Goal: Task Accomplishment & Management: Complete application form

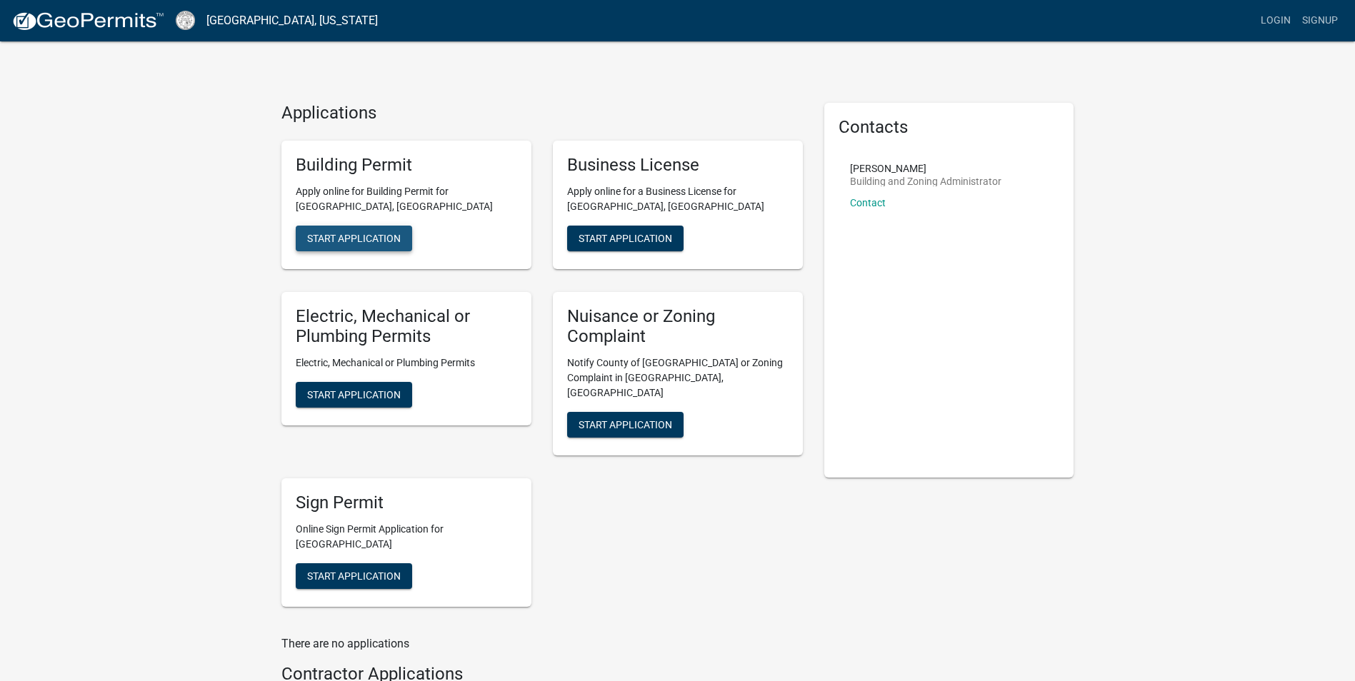
click at [357, 236] on span "Start Application" at bounding box center [354, 237] width 94 height 11
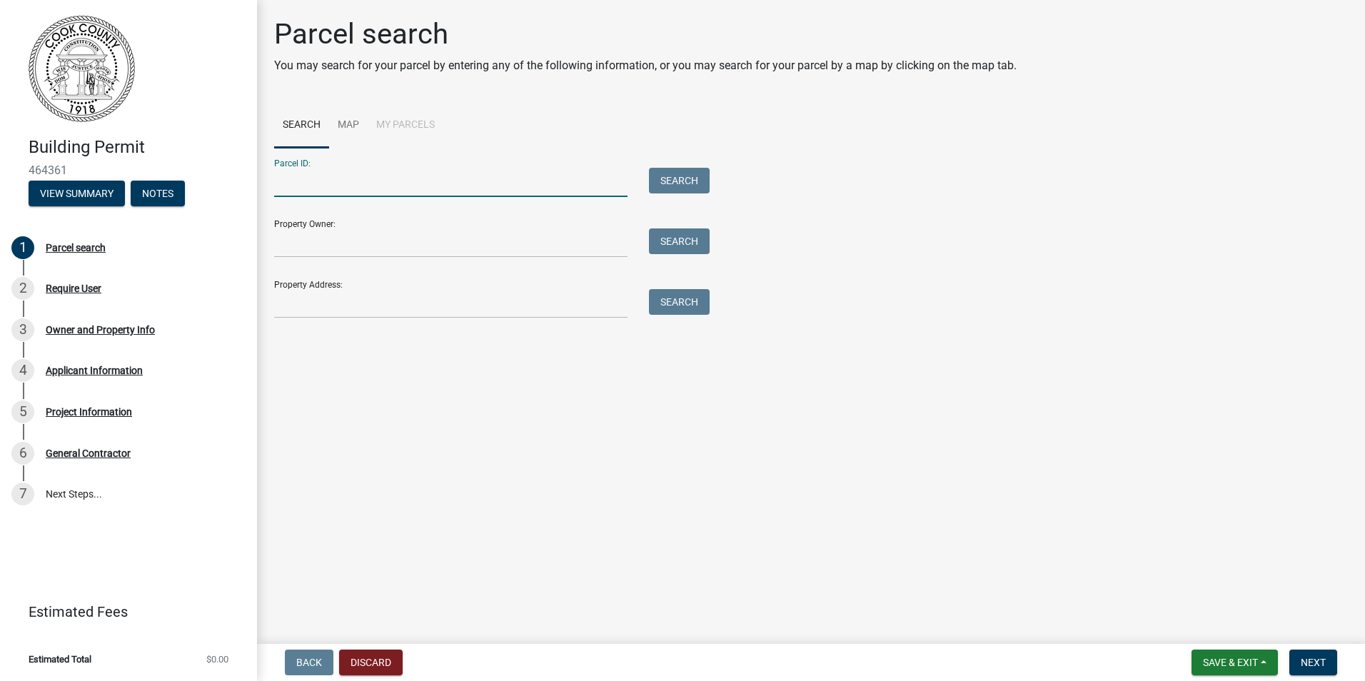
click at [305, 189] on input "Parcel ID:" at bounding box center [451, 182] width 354 height 29
type input "0034-005"
click at [351, 244] on input "Property Owner:" at bounding box center [451, 243] width 354 height 29
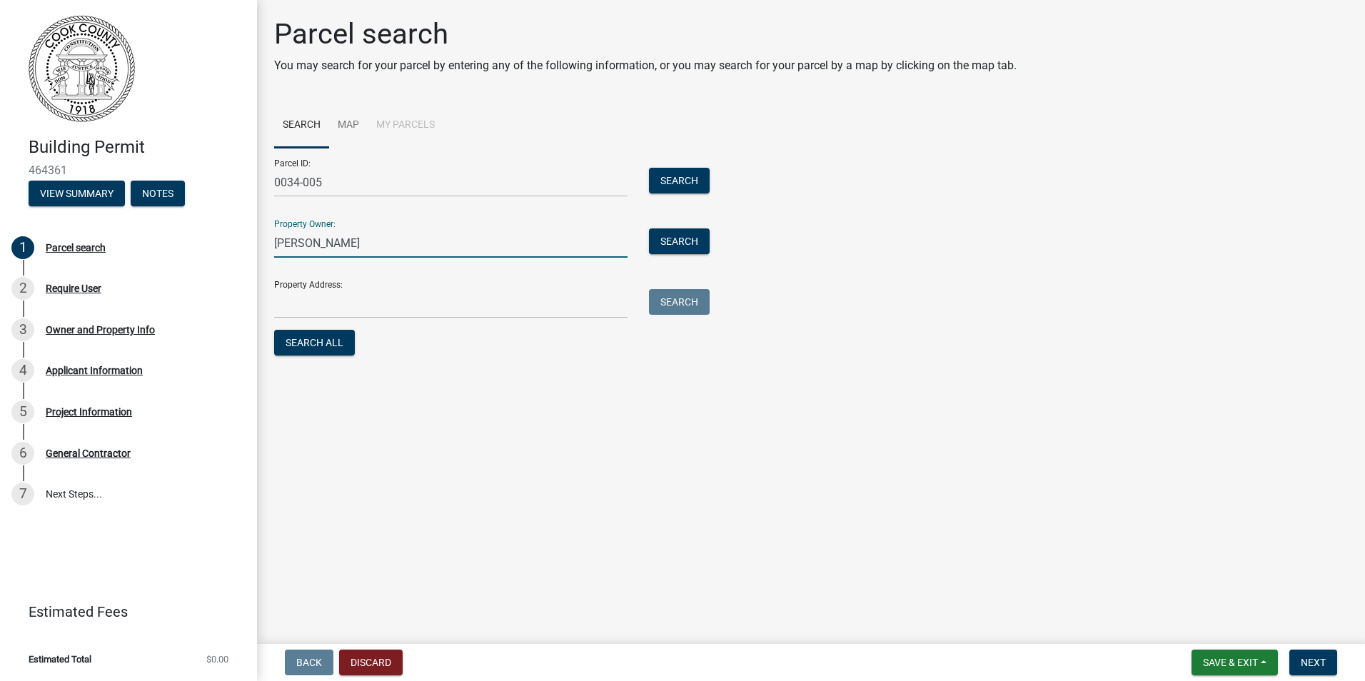
type input "[PERSON_NAME]"
click at [575, 309] on input "Property Address:" at bounding box center [451, 303] width 354 height 29
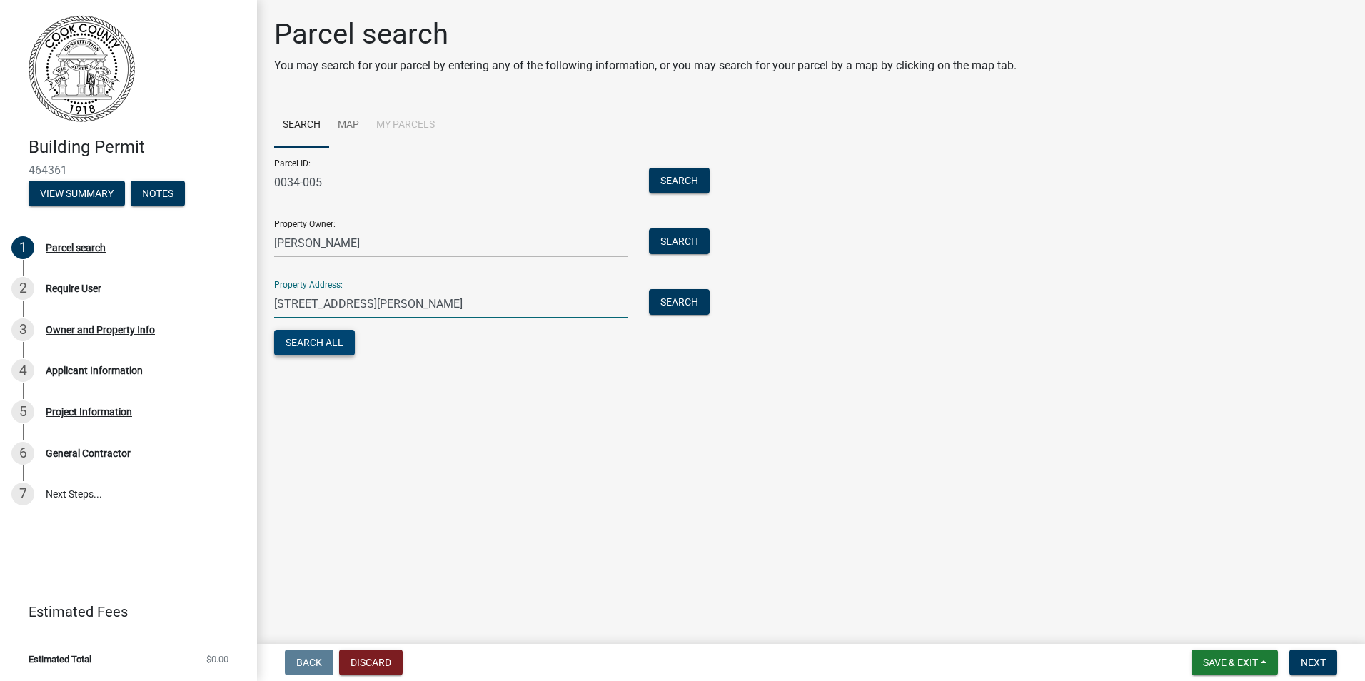
type input "[STREET_ADDRESS][PERSON_NAME]"
click at [333, 351] on button "Search All" at bounding box center [314, 343] width 81 height 26
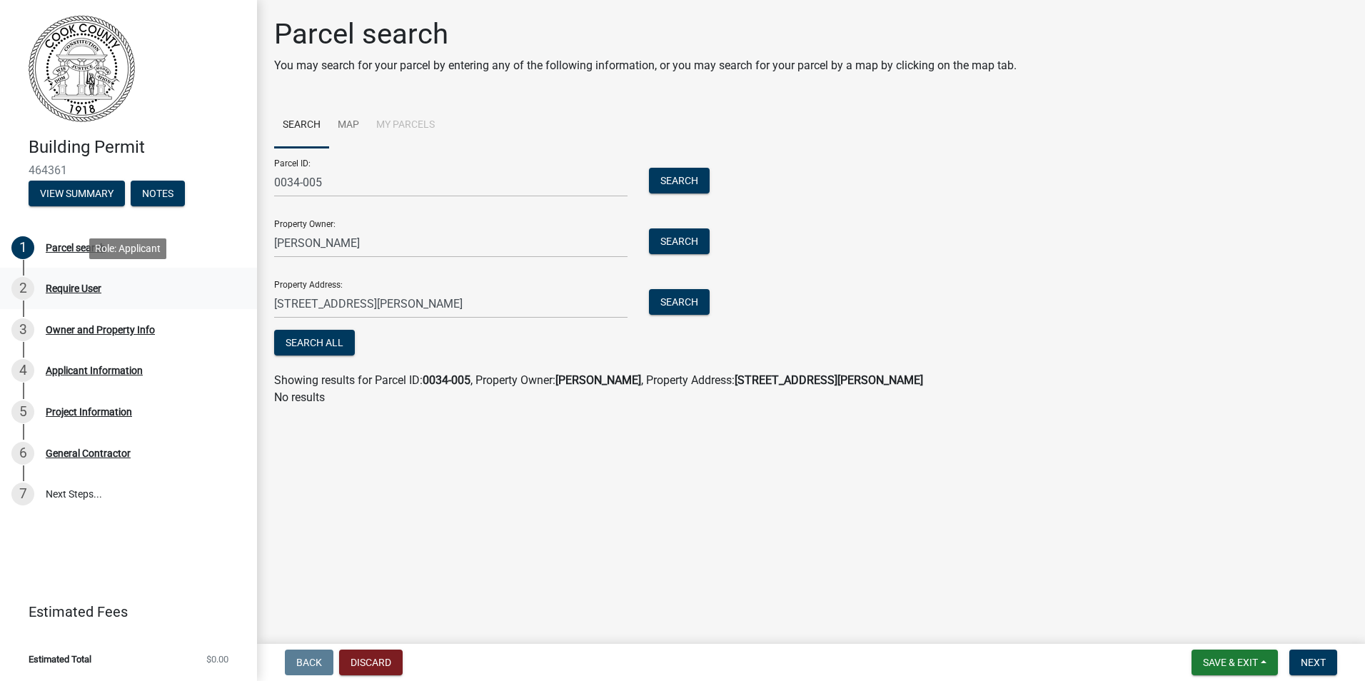
click at [55, 290] on div "Require User" at bounding box center [74, 289] width 56 height 10
click at [1310, 660] on span "Next" at bounding box center [1313, 662] width 25 height 11
click at [1304, 662] on span "Next" at bounding box center [1313, 662] width 25 height 11
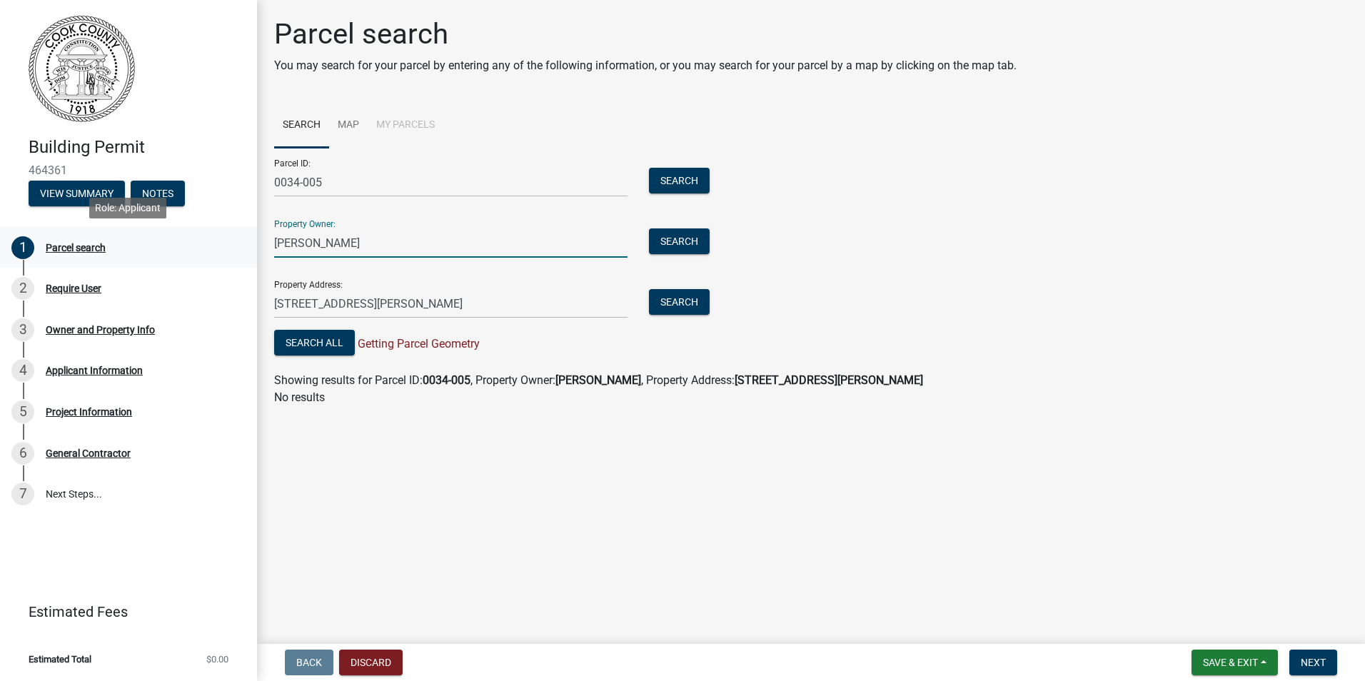
drag, startPoint x: 380, startPoint y: 245, endPoint x: 186, endPoint y: 251, distance: 194.3
click at [186, 251] on div "Building Permit 464361 View Summary Notes 1 Parcel search 2 Require User 3 Owne…" at bounding box center [682, 340] width 1365 height 681
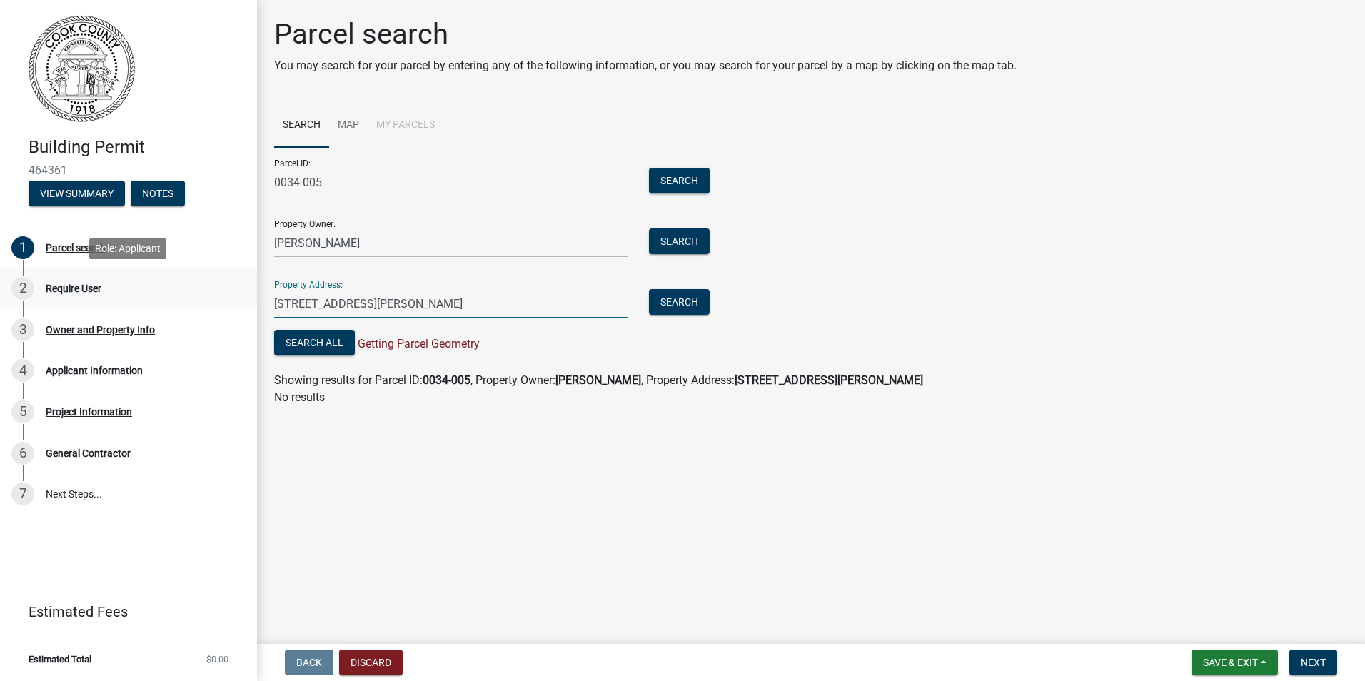
drag, startPoint x: 381, startPoint y: 304, endPoint x: 211, endPoint y: 304, distance: 170.7
click at [211, 304] on div "Building Permit 464361 View Summary Notes 1 Parcel search 2 Require User 3 Owne…" at bounding box center [682, 340] width 1365 height 681
click at [673, 184] on button "Search" at bounding box center [679, 181] width 61 height 26
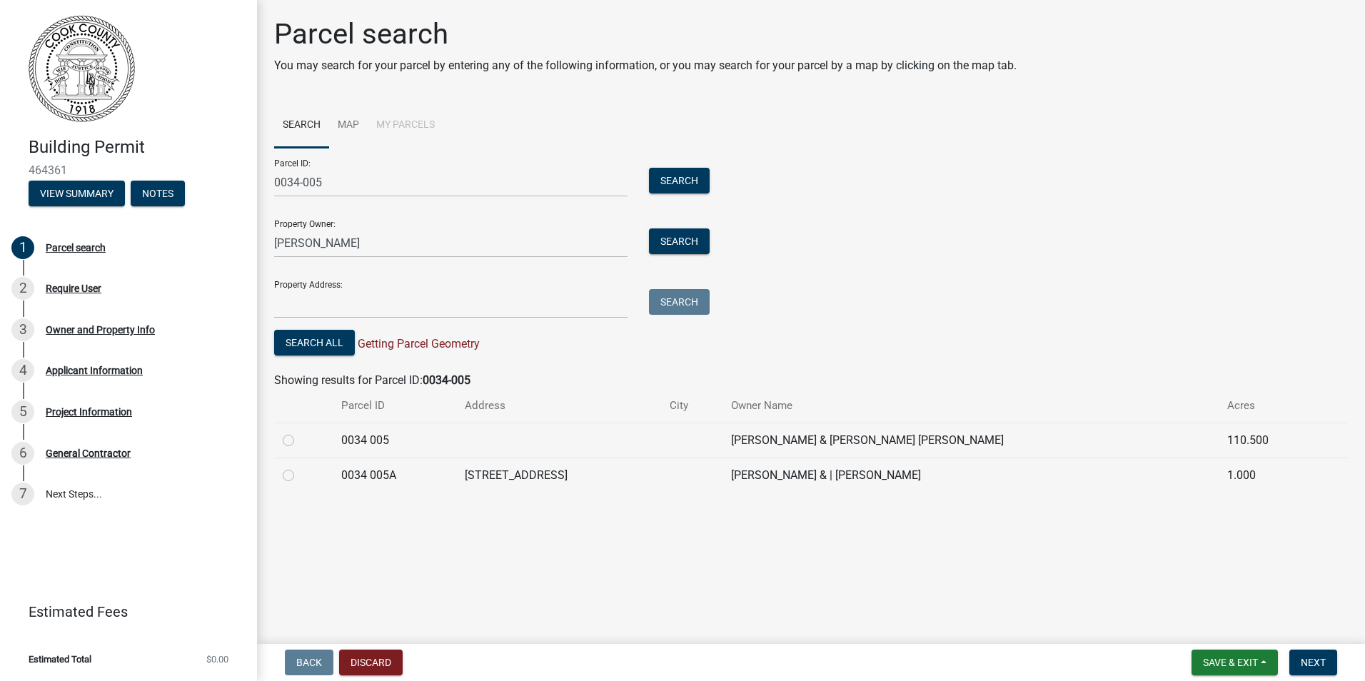
click at [300, 432] on label at bounding box center [300, 432] width 0 height 0
click at [300, 441] on 005 "radio" at bounding box center [304, 436] width 9 height 9
radio 005 "true"
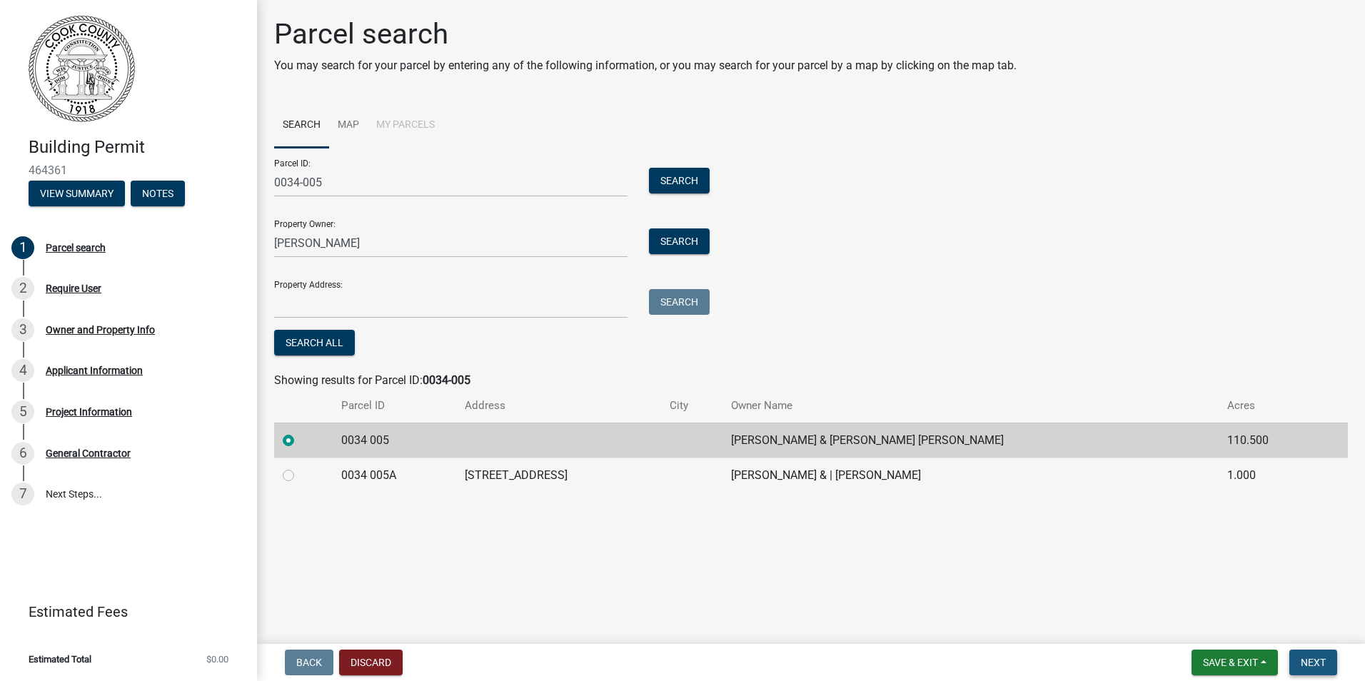
click at [1308, 661] on span "Next" at bounding box center [1313, 662] width 25 height 11
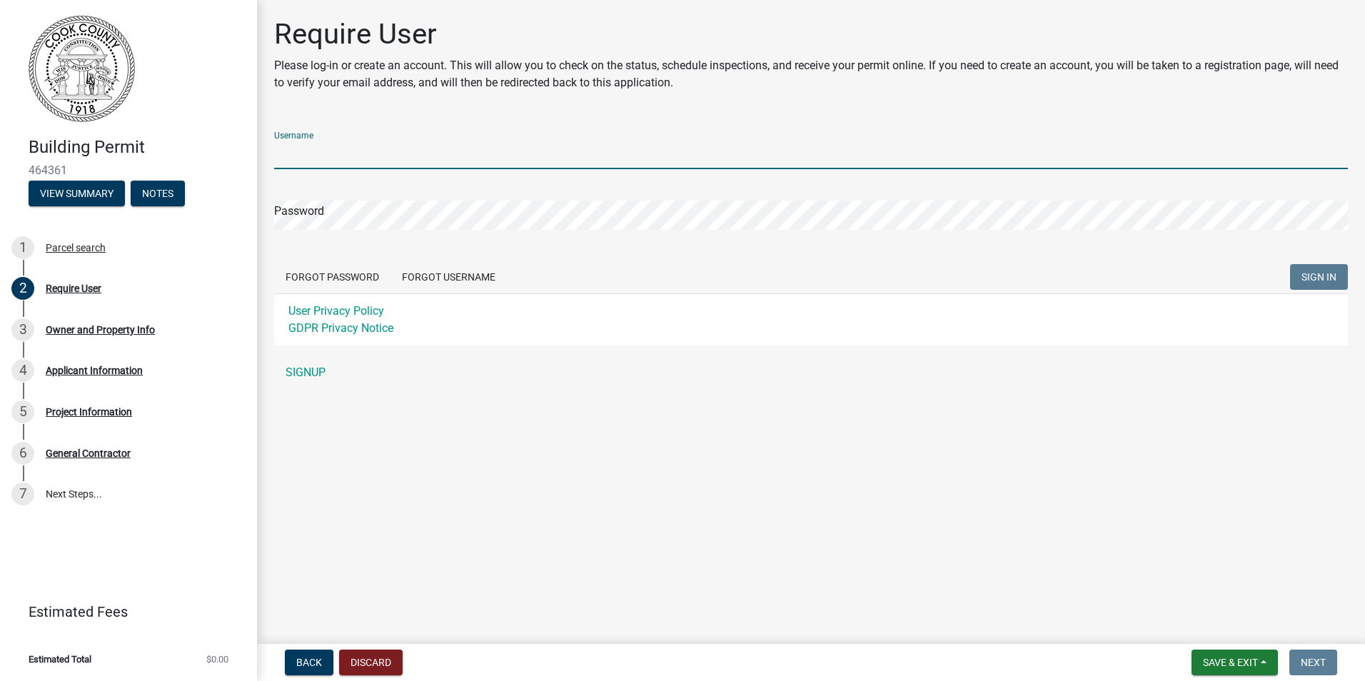
click at [380, 152] on input "Username" at bounding box center [811, 154] width 1074 height 29
type input "Cmyers"
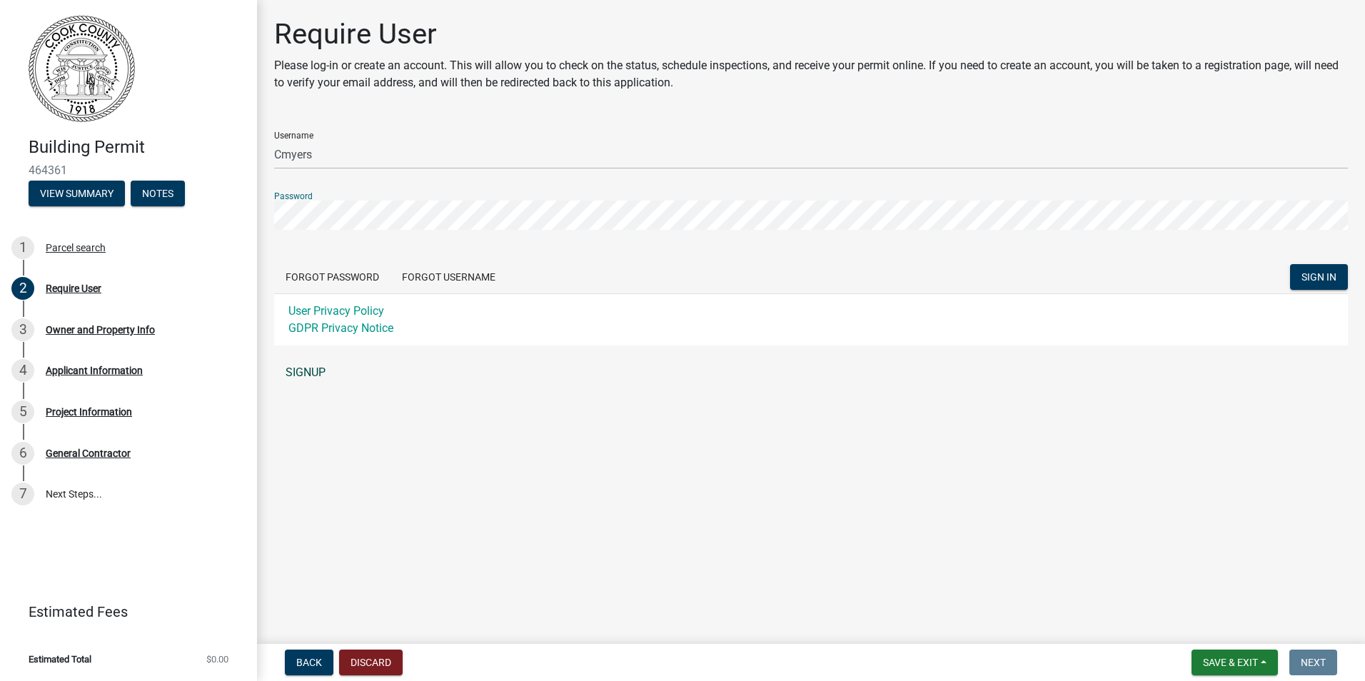
click at [296, 371] on link "SIGNUP" at bounding box center [811, 373] width 1074 height 29
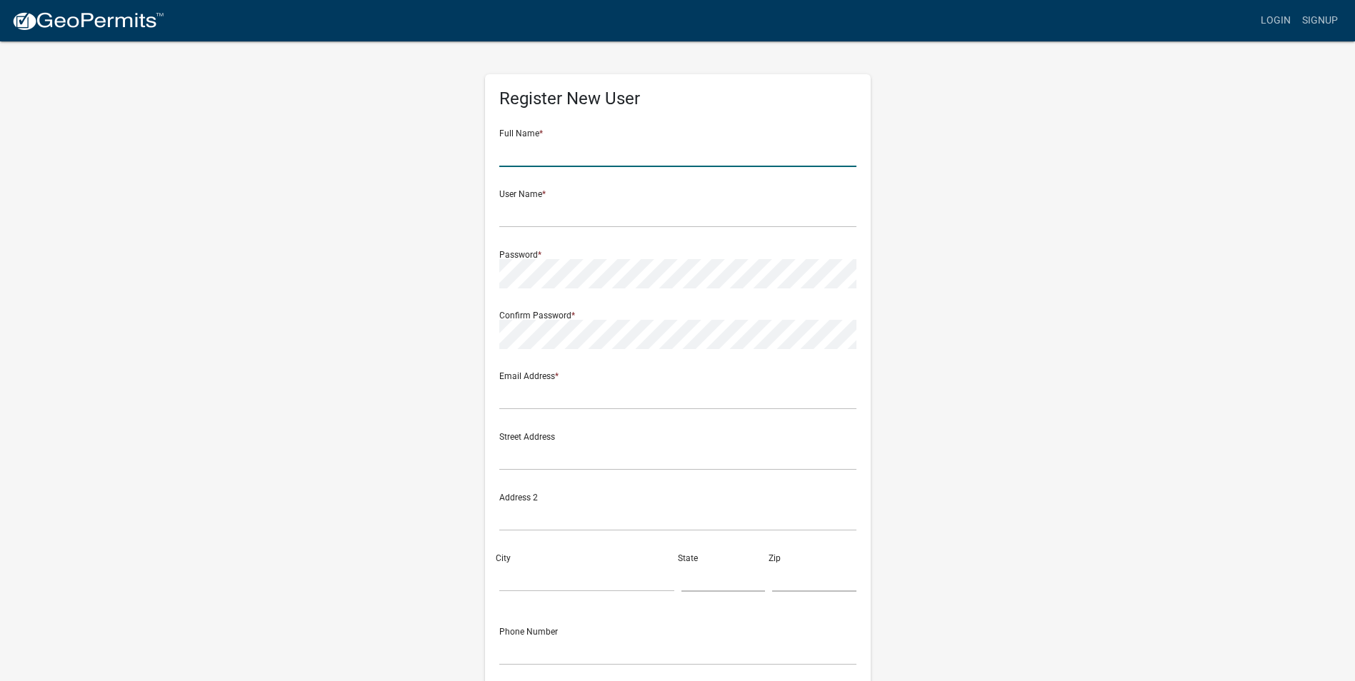
click at [567, 145] on input "text" at bounding box center [677, 152] width 357 height 29
type input "[PERSON_NAME]"
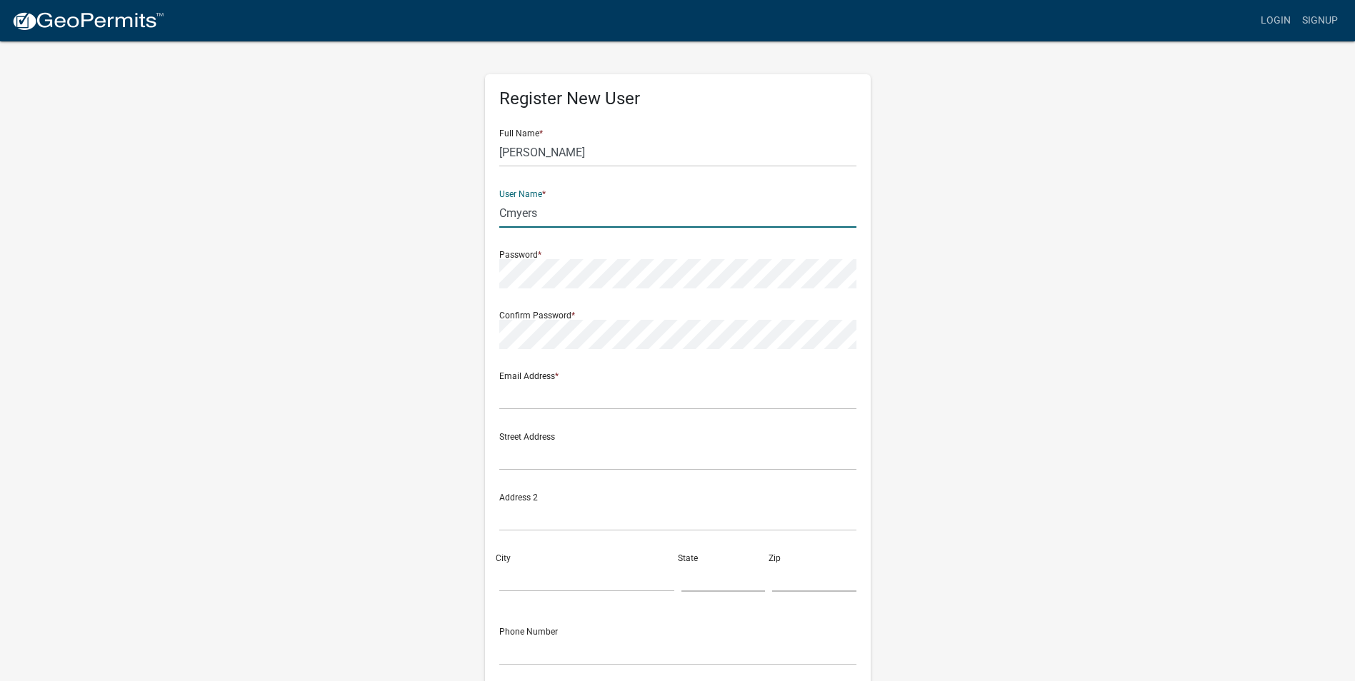
type input "Cmyers"
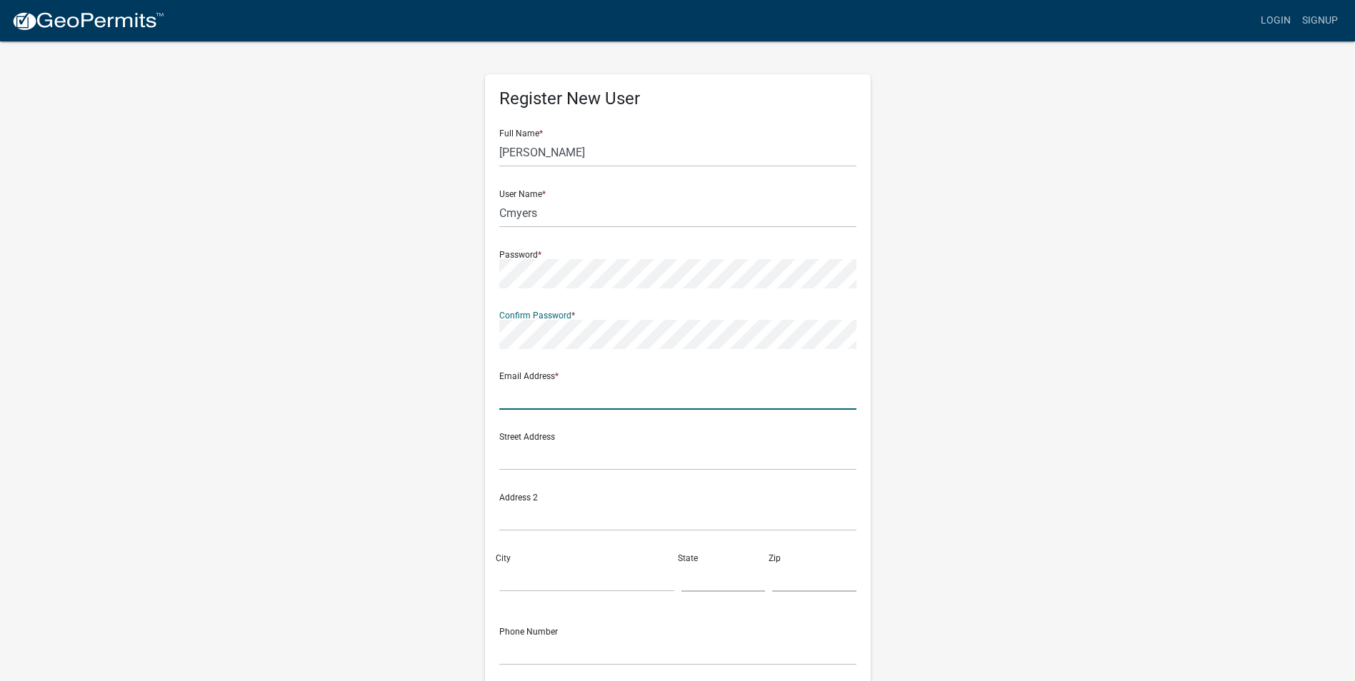
click at [539, 392] on input "text" at bounding box center [677, 395] width 357 height 29
type input "[EMAIL_ADDRESS][DOMAIN_NAME]"
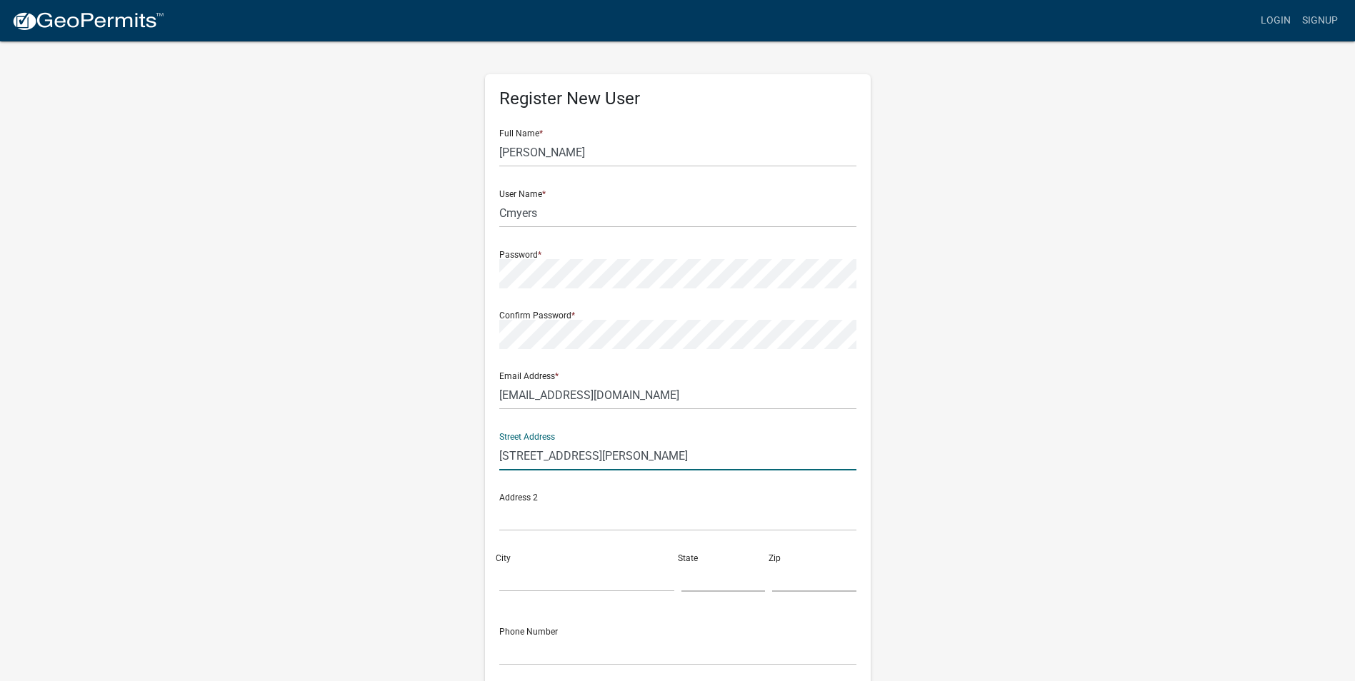
type input "[STREET_ADDRESS][PERSON_NAME]"
click at [533, 571] on input "City" at bounding box center [586, 577] width 175 height 29
type input "Lenox"
click at [736, 581] on input "text" at bounding box center [723, 577] width 84 height 29
type input "GA"
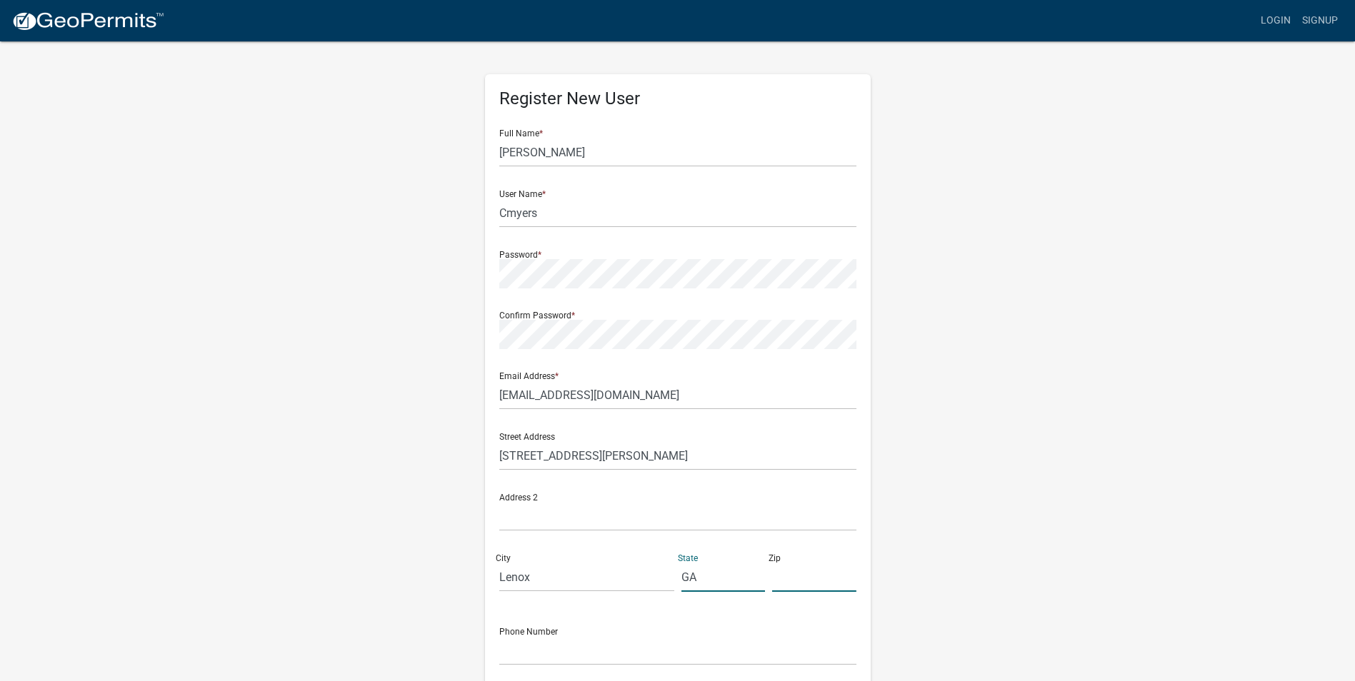
click at [810, 587] on input "text" at bounding box center [814, 577] width 84 height 29
type input "31637"
click at [553, 658] on input "text" at bounding box center [677, 650] width 357 height 29
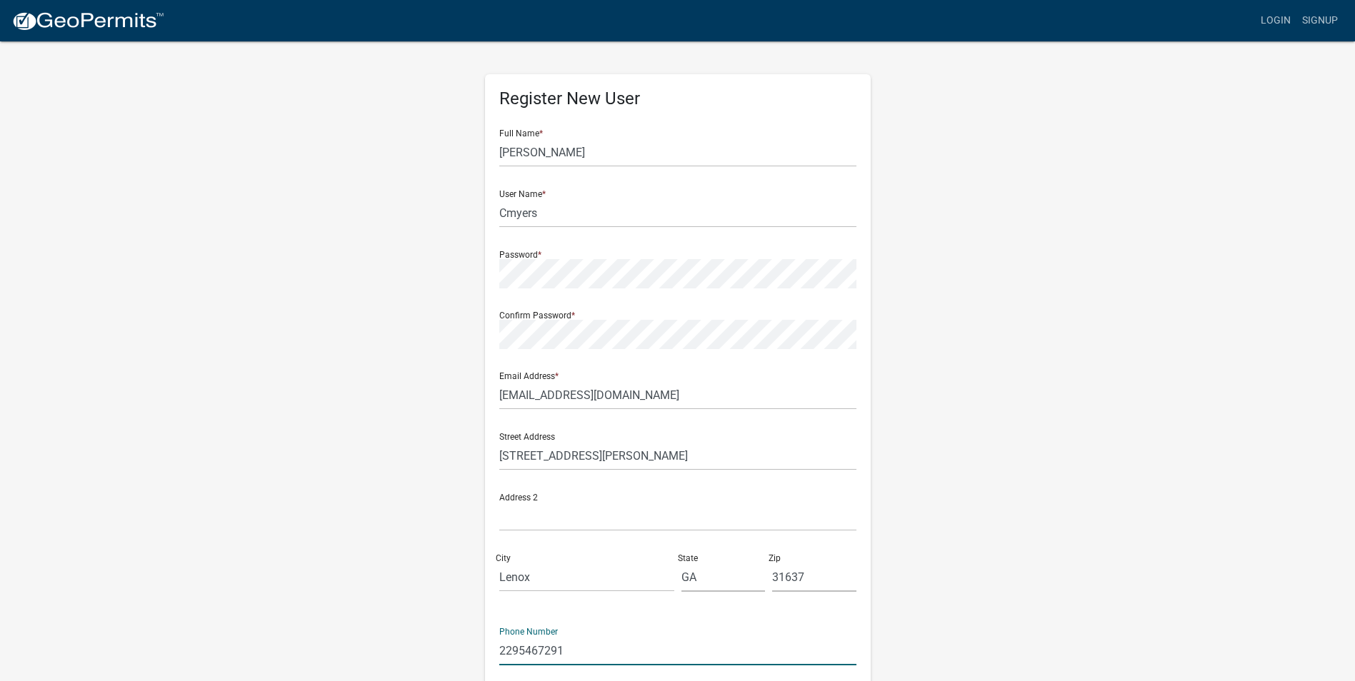
type input "1 (229) 546-7291"
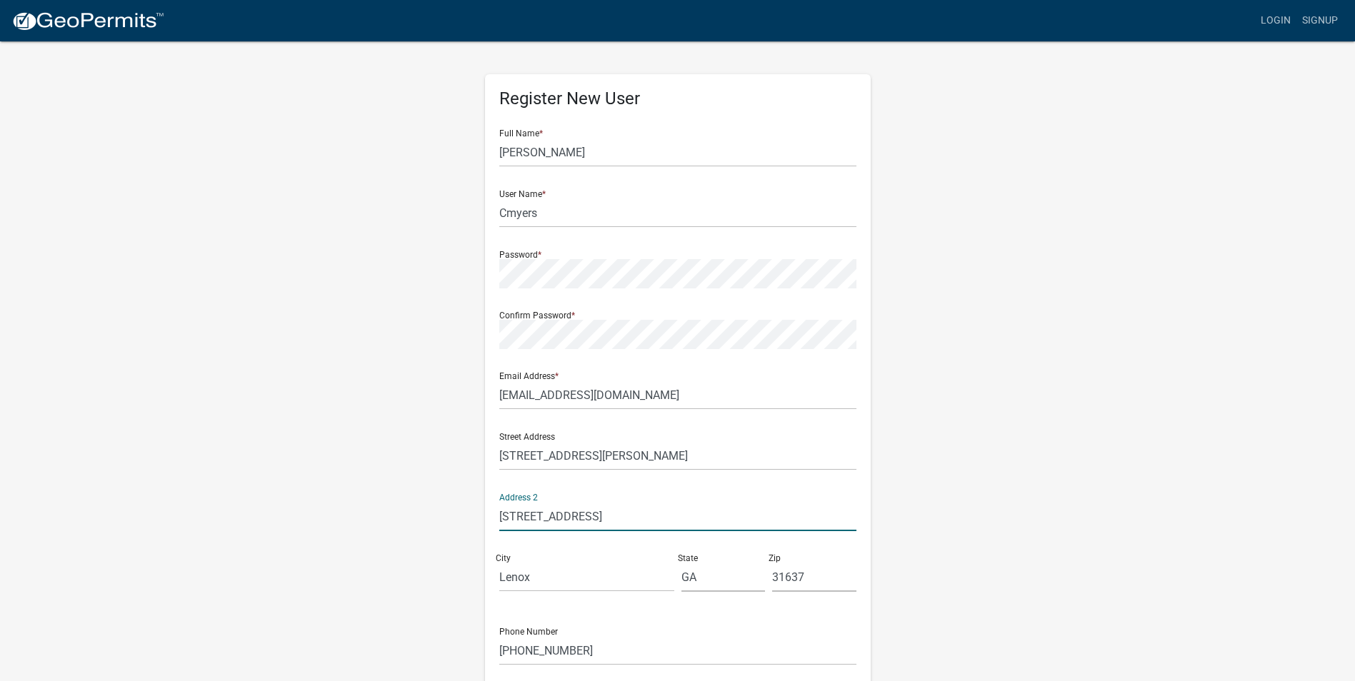
drag, startPoint x: 603, startPoint y: 515, endPoint x: 487, endPoint y: 519, distance: 115.8
click at [487, 519] on div "Register New User Full Name * Chance Myers User Name * Cmyers Password * Confir…" at bounding box center [678, 415] width 386 height 682
type input "1"
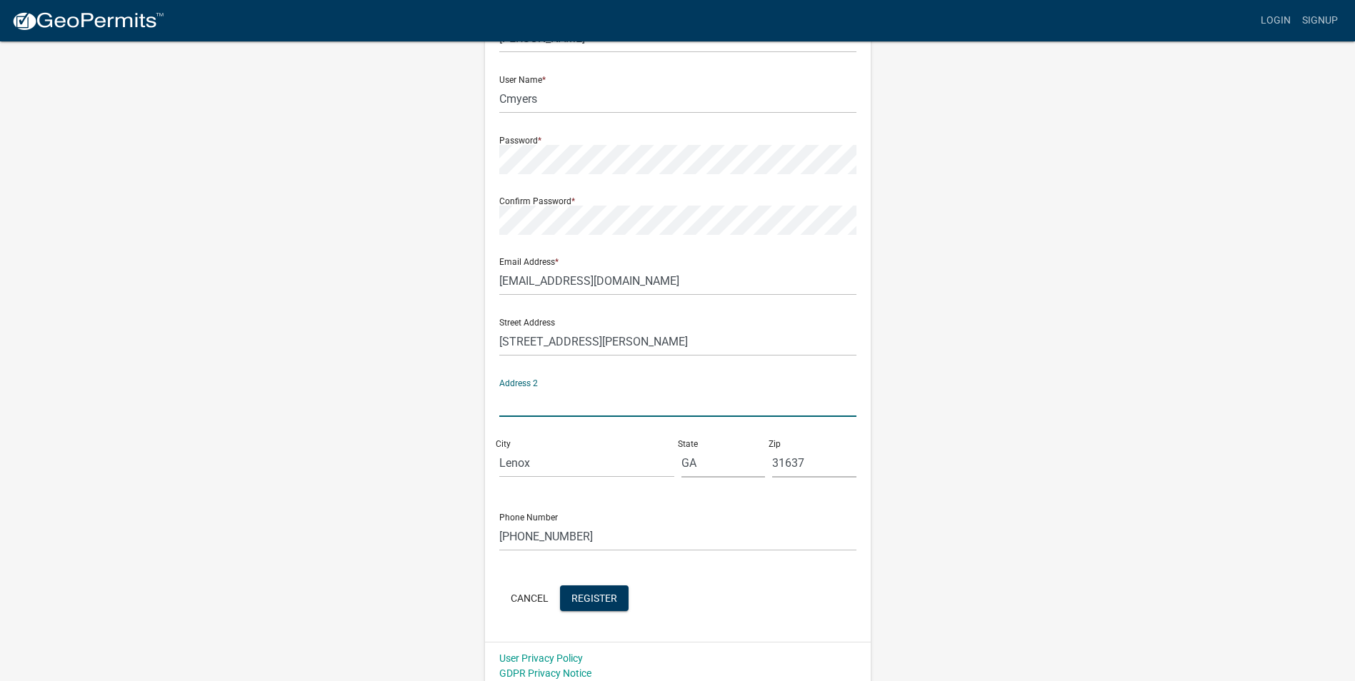
scroll to position [123, 0]
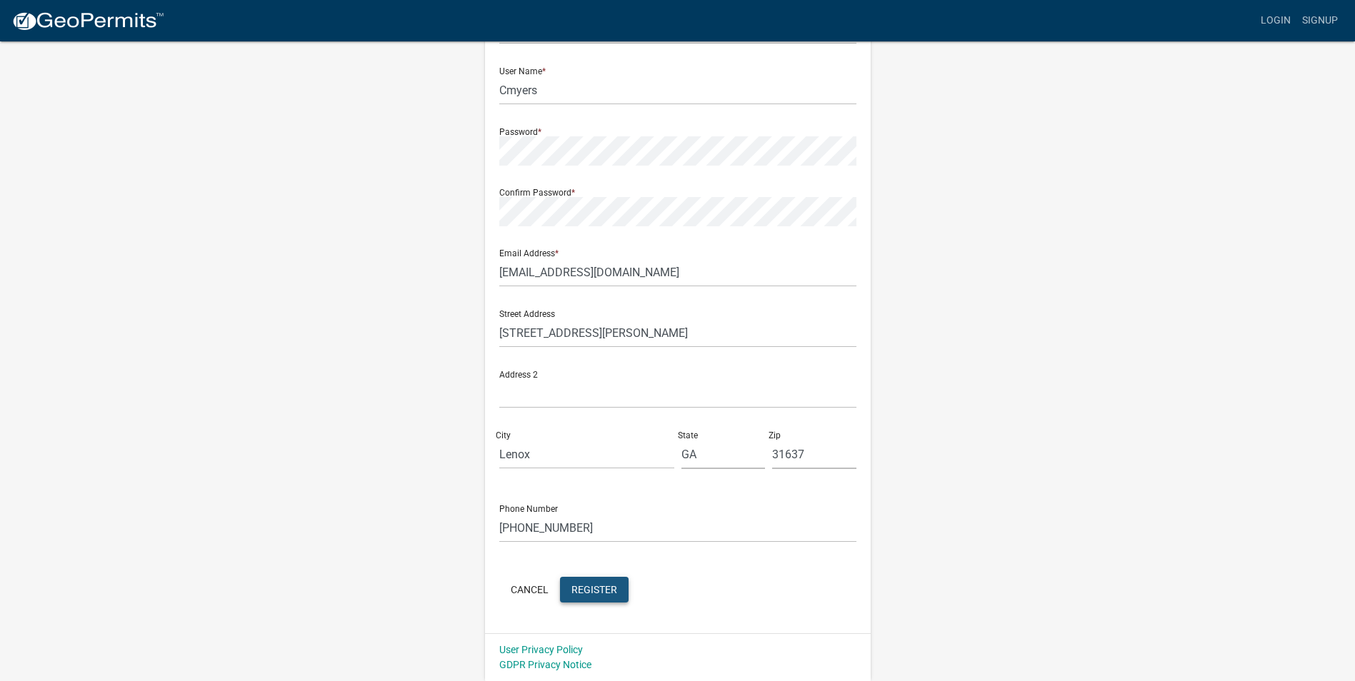
click at [608, 590] on span "Register" at bounding box center [594, 588] width 46 height 11
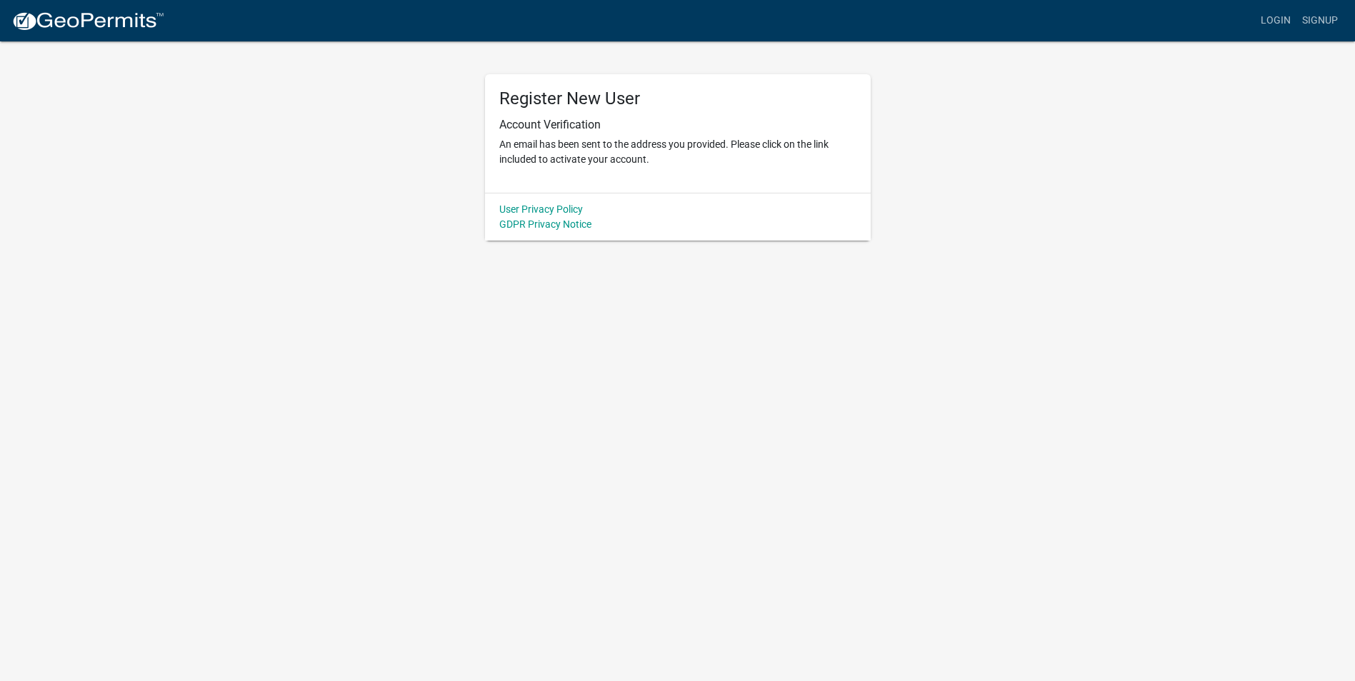
scroll to position [0, 0]
click at [1294, 18] on link "Login" at bounding box center [1285, 20] width 41 height 27
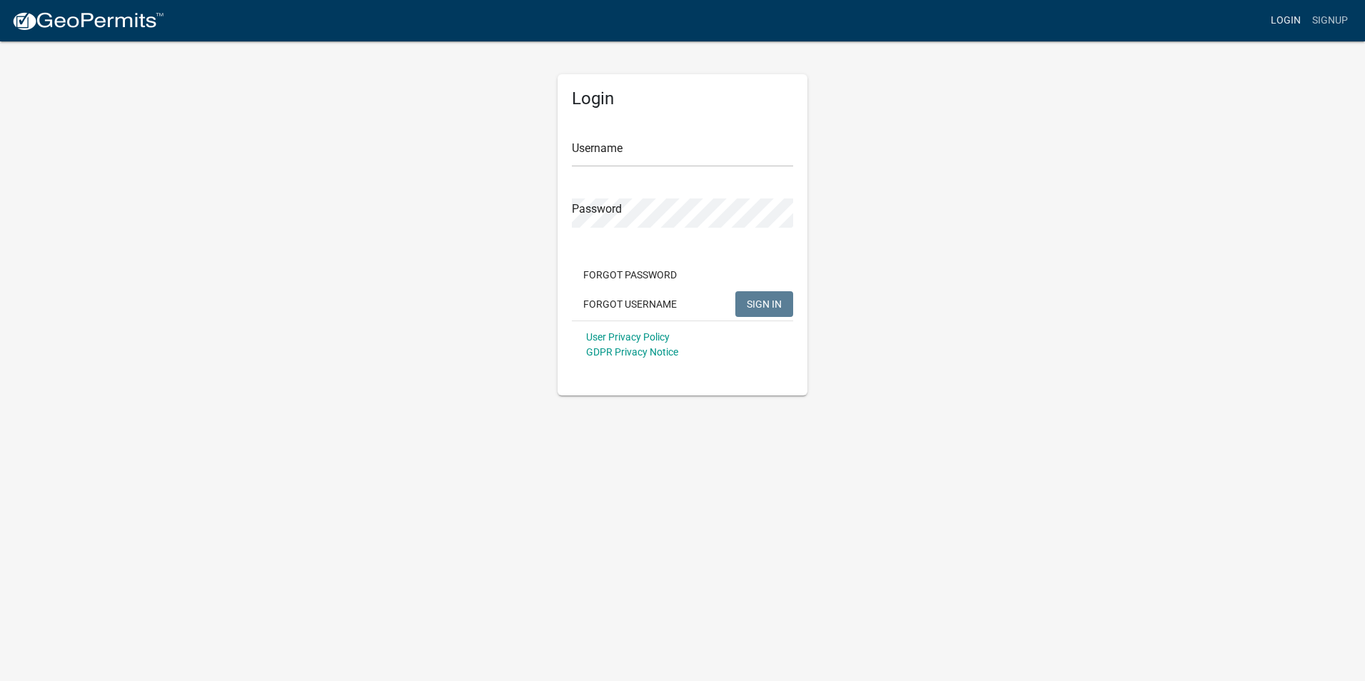
type input "Cmyers"
click at [778, 303] on span "SIGN IN" at bounding box center [764, 303] width 35 height 11
click at [564, 221] on div "Login Username Cmyers Password Forgot Password Forgot Username SIGN IN User Pri…" at bounding box center [683, 234] width 250 height 321
click at [736, 291] on button "SIGN IN" at bounding box center [765, 304] width 58 height 26
click at [756, 299] on span "SIGN IN" at bounding box center [764, 303] width 35 height 11
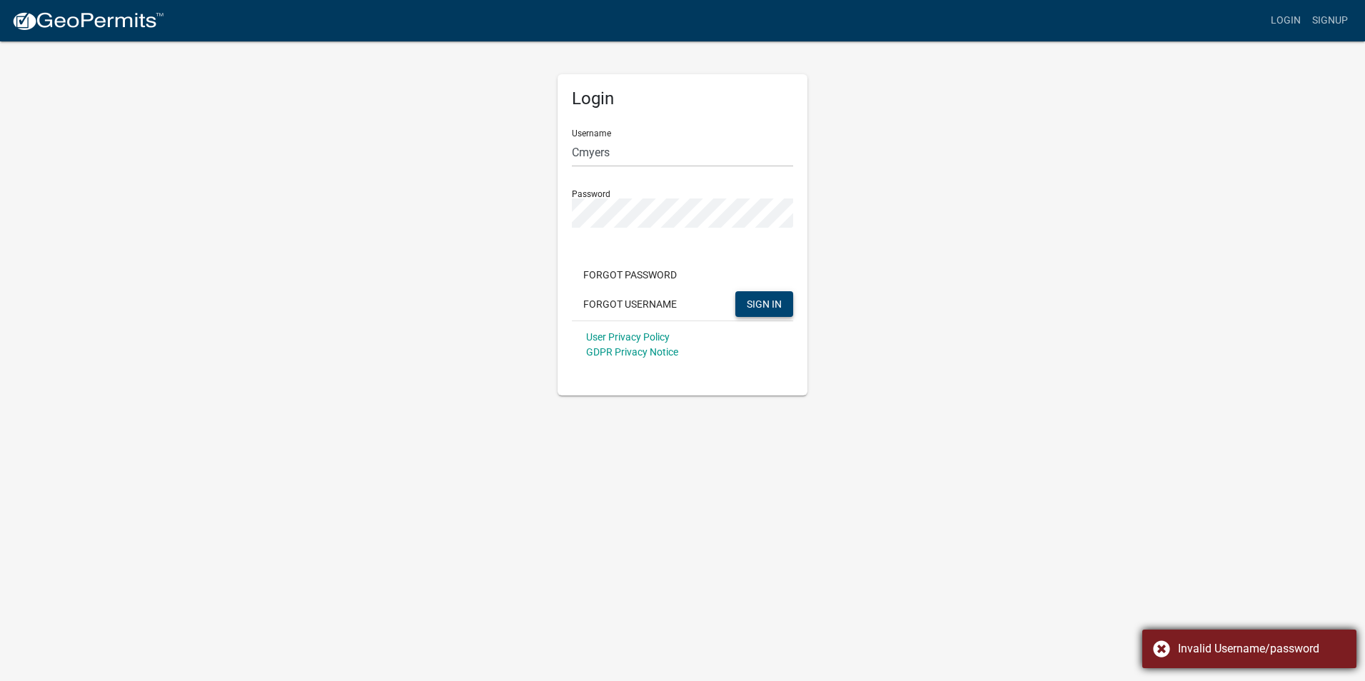
click at [1166, 644] on div "Invalid Username/password" at bounding box center [1250, 649] width 214 height 39
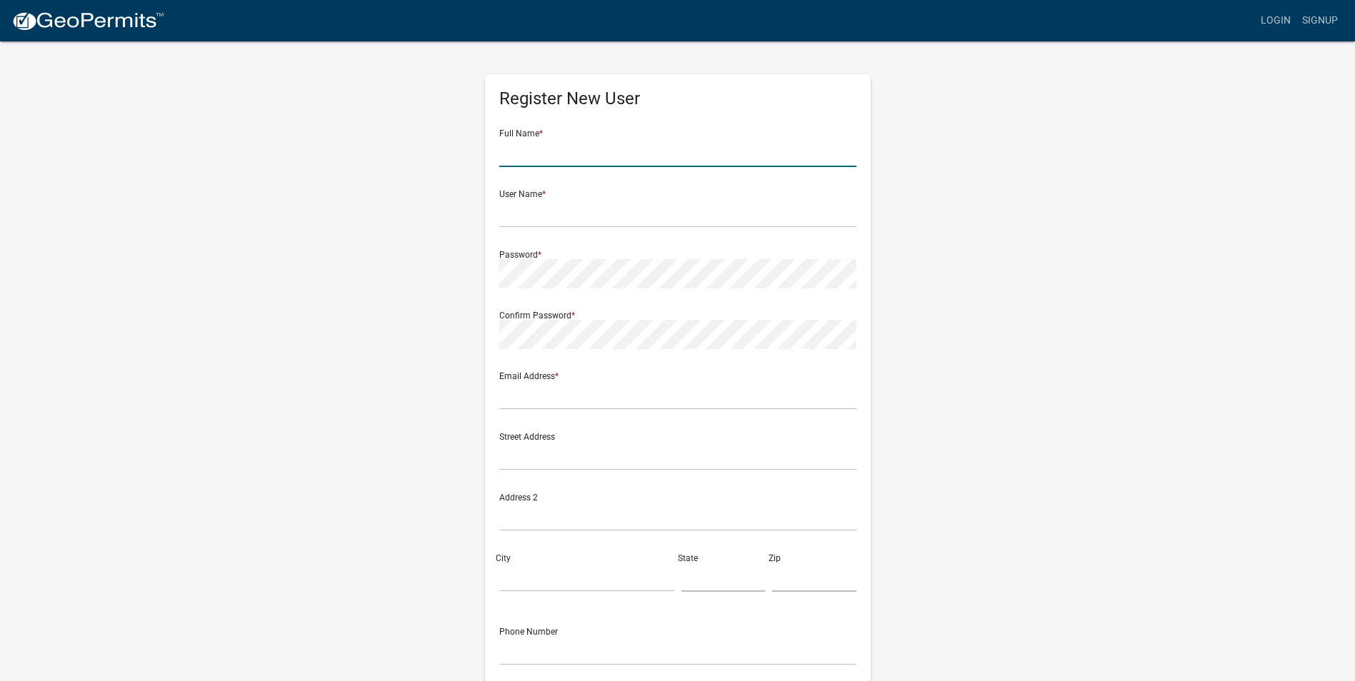
click at [737, 161] on input "text" at bounding box center [677, 152] width 357 height 29
type input "[PERSON_NAME]"
type input "Cmyers"
type input "[EMAIL_ADDRESS][DOMAIN_NAME]"
type input "[STREET_ADDRESS][PERSON_NAME]"
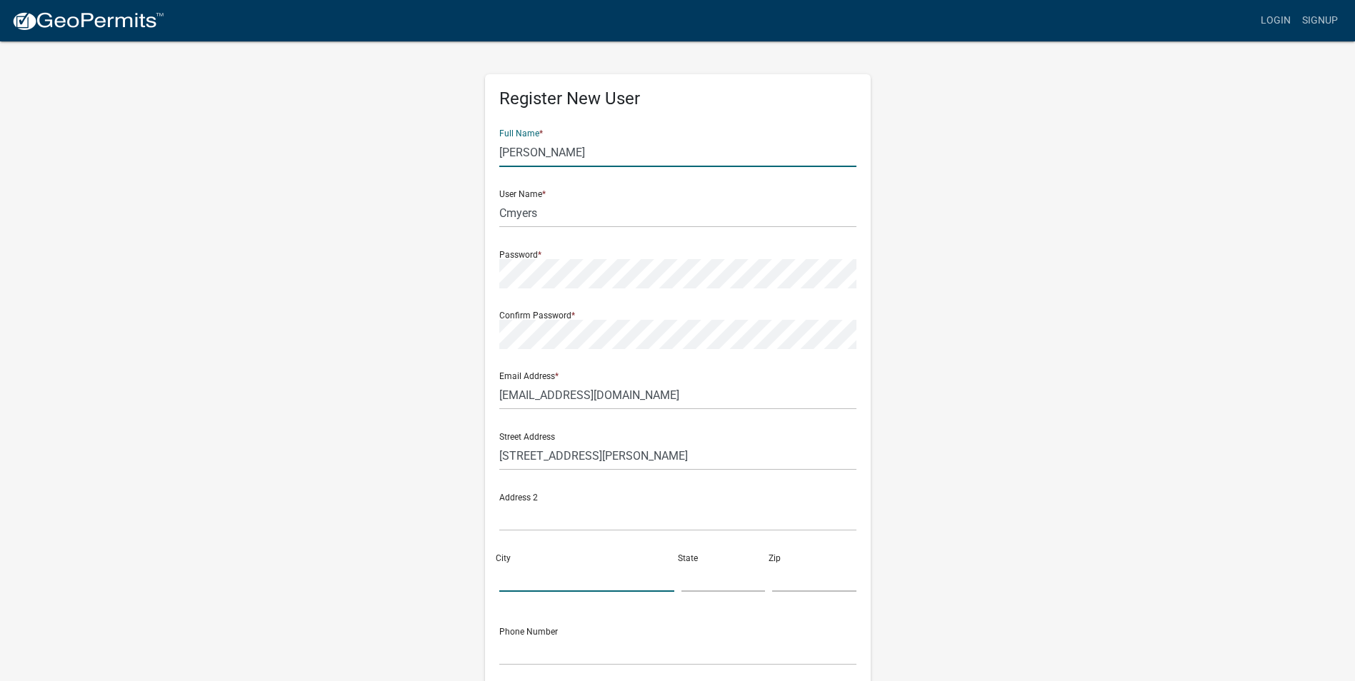
type input "Lenox"
type input "GA"
type input "31637"
type input "1 (229) 546-7291"
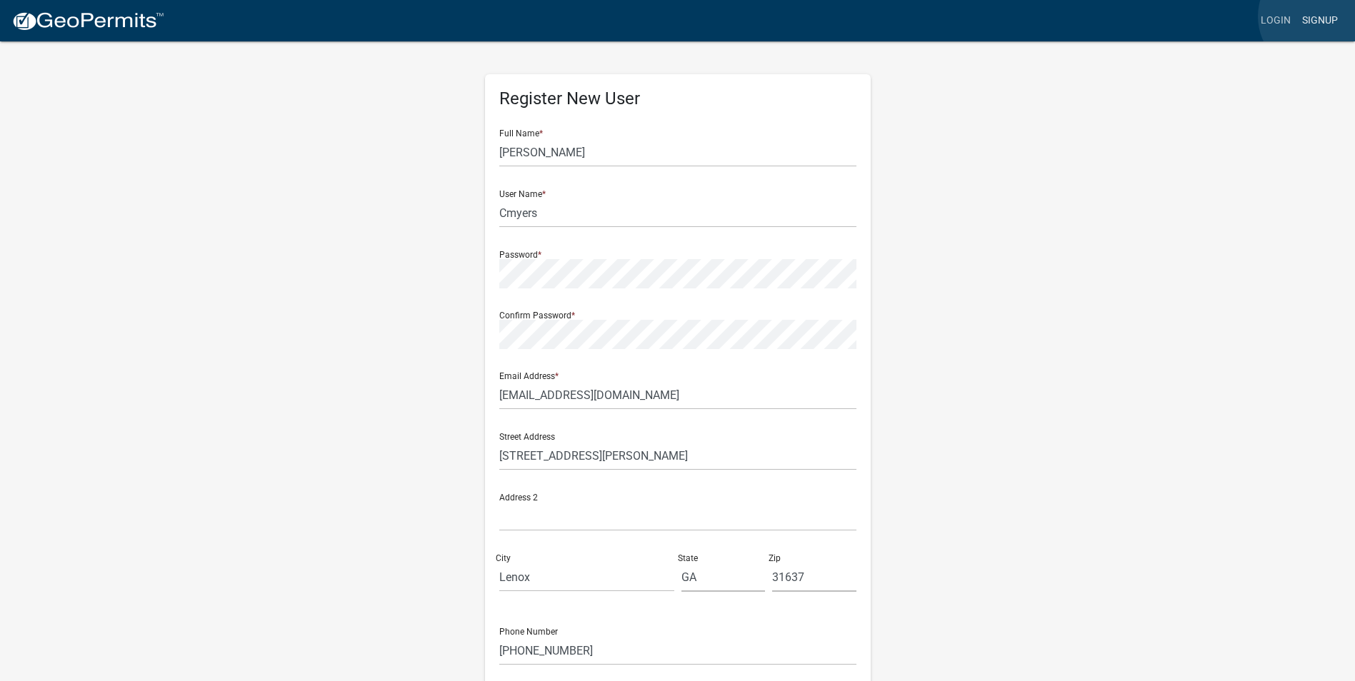
click at [1316, 16] on link "Signup" at bounding box center [1319, 20] width 47 height 27
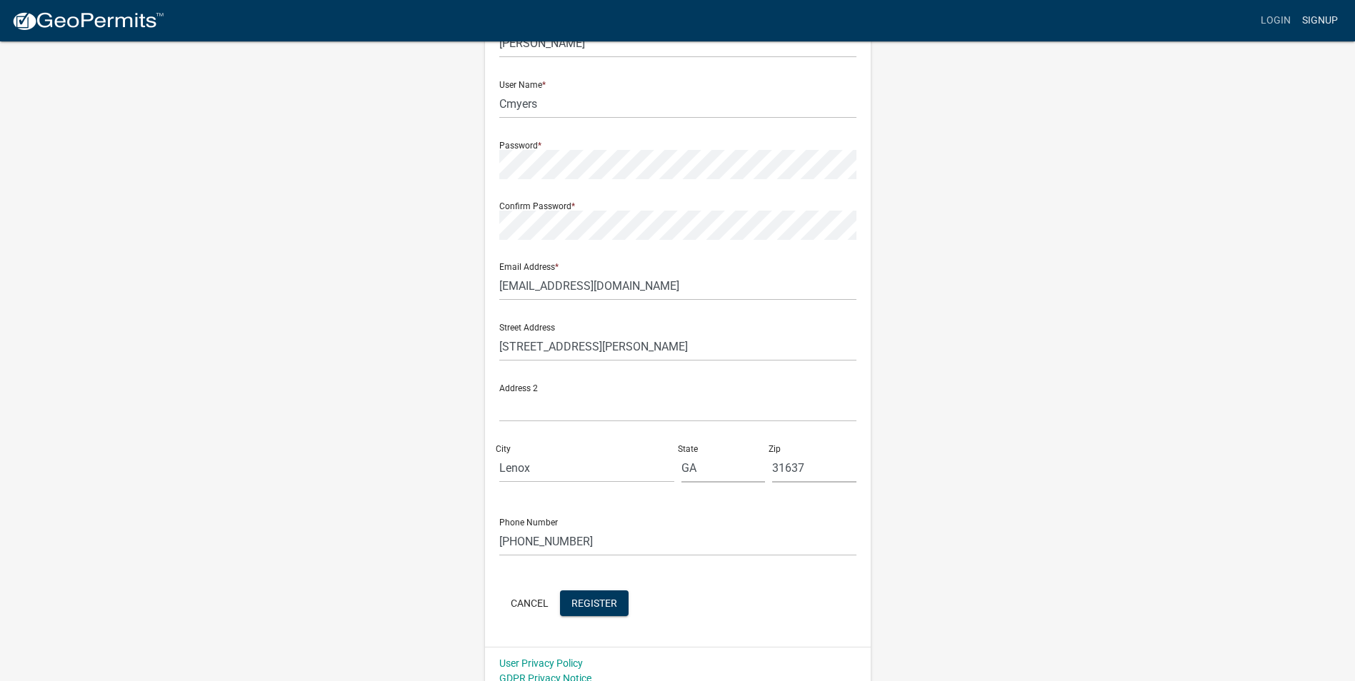
scroll to position [123, 0]
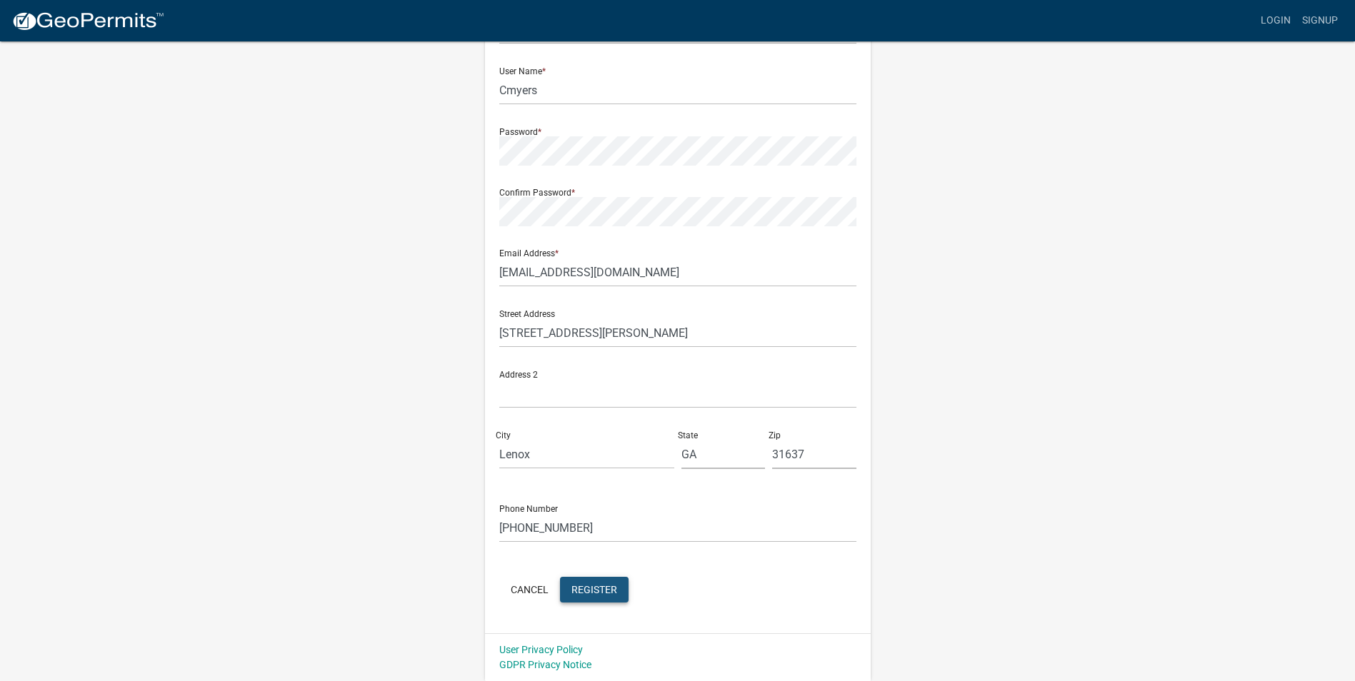
click at [611, 599] on button "Register" at bounding box center [594, 590] width 69 height 26
type input "Cmyers32"
click at [609, 592] on span "Register" at bounding box center [594, 588] width 46 height 11
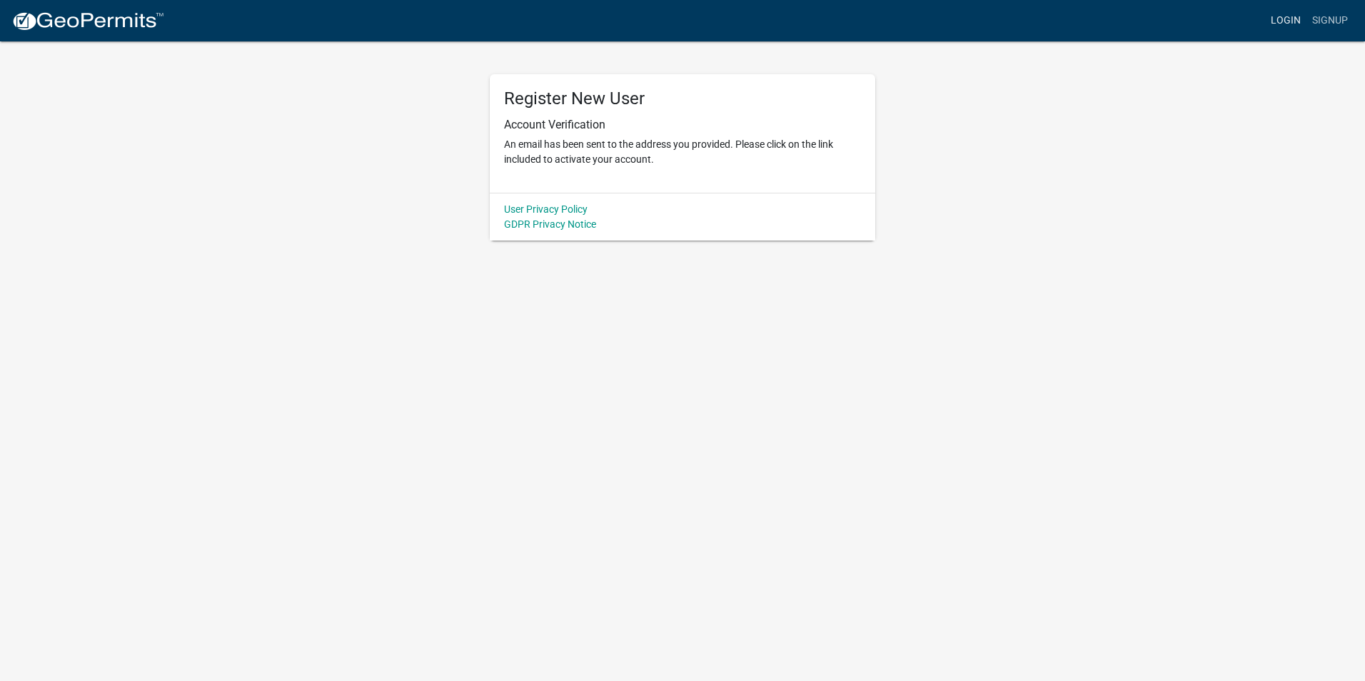
click at [1273, 20] on link "Login" at bounding box center [1285, 20] width 41 height 27
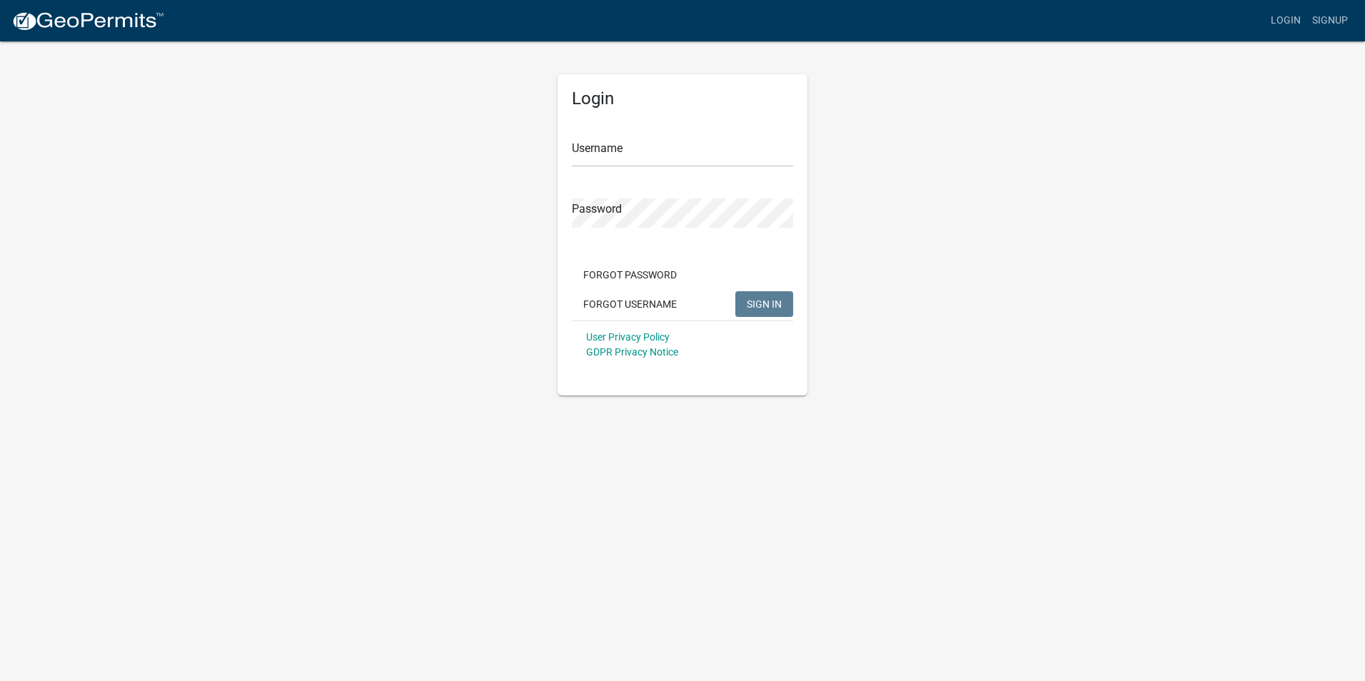
type input "Cmyers"
click at [758, 308] on span "SIGN IN" at bounding box center [764, 303] width 35 height 11
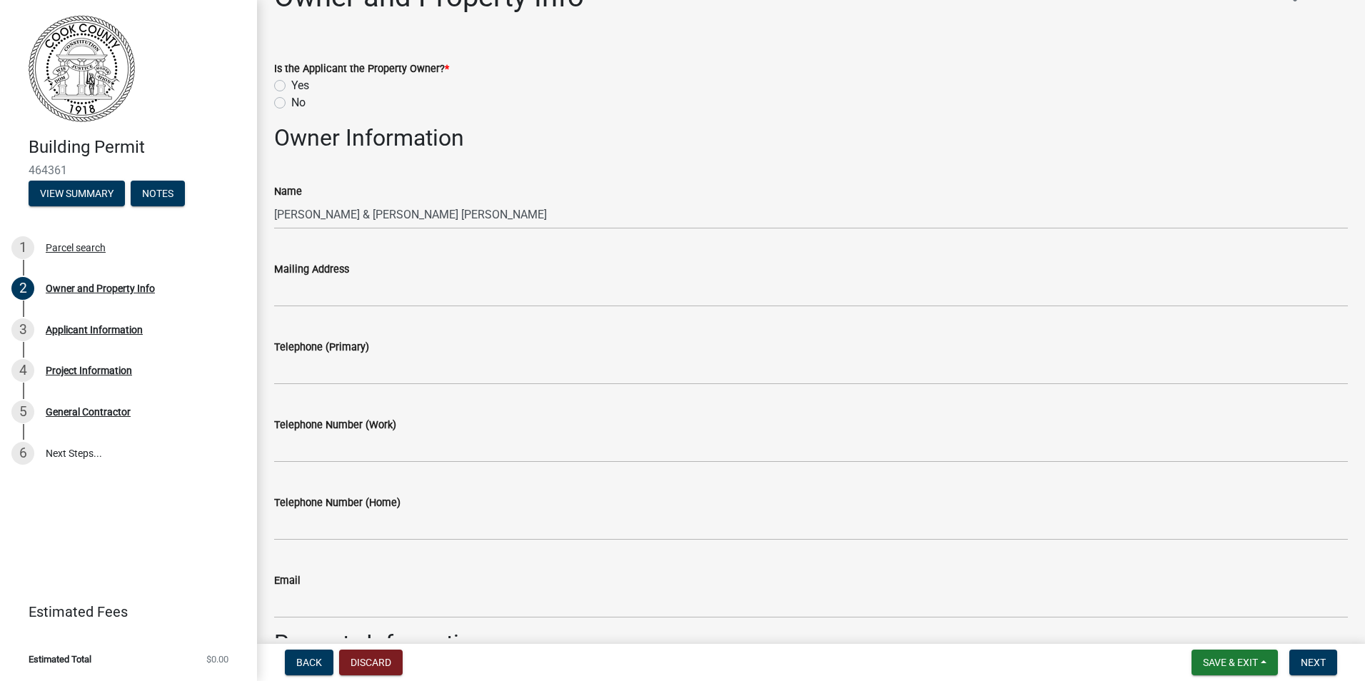
scroll to position [71, 0]
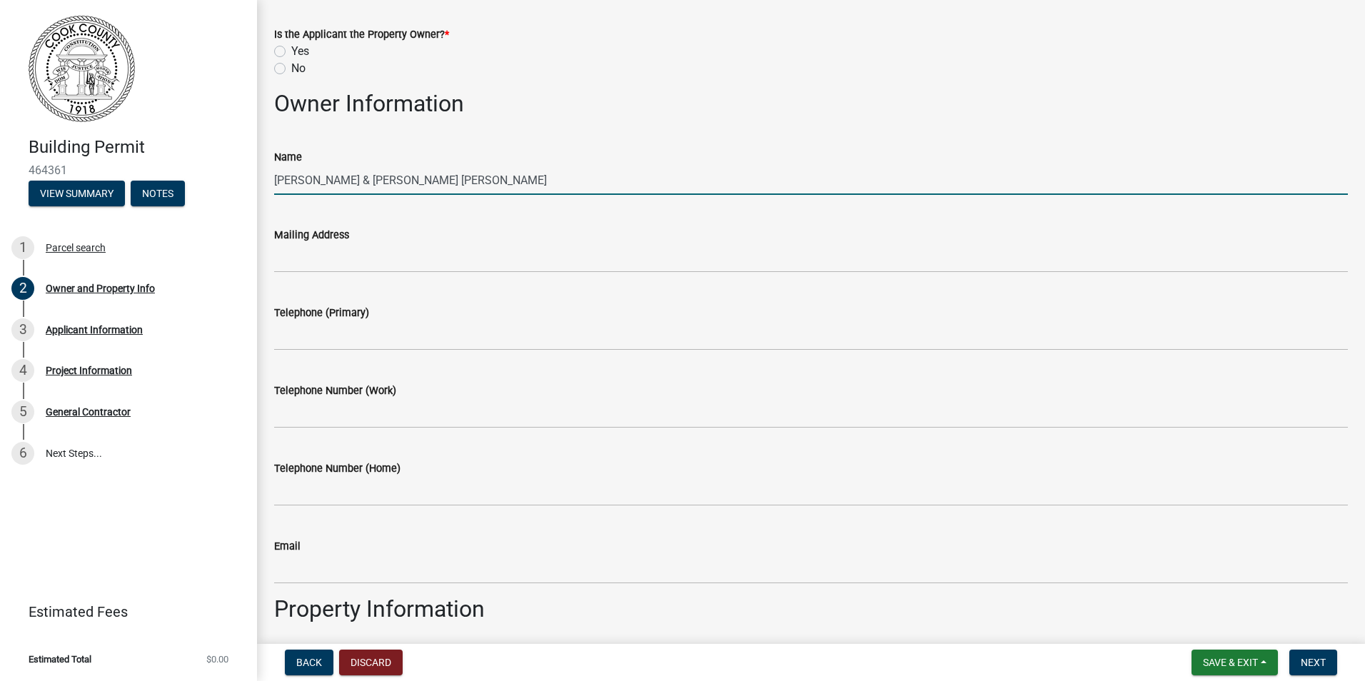
drag, startPoint x: 454, startPoint y: 168, endPoint x: 266, endPoint y: 174, distance: 187.9
click at [266, 174] on div "Name [PERSON_NAME] & [PERSON_NAME] [PERSON_NAME]" at bounding box center [812, 162] width 1096 height 66
click at [366, 182] on input "C" at bounding box center [811, 180] width 1074 height 29
type input "[PERSON_NAME]"
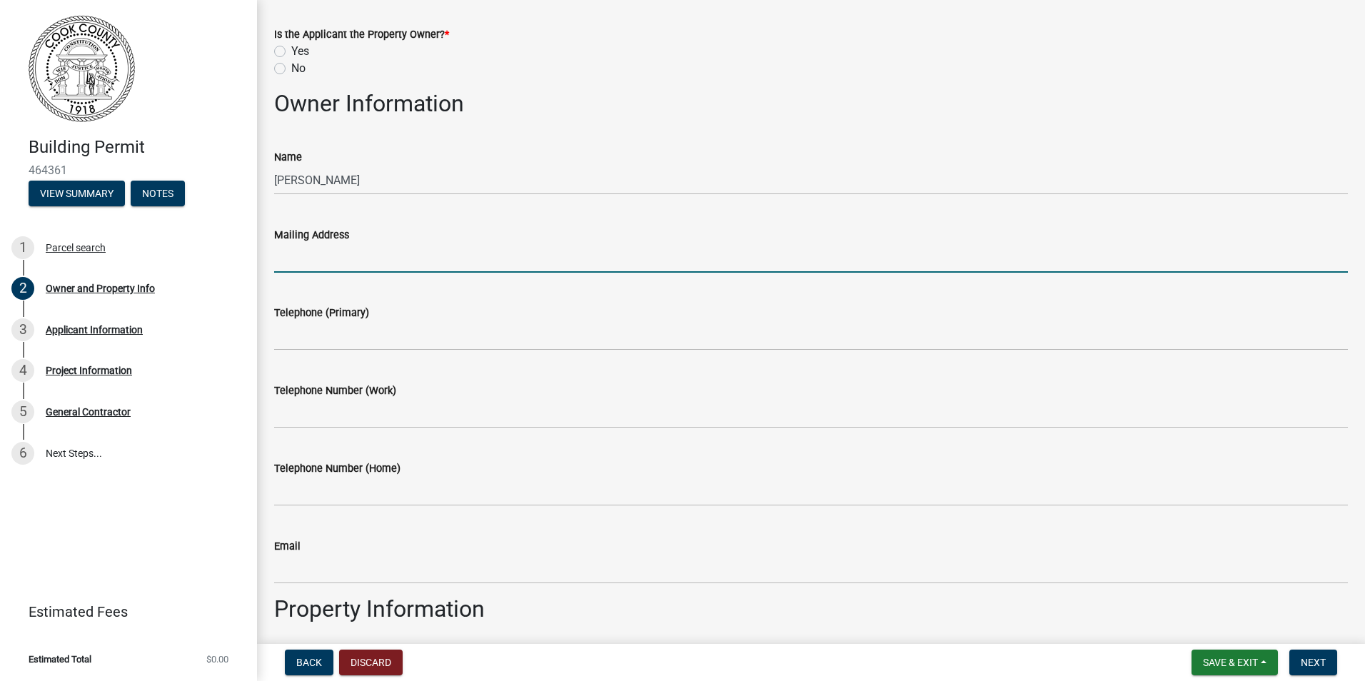
click at [627, 246] on input "Mailing Address" at bounding box center [811, 258] width 1074 height 29
type input "[STREET_ADDRESS][PERSON_NAME]"
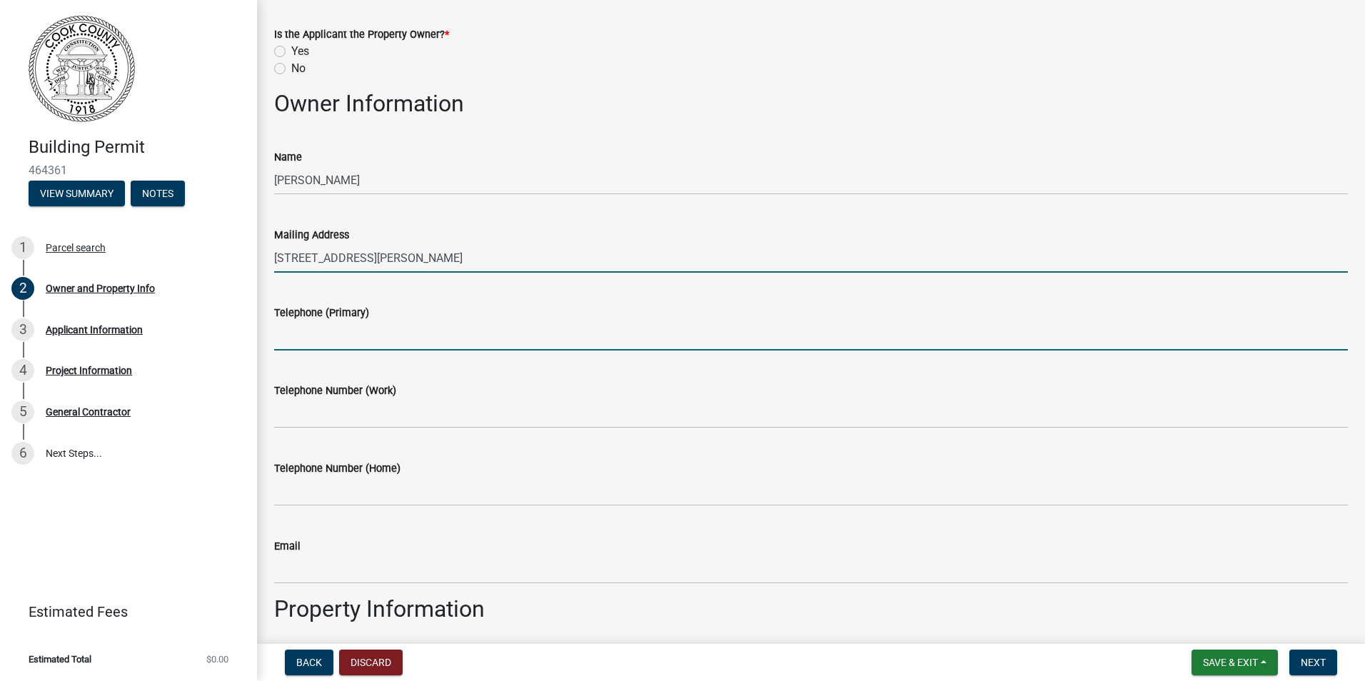
type input "2295467291"
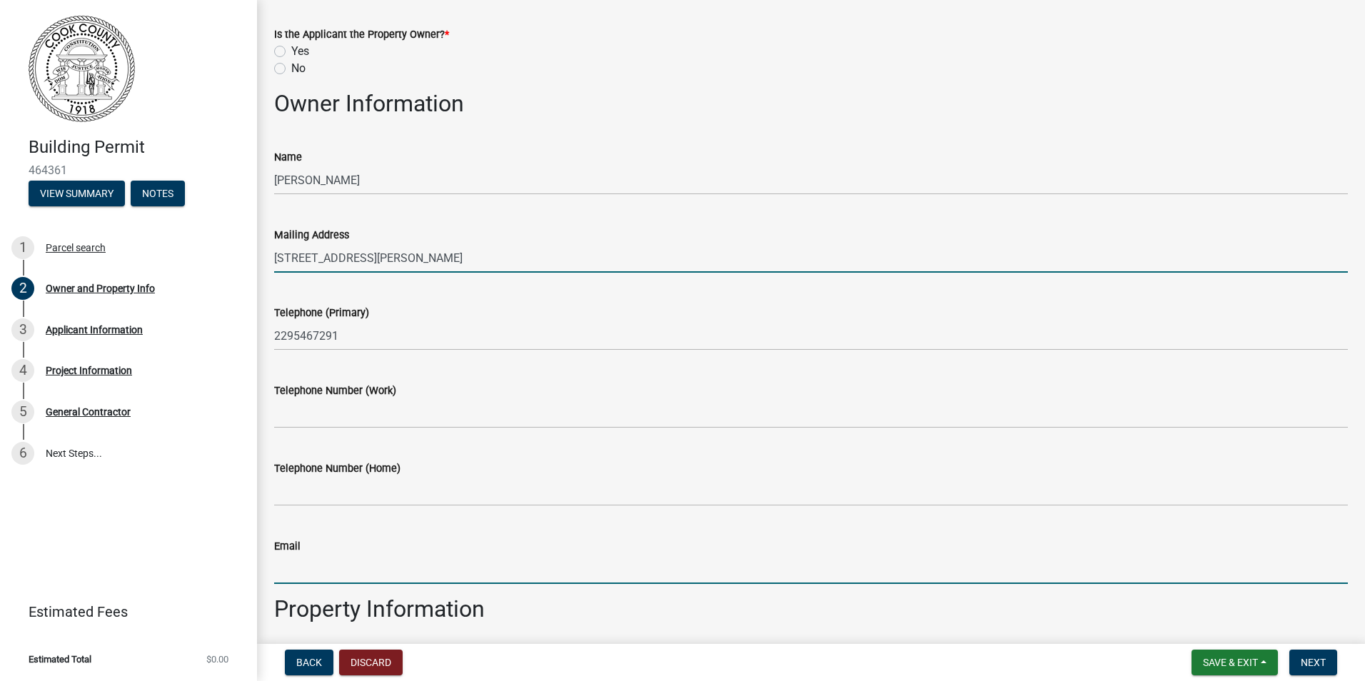
type input "[EMAIL_ADDRESS][DOMAIN_NAME]"
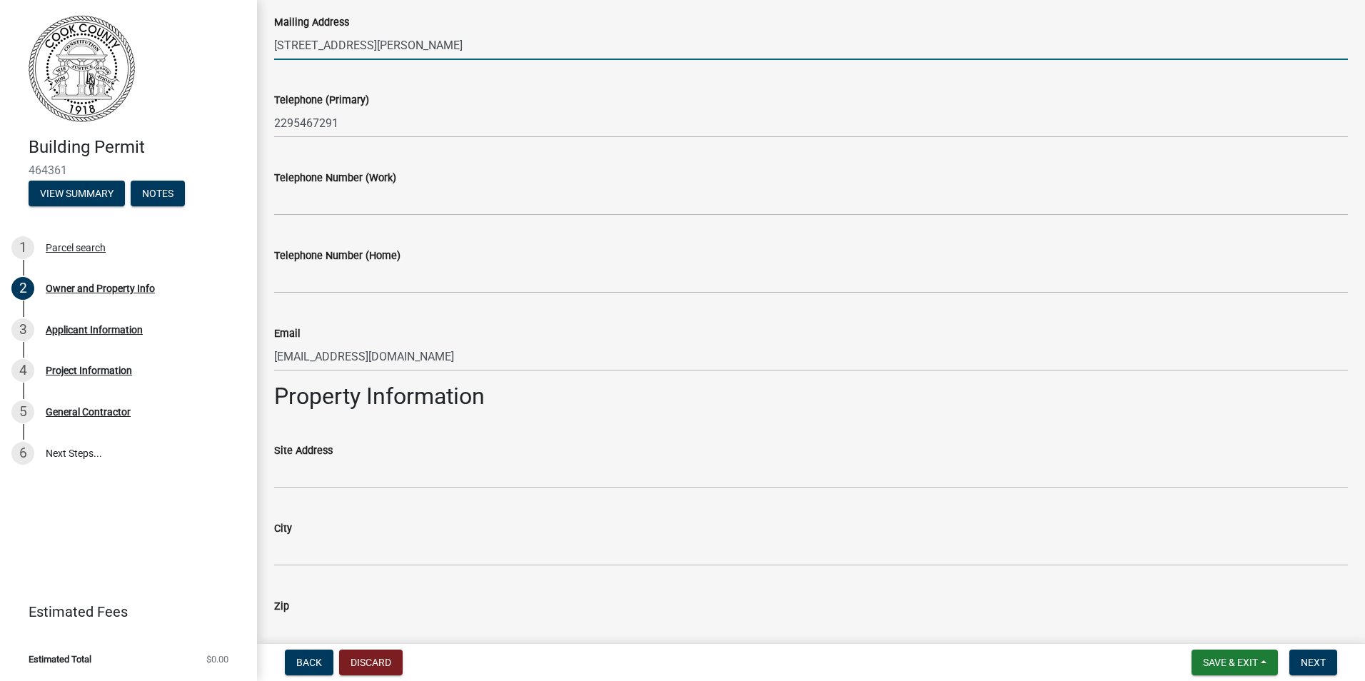
scroll to position [286, 0]
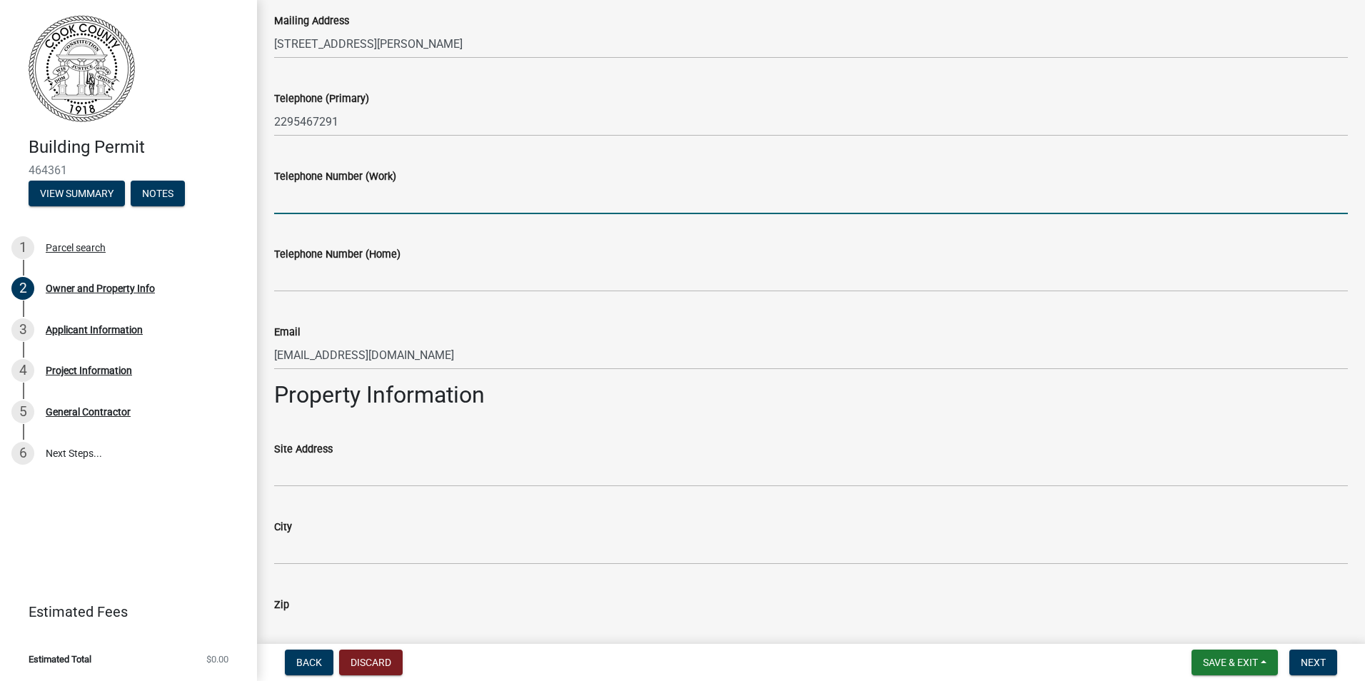
click at [334, 209] on input "Telephone Number (Work)" at bounding box center [811, 199] width 1074 height 29
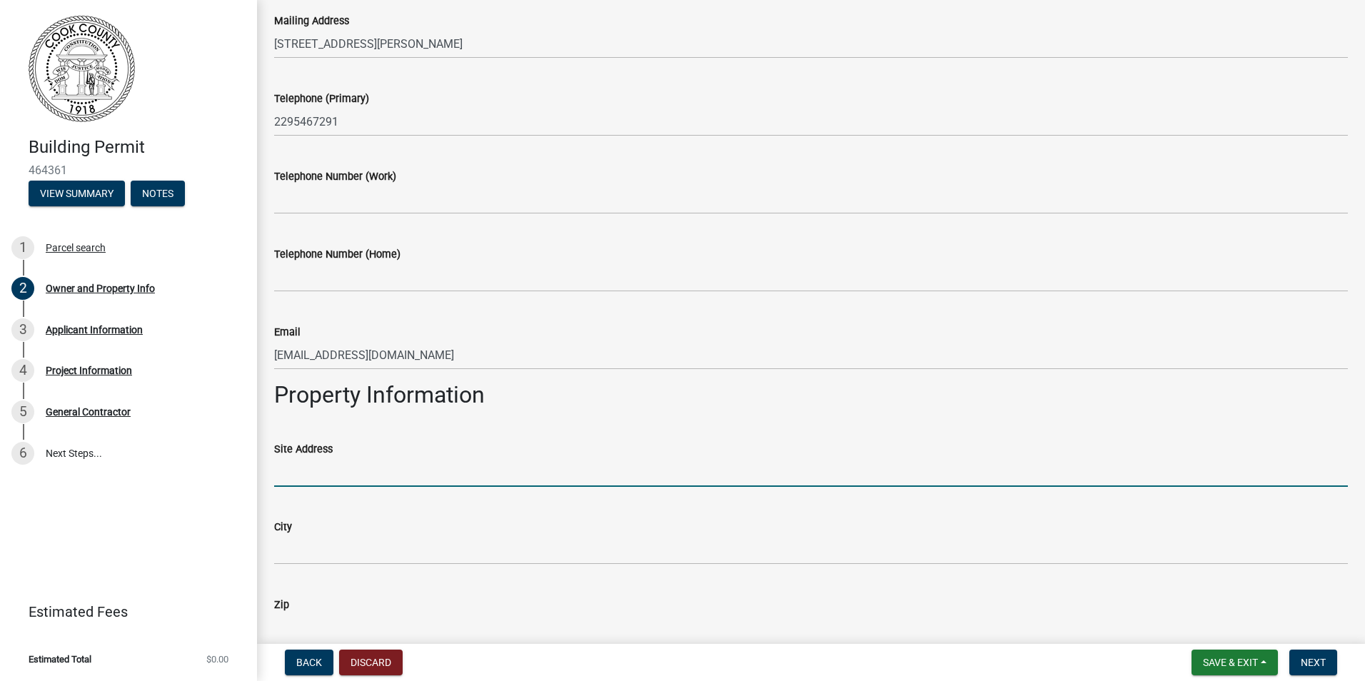
click at [324, 481] on input "Site Address" at bounding box center [811, 472] width 1074 height 29
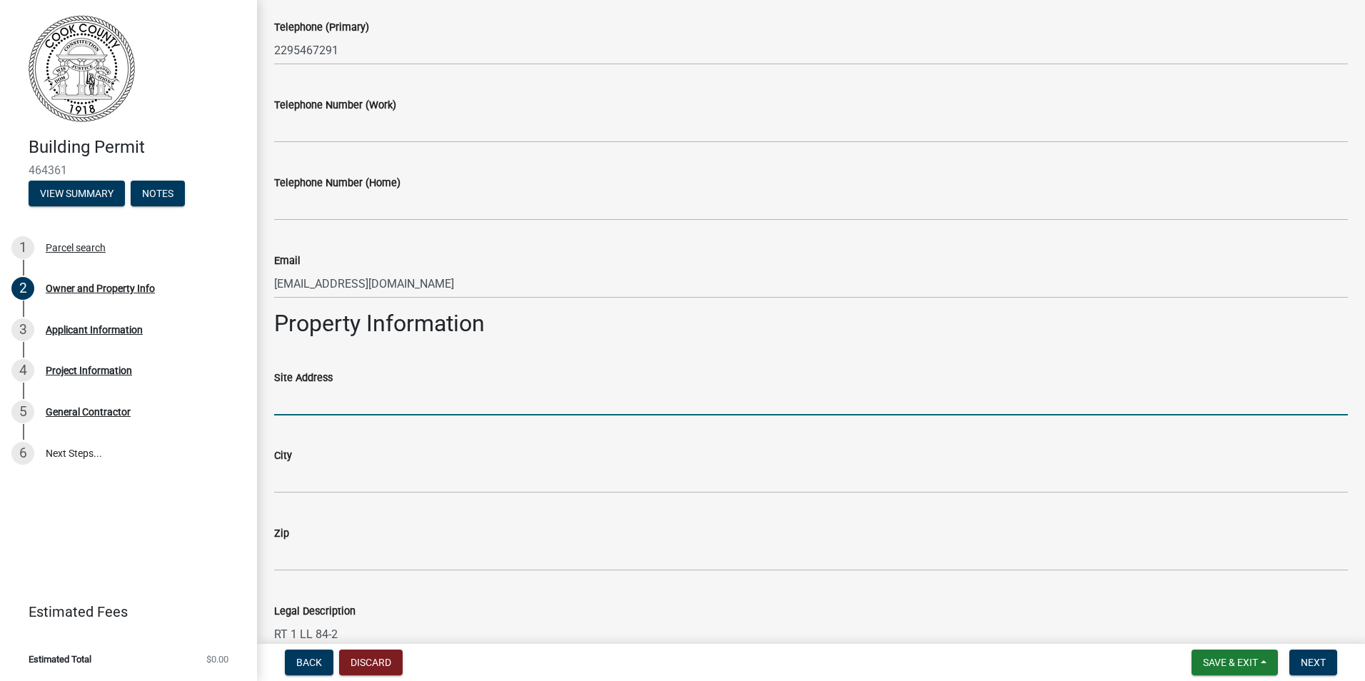
scroll to position [383, 0]
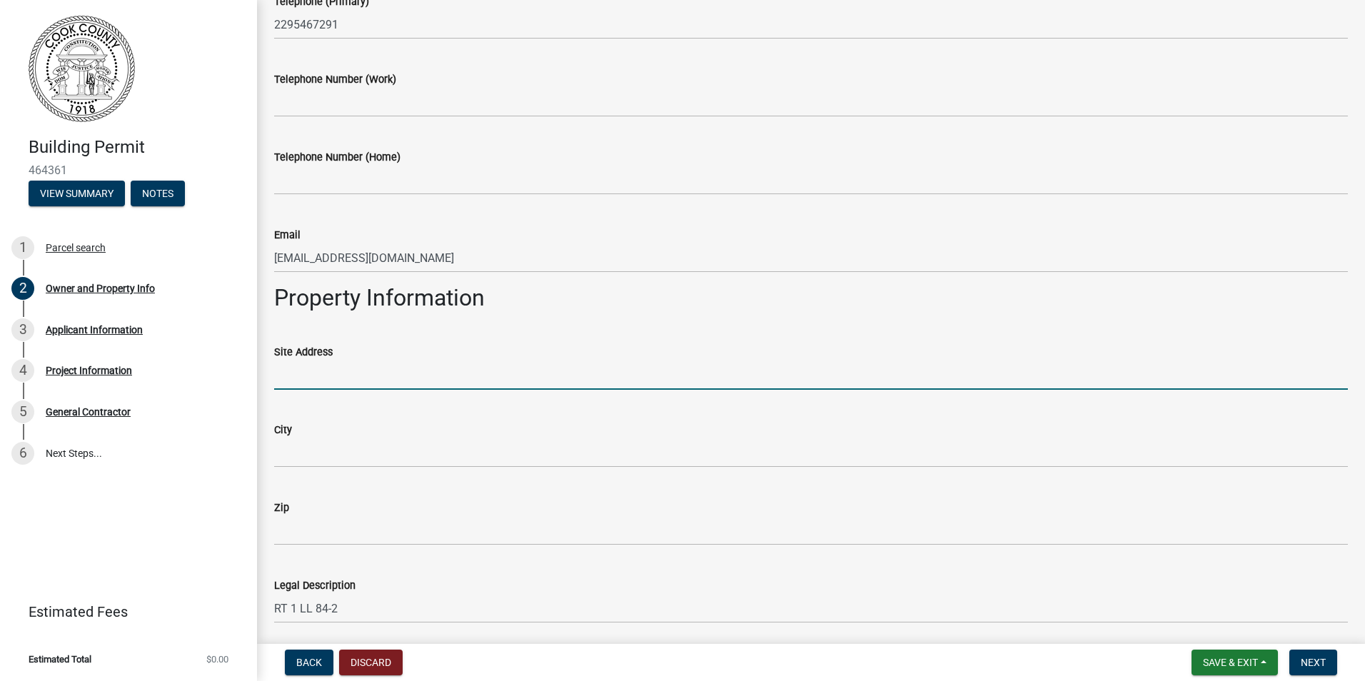
click at [324, 365] on input "Site Address" at bounding box center [811, 375] width 1074 height 29
type input "[STREET_ADDRESS]"
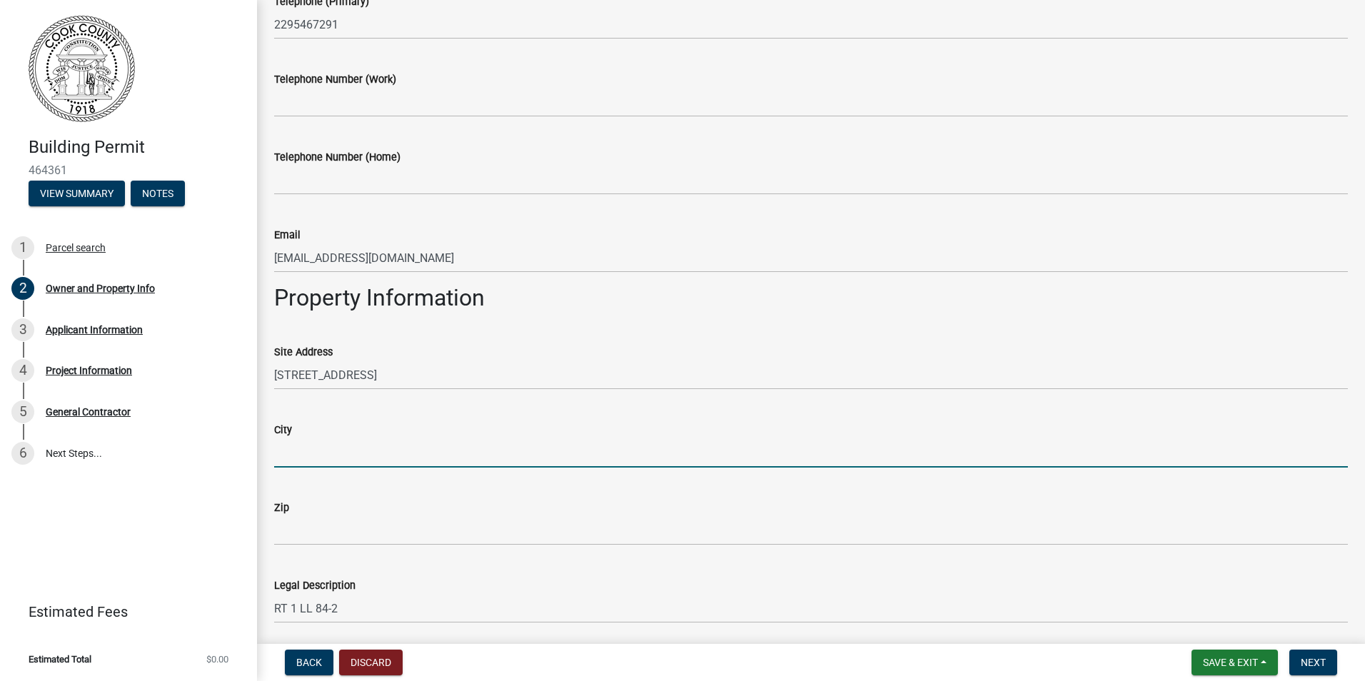
click at [344, 458] on input "City" at bounding box center [811, 452] width 1074 height 29
type input "Lenox"
type input "31637"
type input "[PERSON_NAME]"
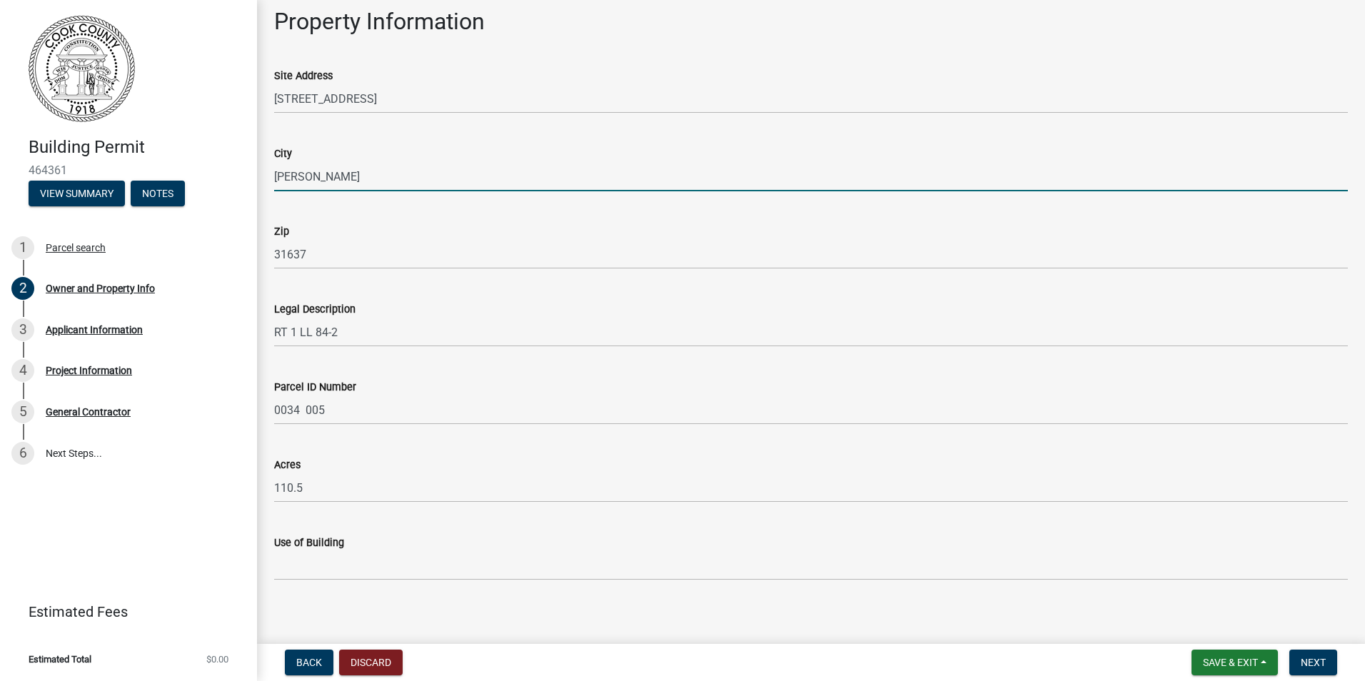
scroll to position [668, 0]
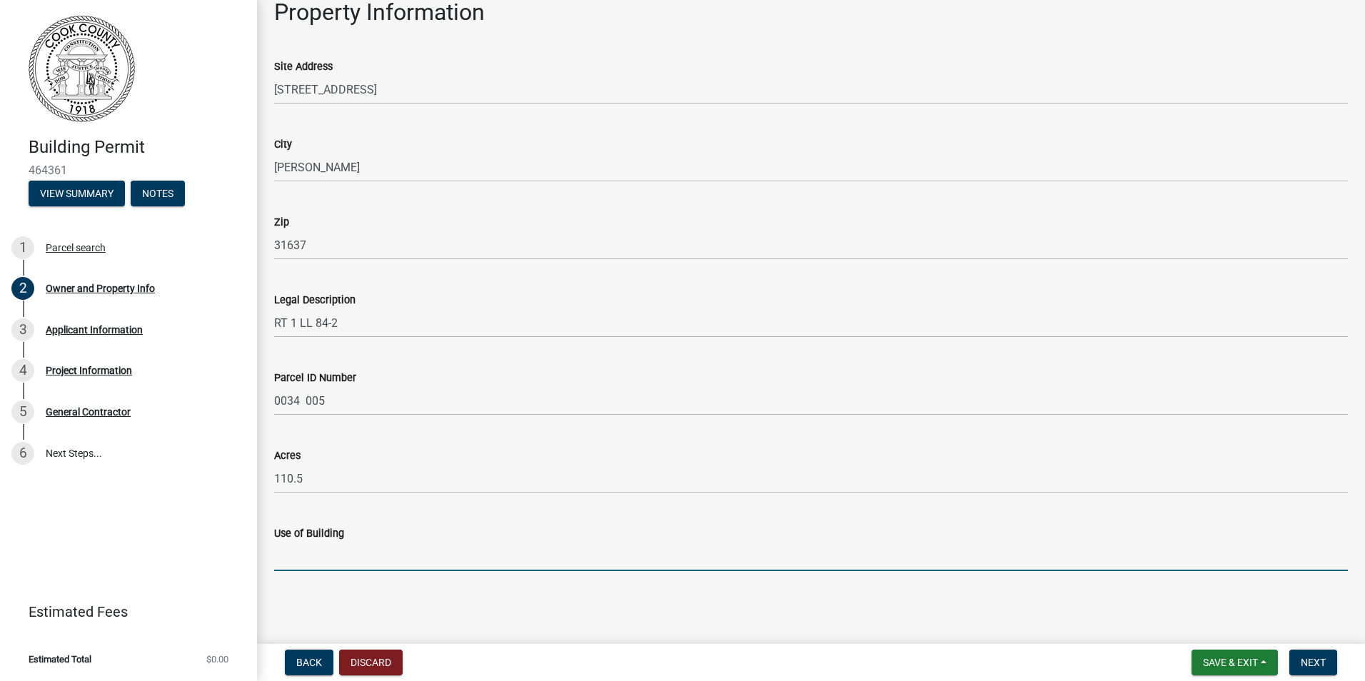
drag, startPoint x: 336, startPoint y: 539, endPoint x: 326, endPoint y: 558, distance: 22.1
click at [326, 558] on input "Use of Building" at bounding box center [811, 556] width 1074 height 29
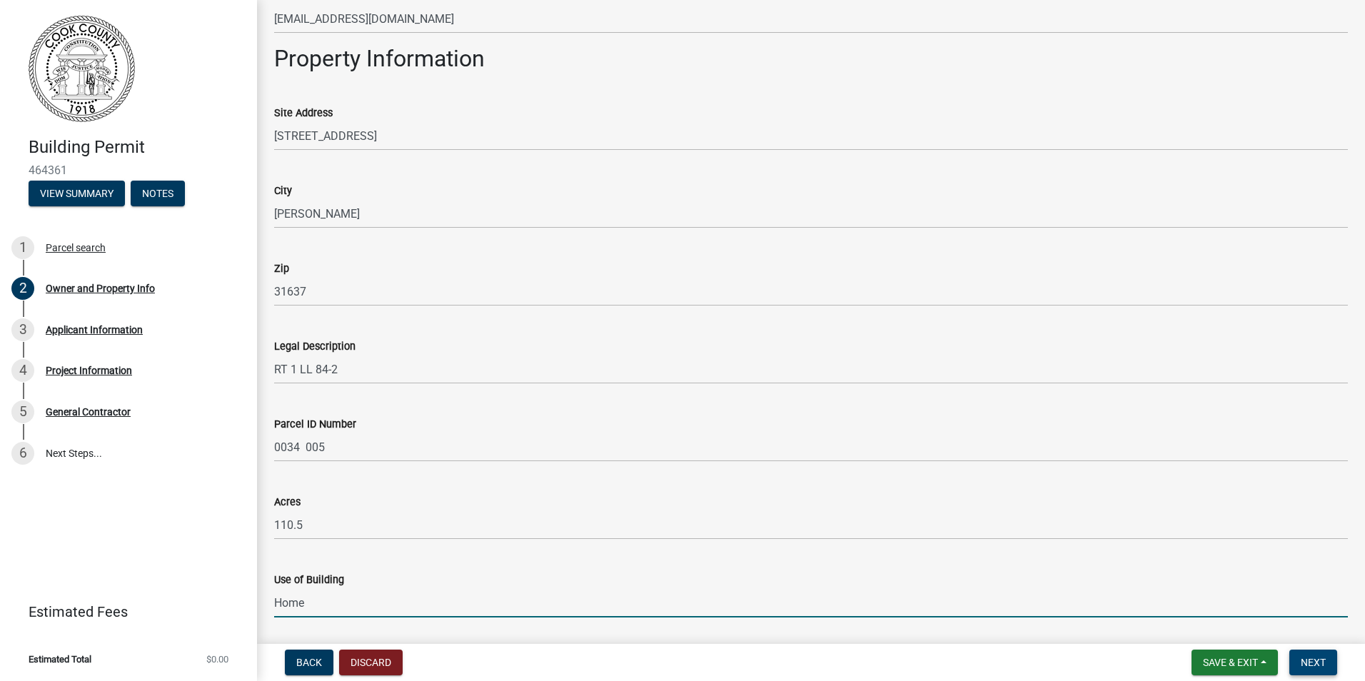
scroll to position [597, 0]
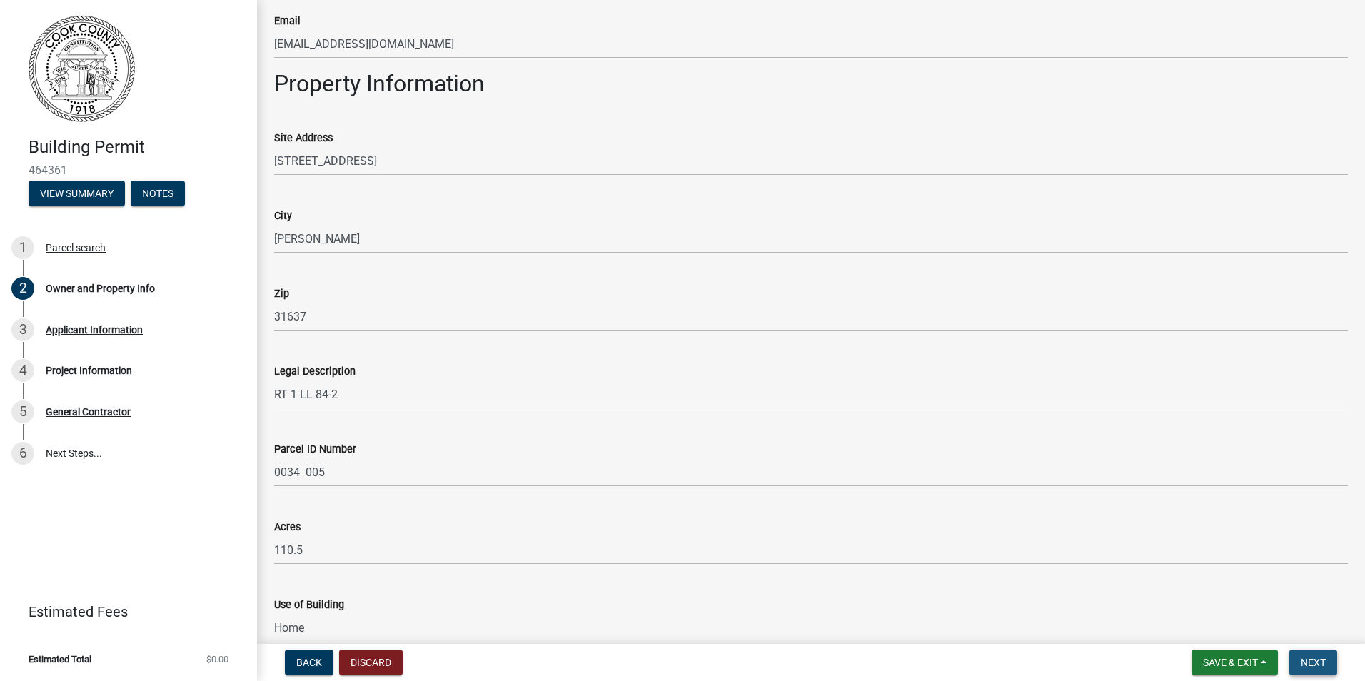
click at [1325, 661] on span "Next" at bounding box center [1313, 662] width 25 height 11
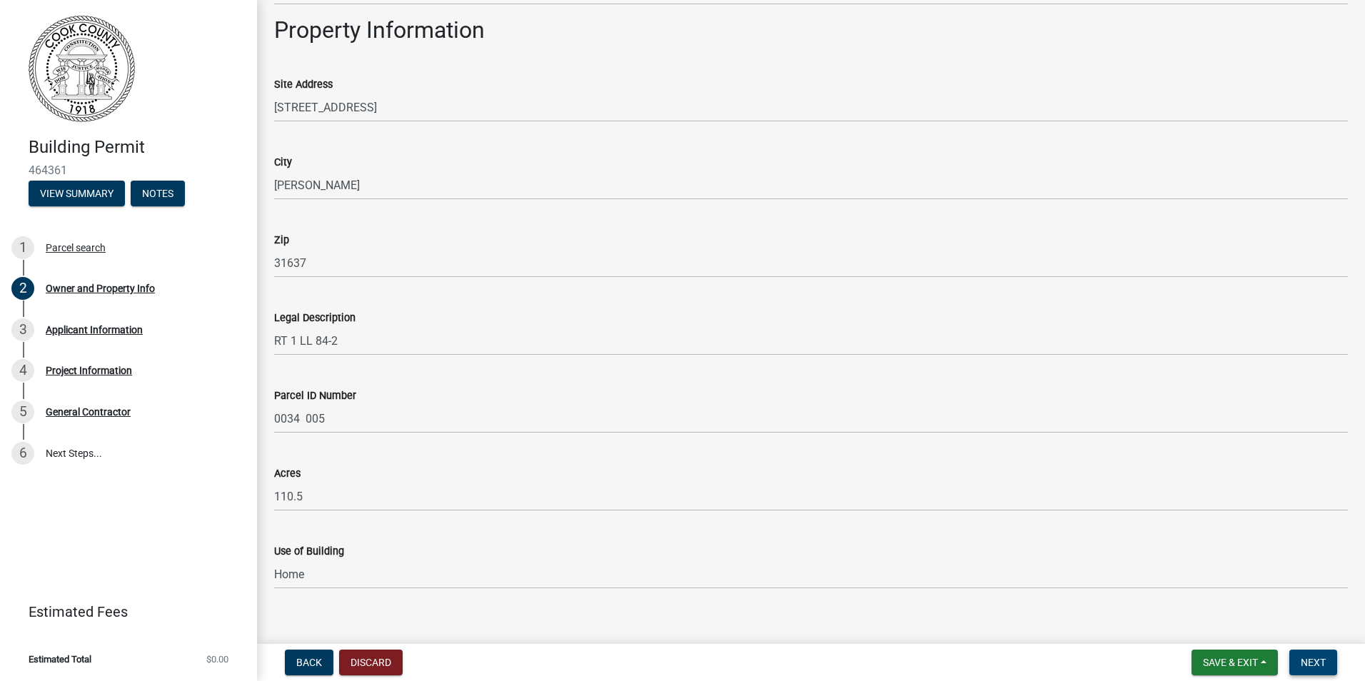
scroll to position [697, 0]
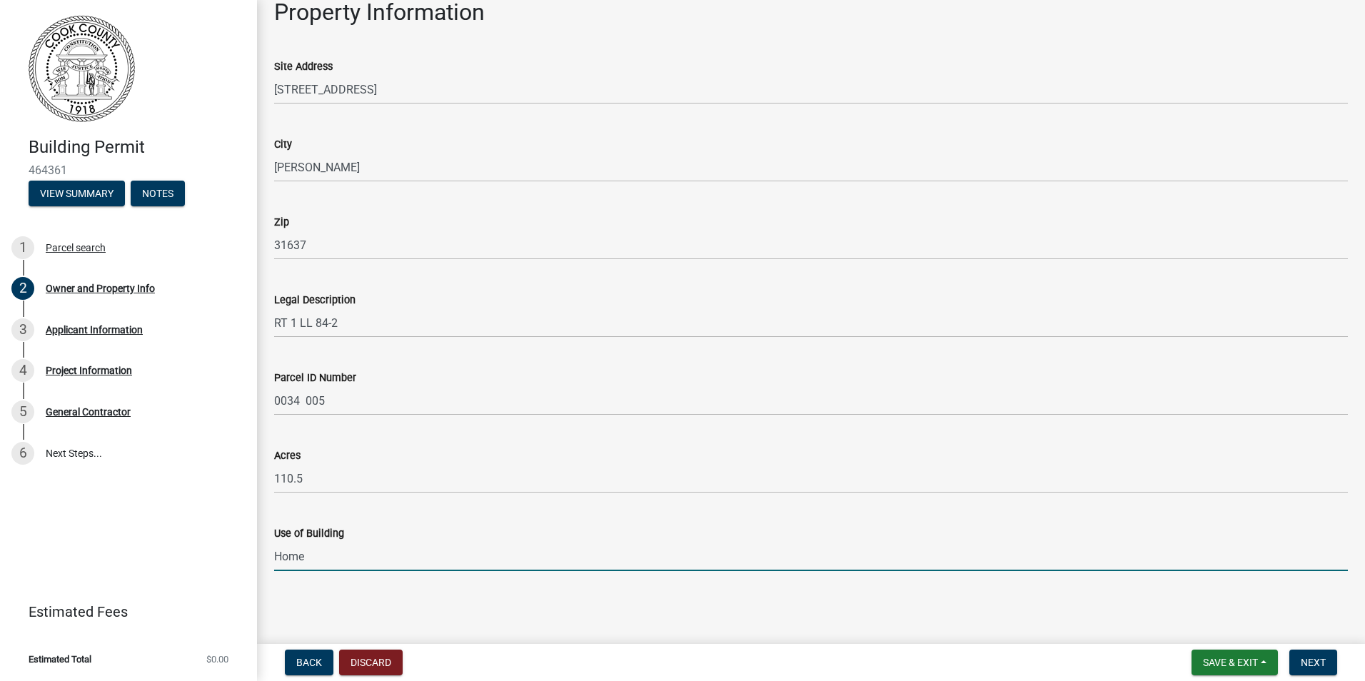
click at [335, 560] on input "Home" at bounding box center [811, 556] width 1074 height 29
drag, startPoint x: 335, startPoint y: 560, endPoint x: 289, endPoint y: 560, distance: 46.4
click at [289, 560] on input "Home" at bounding box center [811, 556] width 1074 height 29
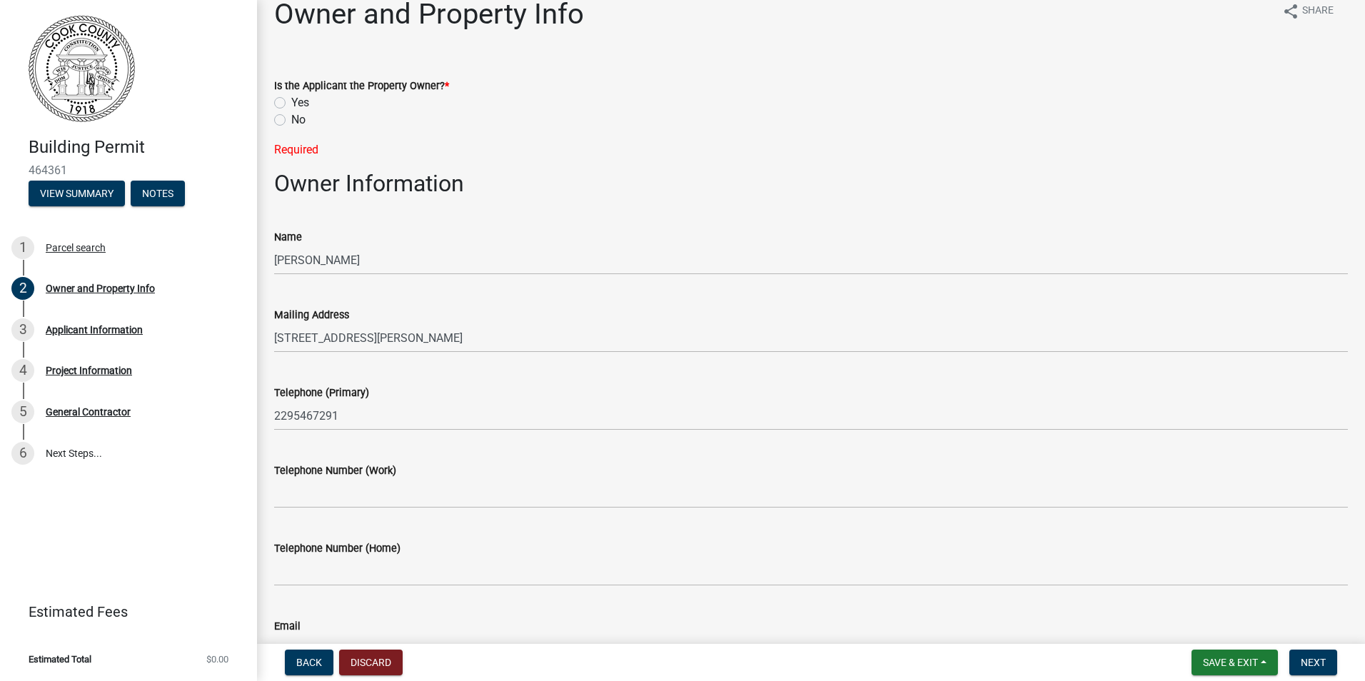
scroll to position [0, 0]
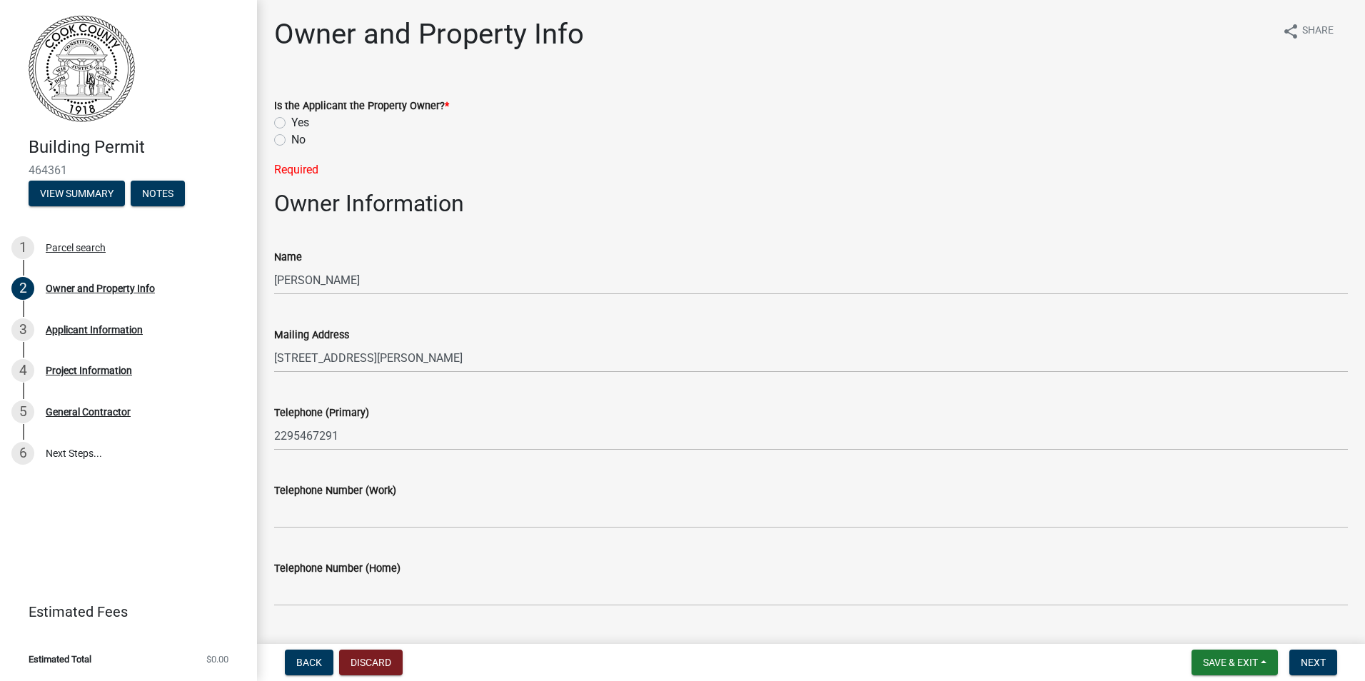
type input "Resident"
click at [291, 122] on label "Yes" at bounding box center [300, 122] width 18 height 17
click at [291, 122] on input "Yes" at bounding box center [295, 118] width 9 height 9
radio input "true"
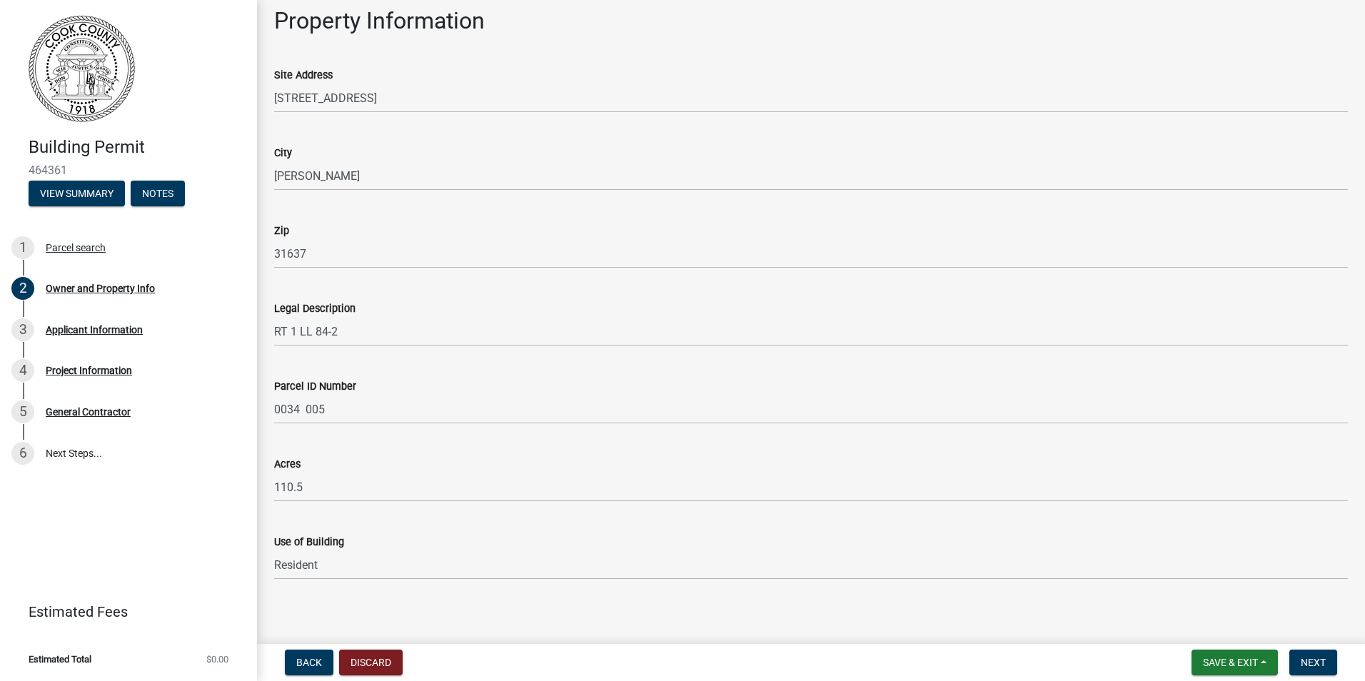
scroll to position [668, 0]
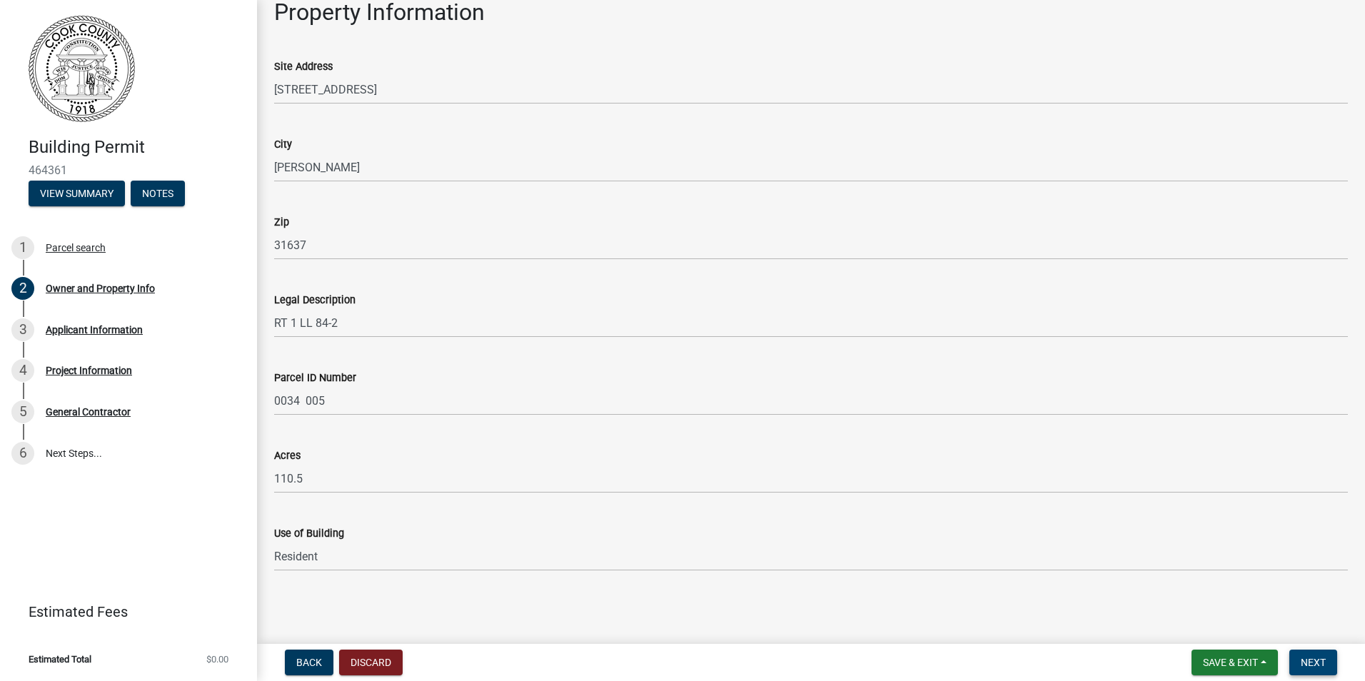
click at [1305, 666] on span "Next" at bounding box center [1313, 662] width 25 height 11
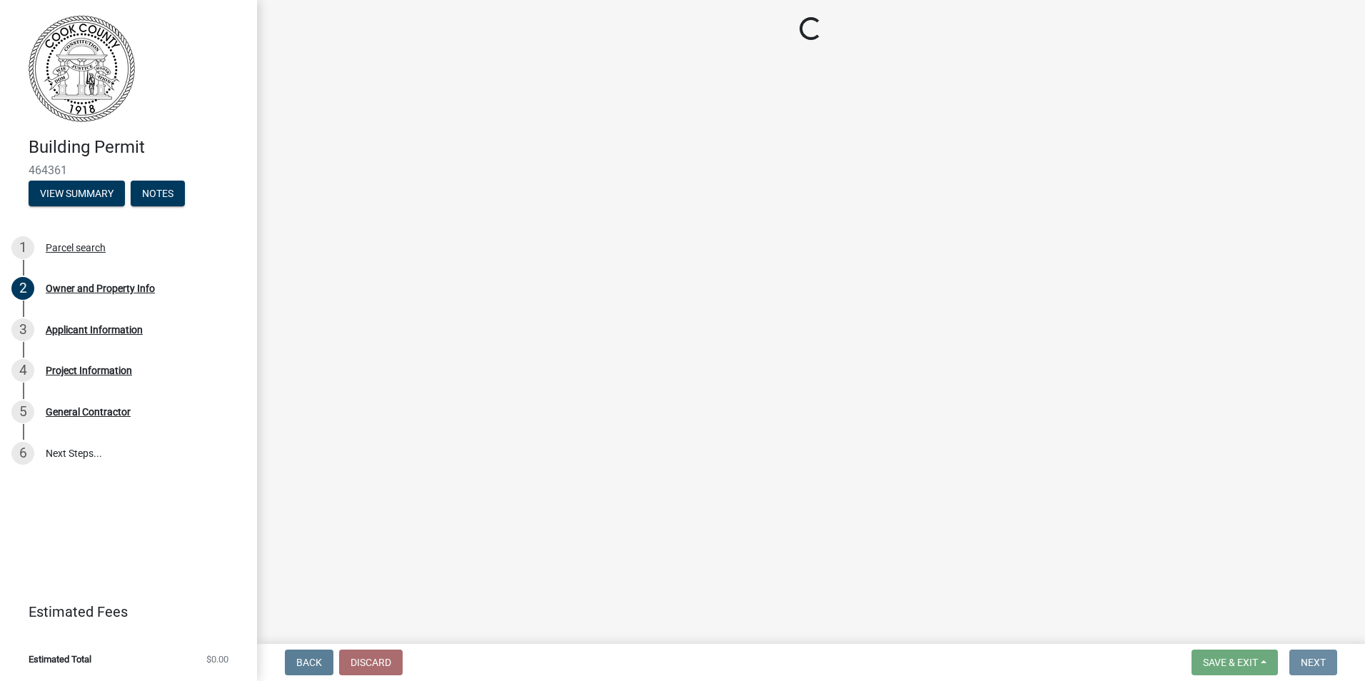
scroll to position [0, 0]
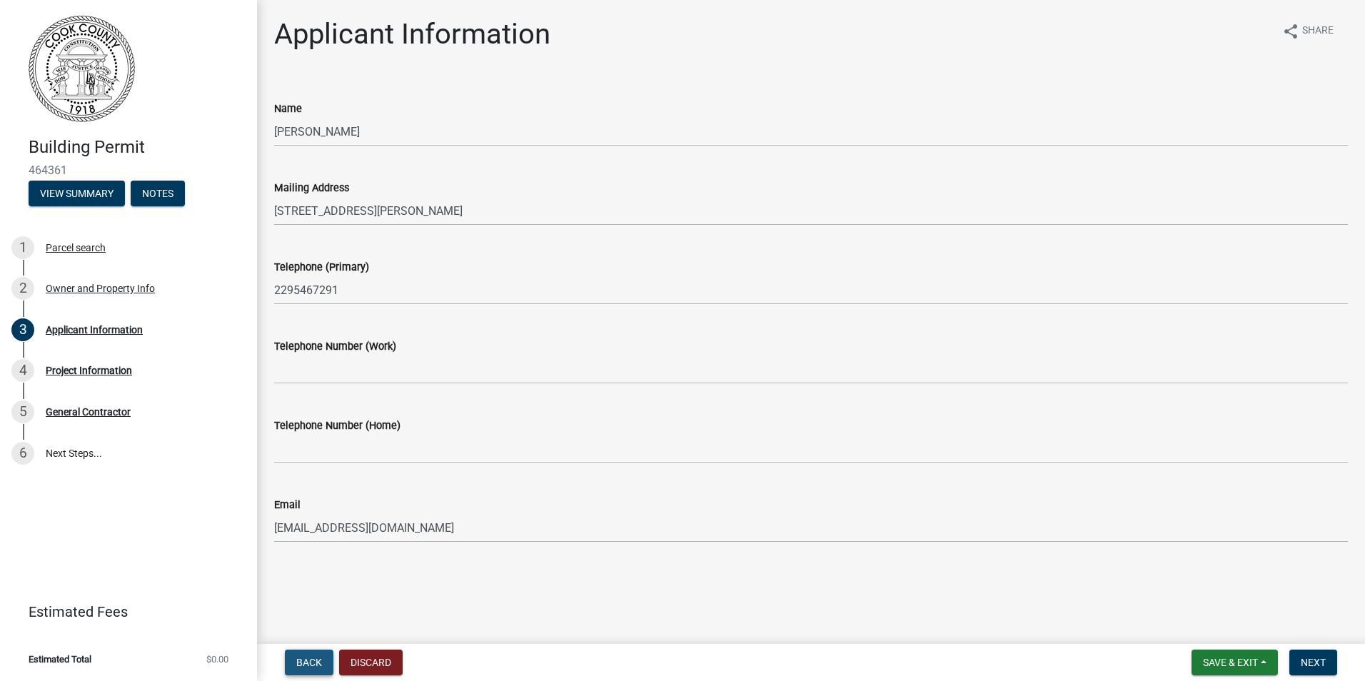
click at [311, 666] on span "Back" at bounding box center [309, 662] width 26 height 11
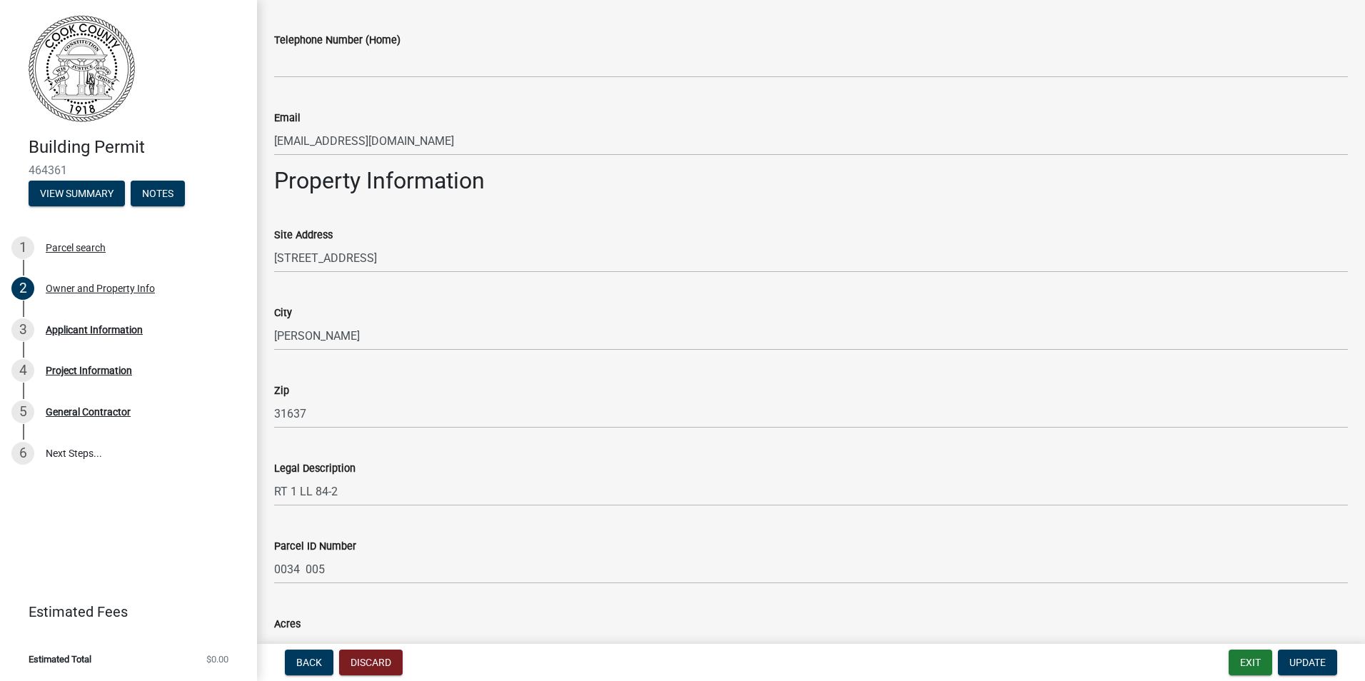
scroll to position [668, 0]
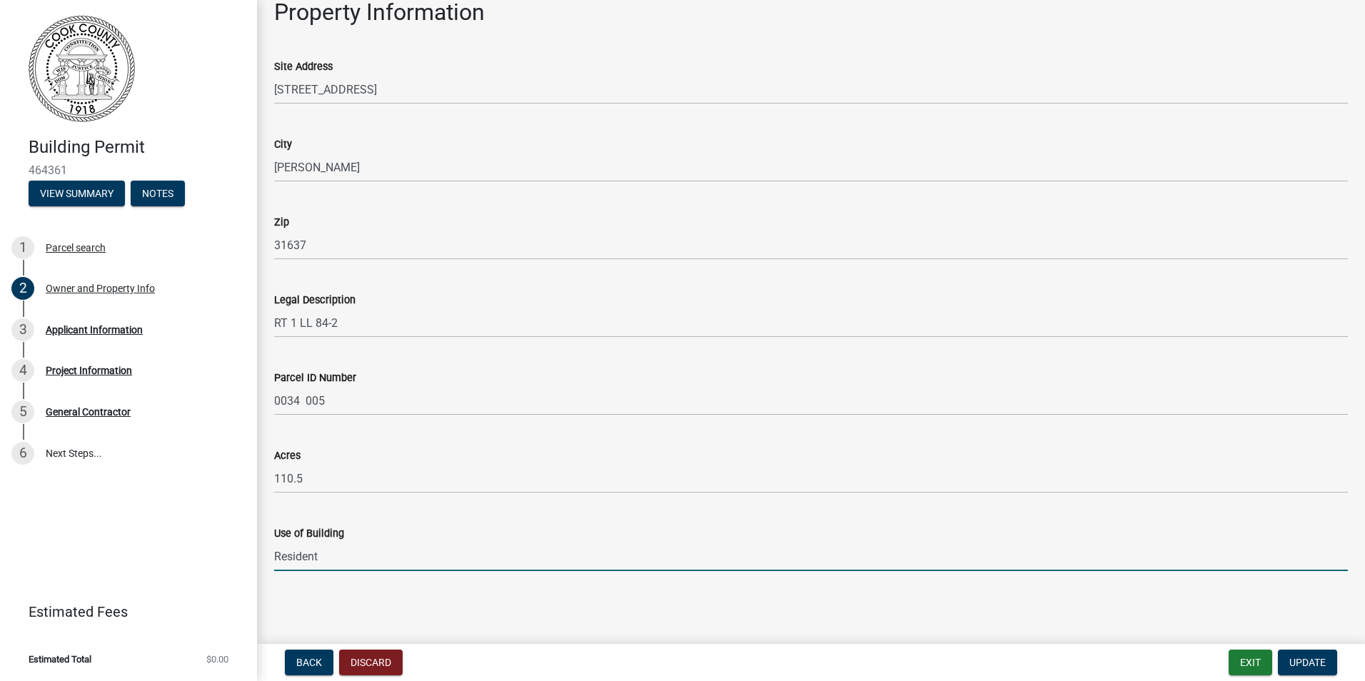
click at [334, 557] on input "Resident" at bounding box center [811, 556] width 1074 height 29
click at [276, 558] on input "Residence" at bounding box center [811, 556] width 1074 height 29
type input "Primary Residence"
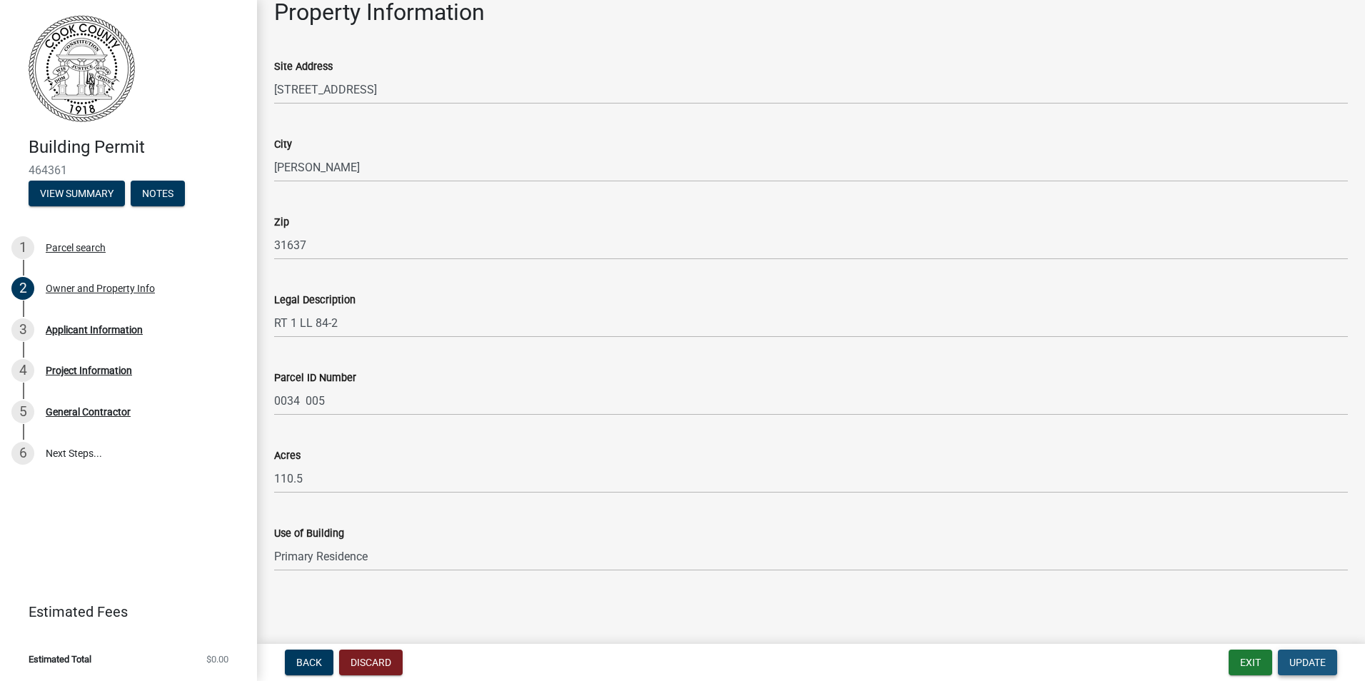
click at [1300, 661] on span "Update" at bounding box center [1308, 662] width 36 height 11
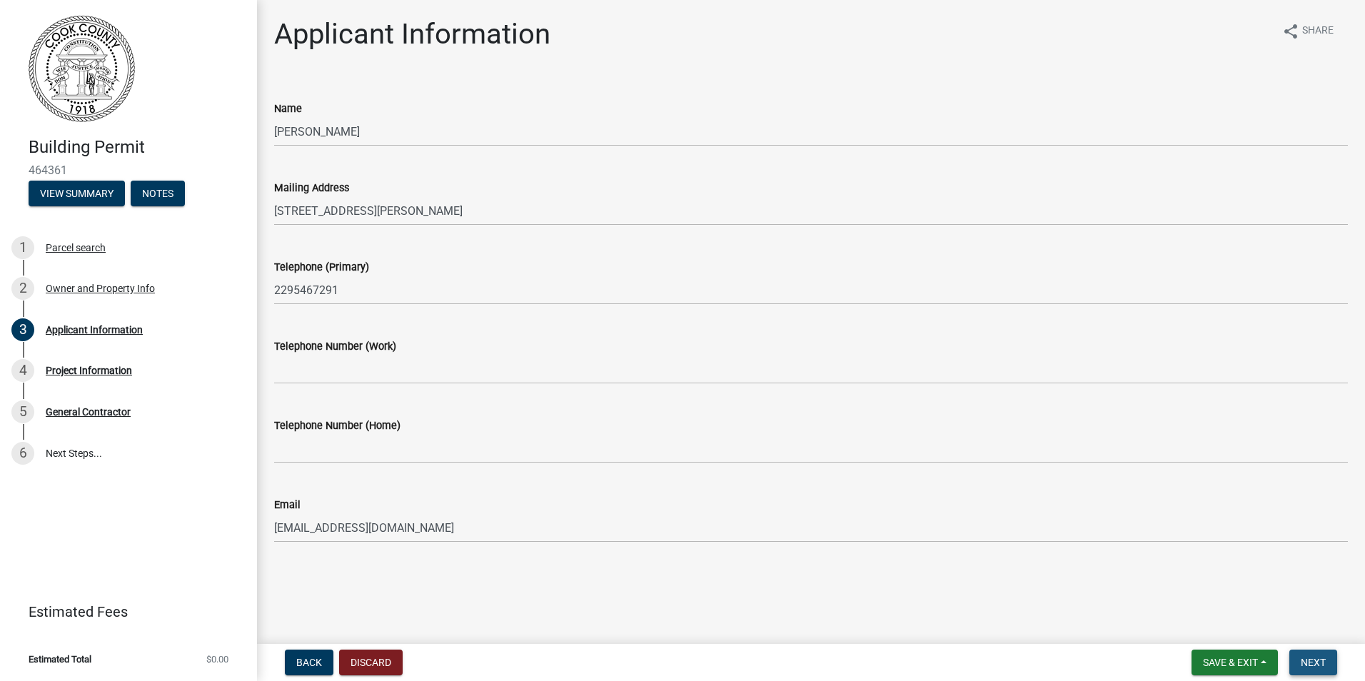
click at [1315, 664] on span "Next" at bounding box center [1313, 662] width 25 height 11
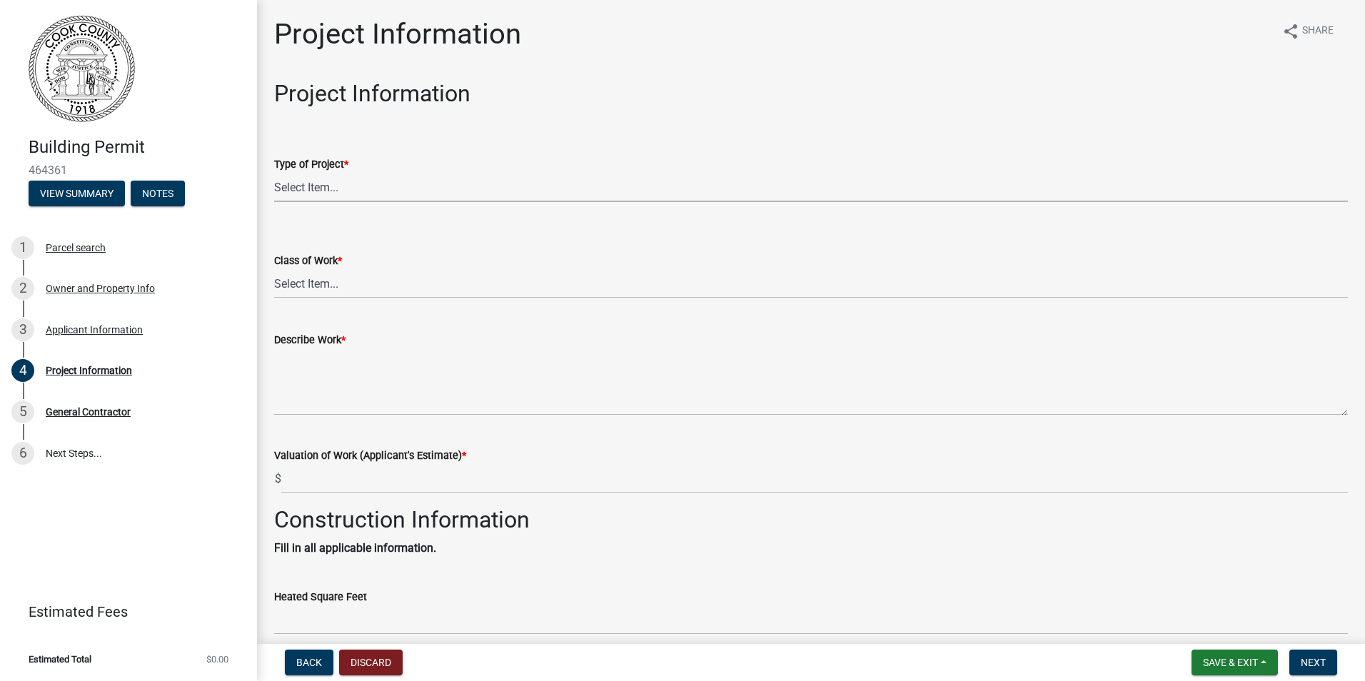
click at [325, 187] on select "Select Item... Manufactured Home New Single Family New Multi-Family New Commerc…" at bounding box center [811, 187] width 1074 height 29
click at [274, 173] on select "Select Item... Manufactured Home New Single Family New Multi-Family New Commerc…" at bounding box center [811, 187] width 1074 height 29
select select "d8ad81b1-fb71-4473-8687-b7f73eb7480a"
click at [331, 289] on select "Select Item... Addition Alteration Demolish Erect Move Relocate Repair ReRoof" at bounding box center [811, 283] width 1074 height 29
click at [274, 269] on select "Select Item... Addition Alteration Demolish Erect Move Relocate Repair ReRoof" at bounding box center [811, 283] width 1074 height 29
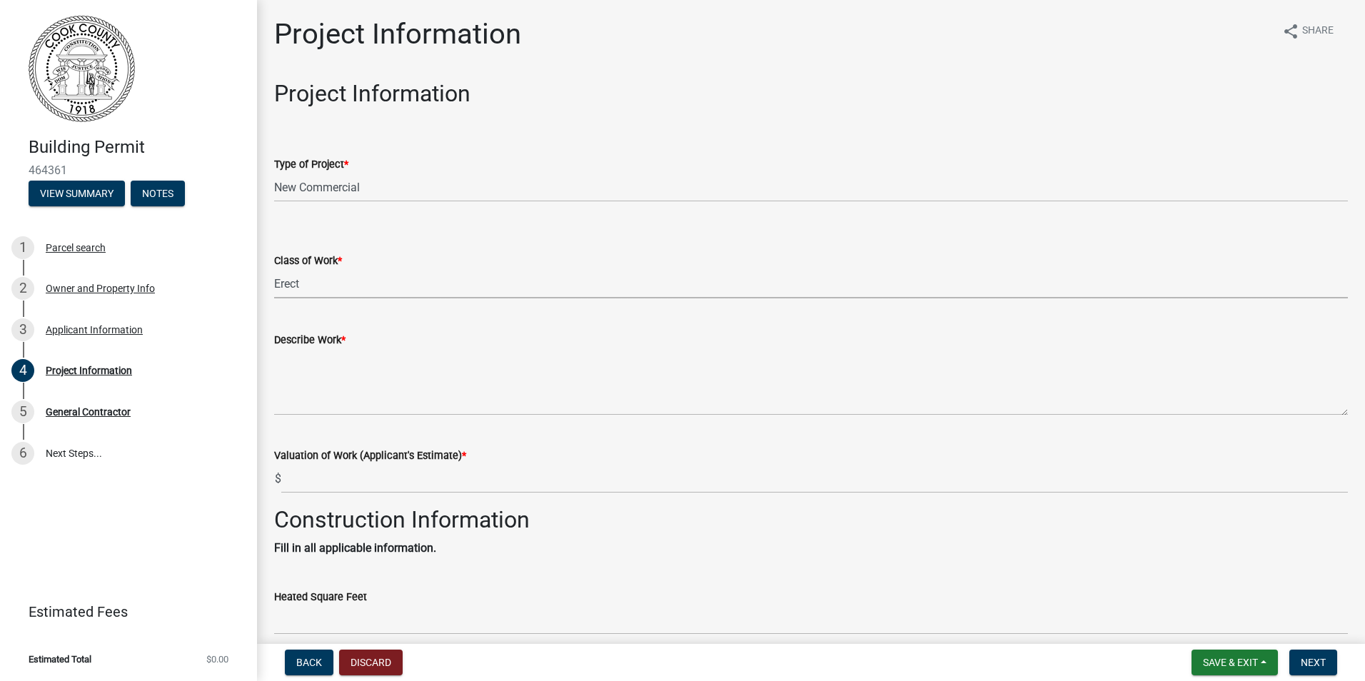
select select "f413462a-a798-4a98-8478-fb6197e89690"
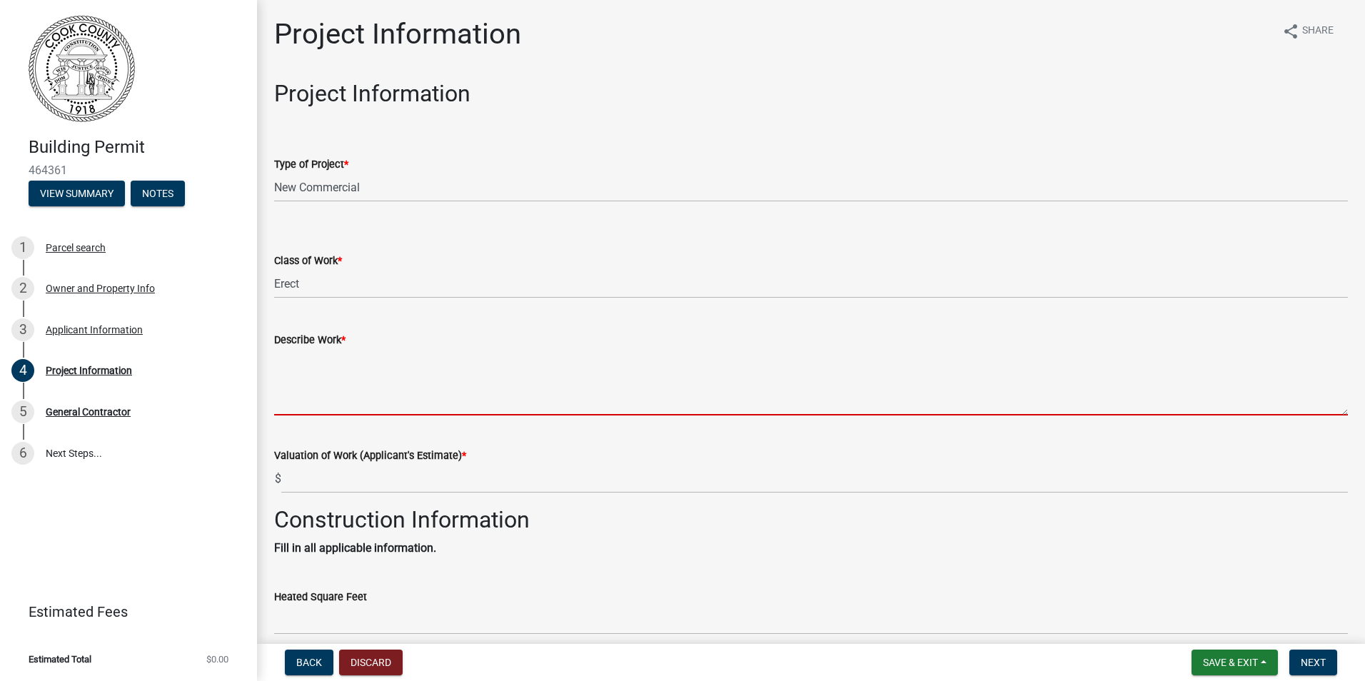
click at [311, 396] on textarea "Describe Work *" at bounding box center [811, 382] width 1074 height 67
click at [312, 409] on textarea "Describe Work *" at bounding box center [811, 382] width 1074 height 67
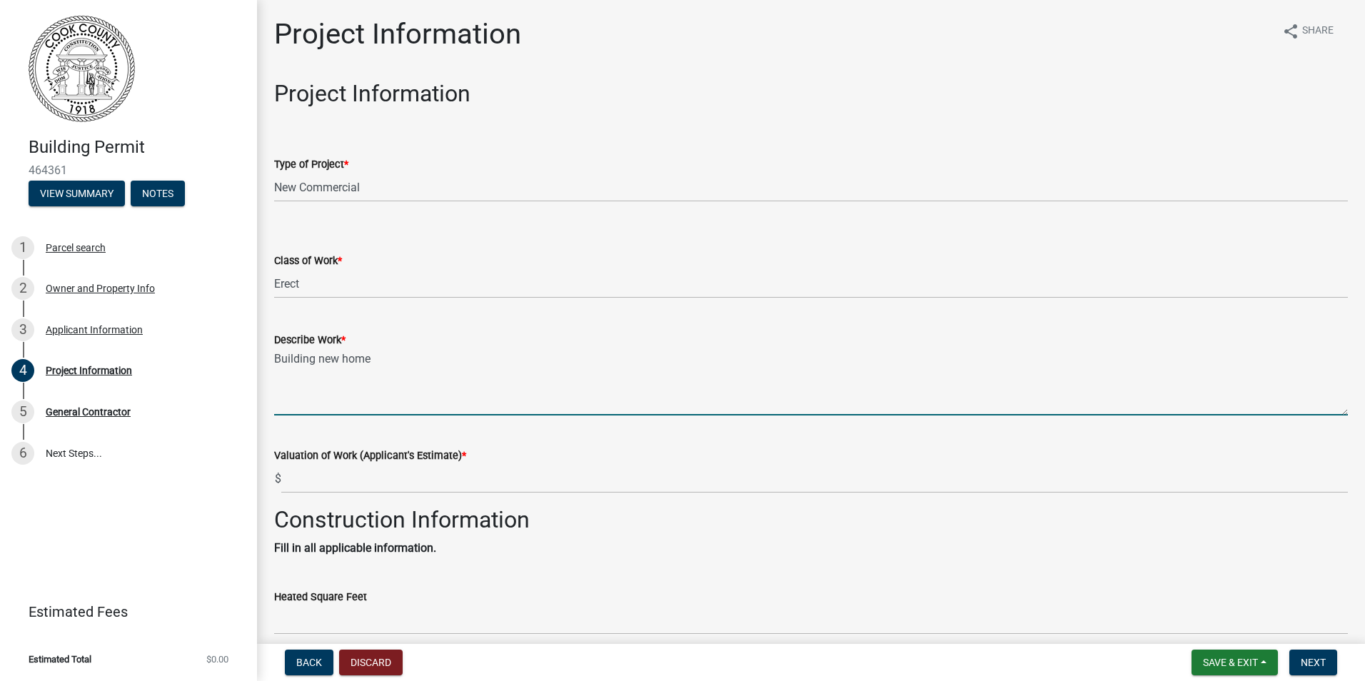
type textarea "Building new home"
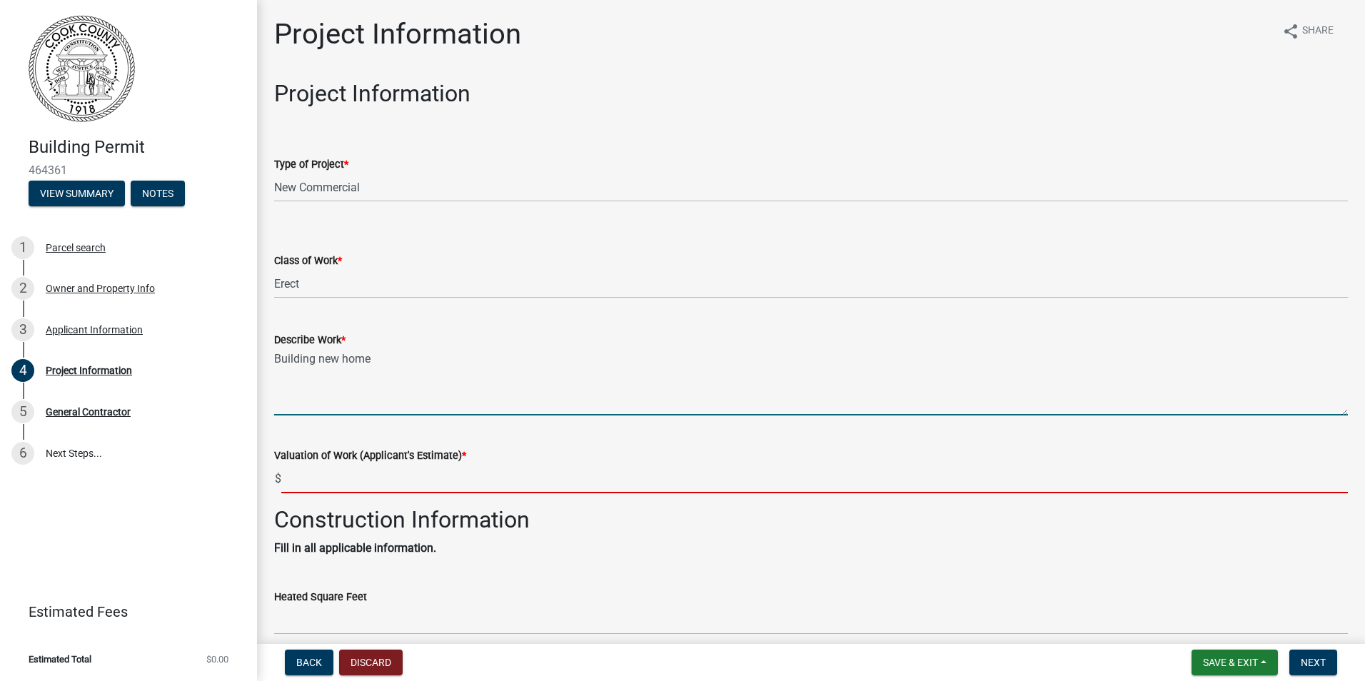
click at [394, 480] on input "text" at bounding box center [814, 478] width 1067 height 29
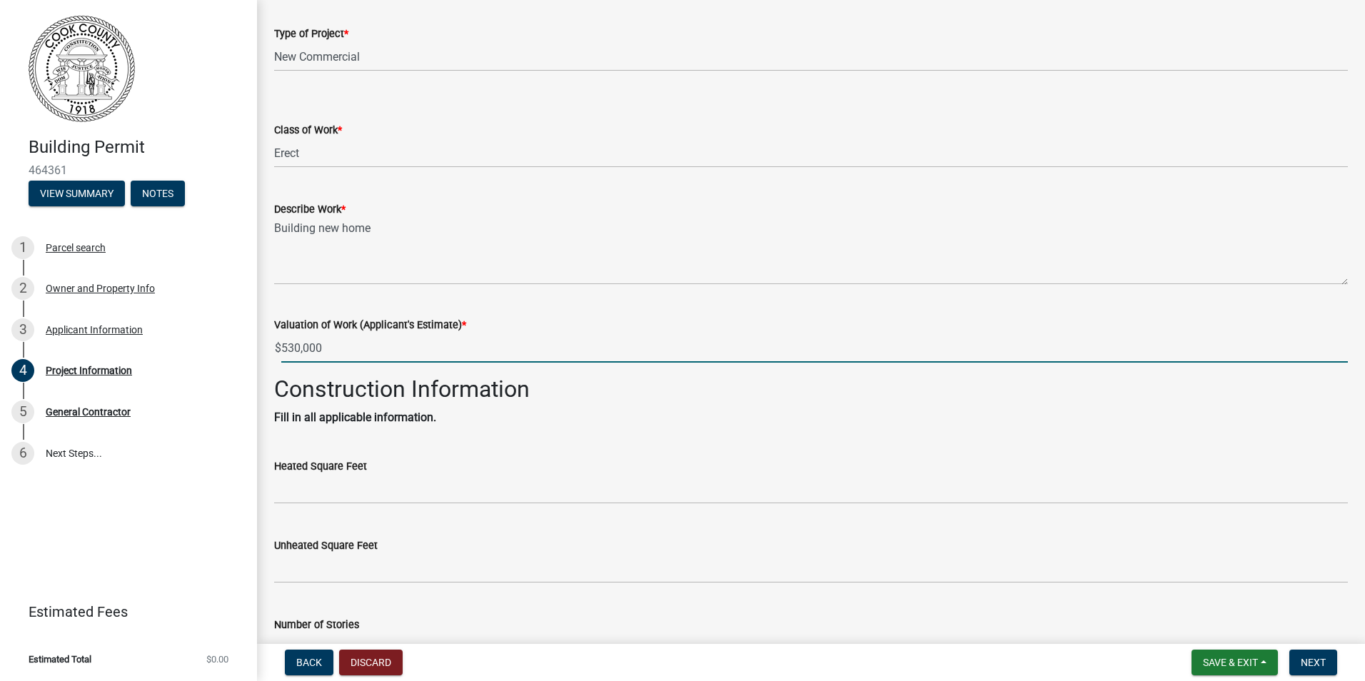
scroll to position [214, 0]
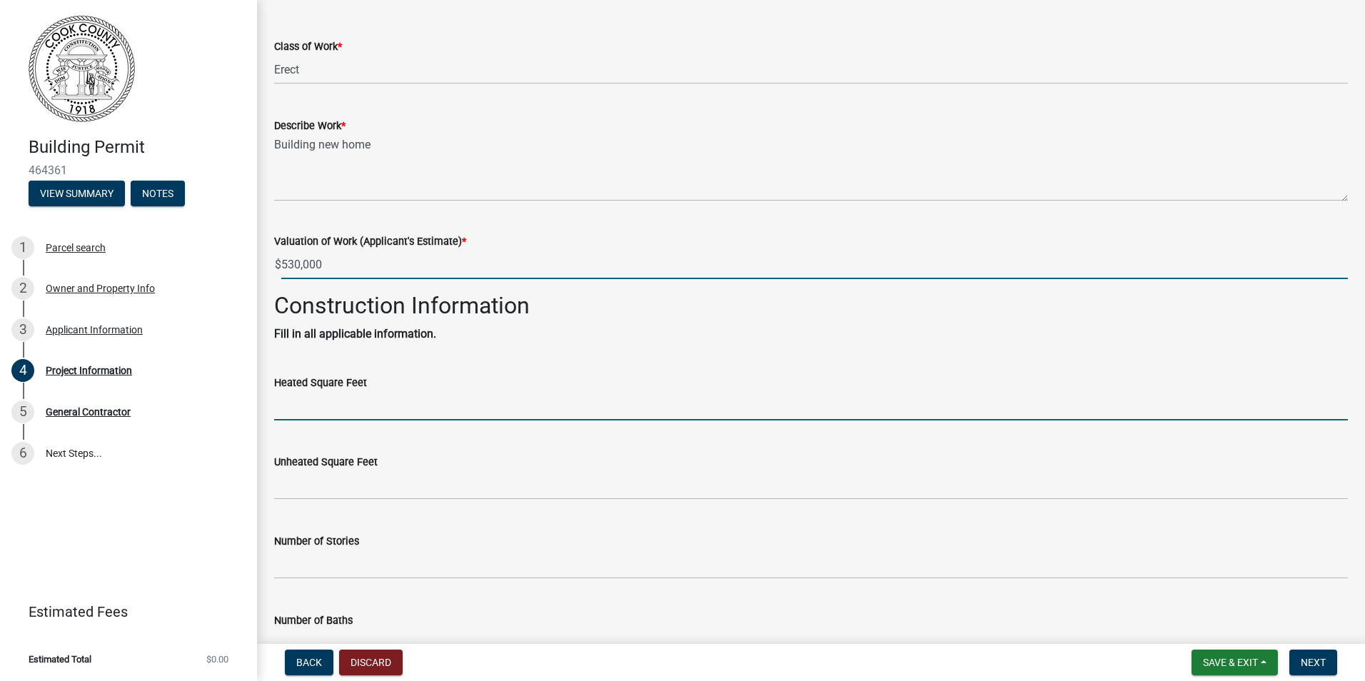
type input "530000"
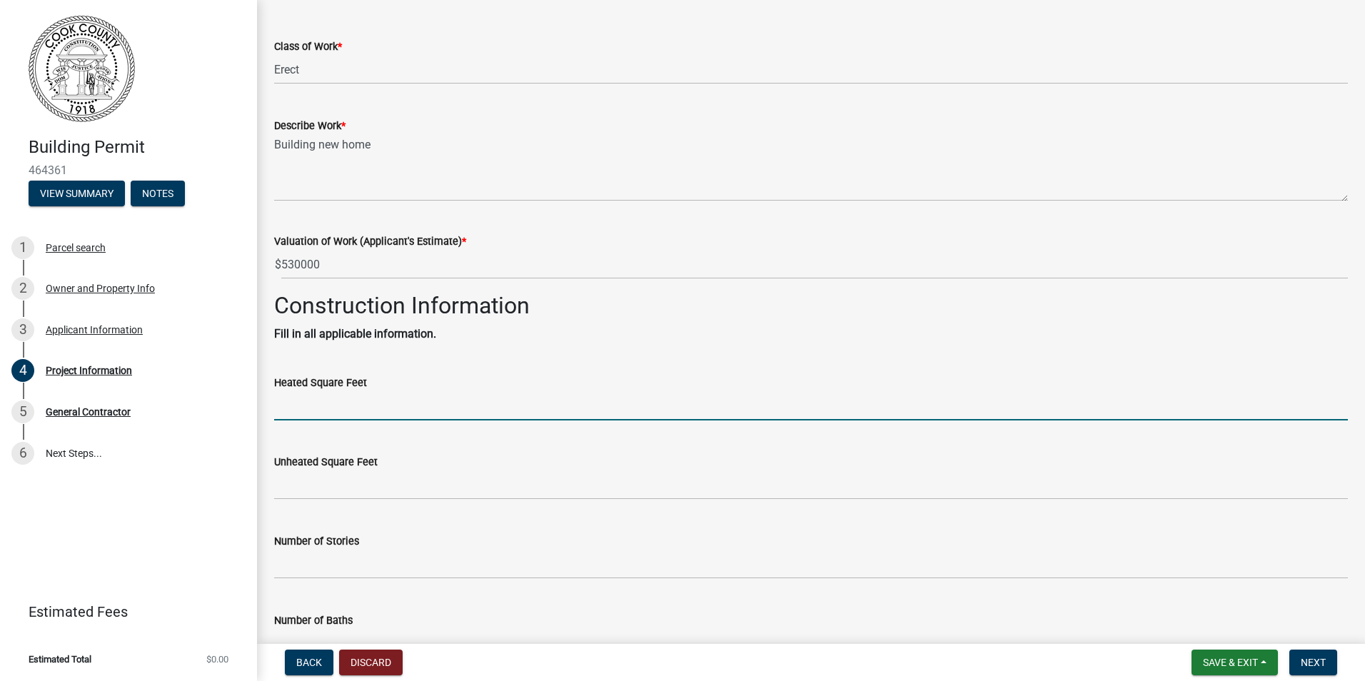
click at [416, 397] on input "text" at bounding box center [811, 405] width 1074 height 29
type input "2660"
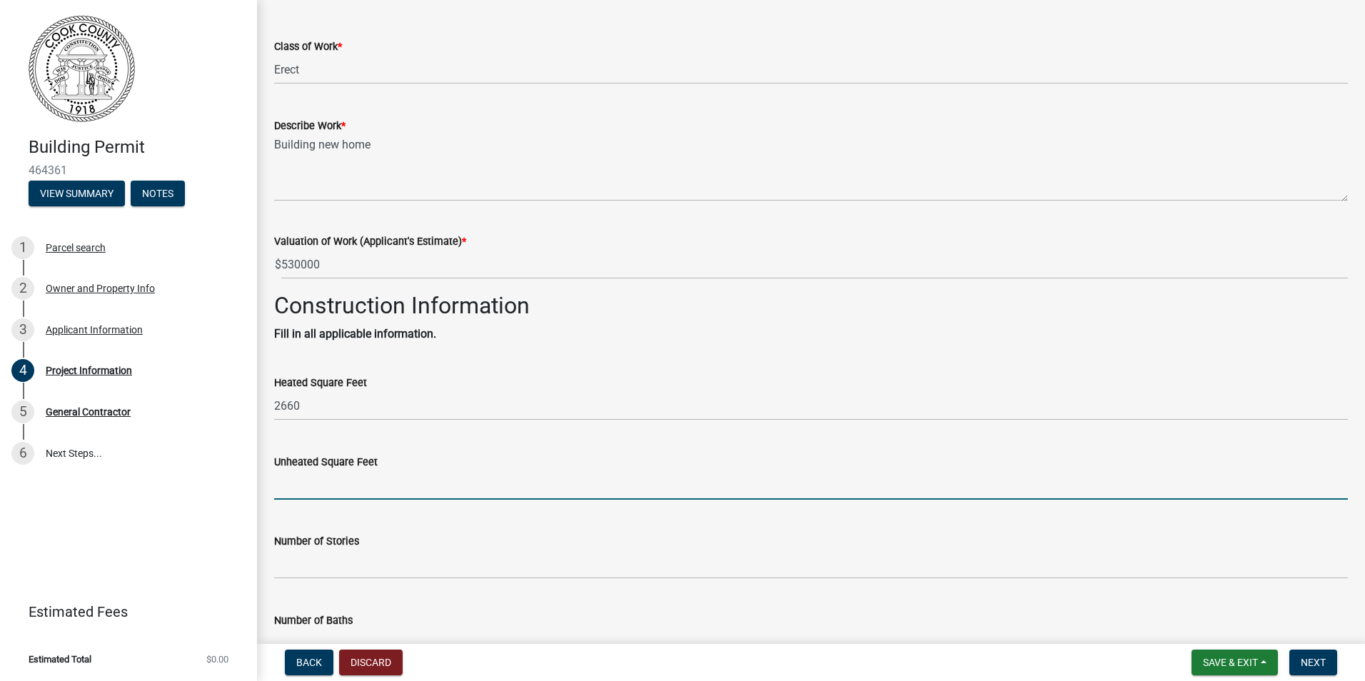
click at [376, 479] on input "text" at bounding box center [811, 485] width 1074 height 29
type input "1675"
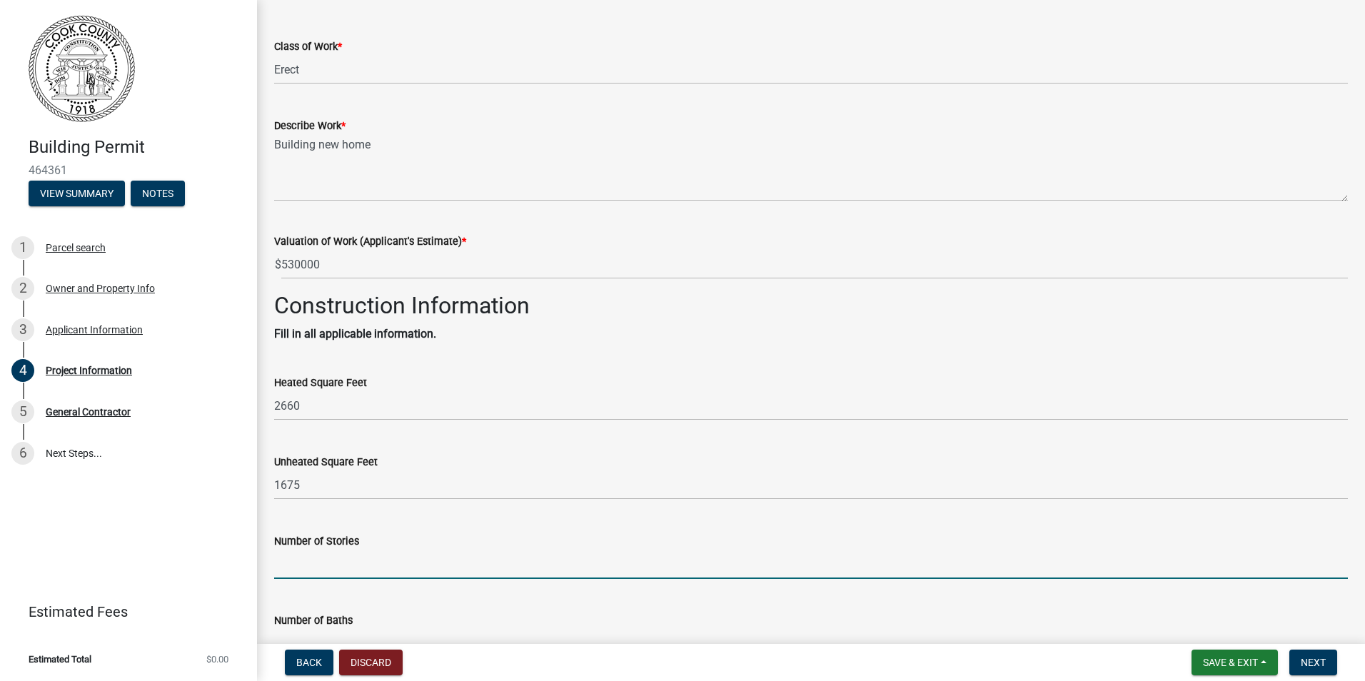
click at [390, 571] on input "text" at bounding box center [811, 564] width 1074 height 29
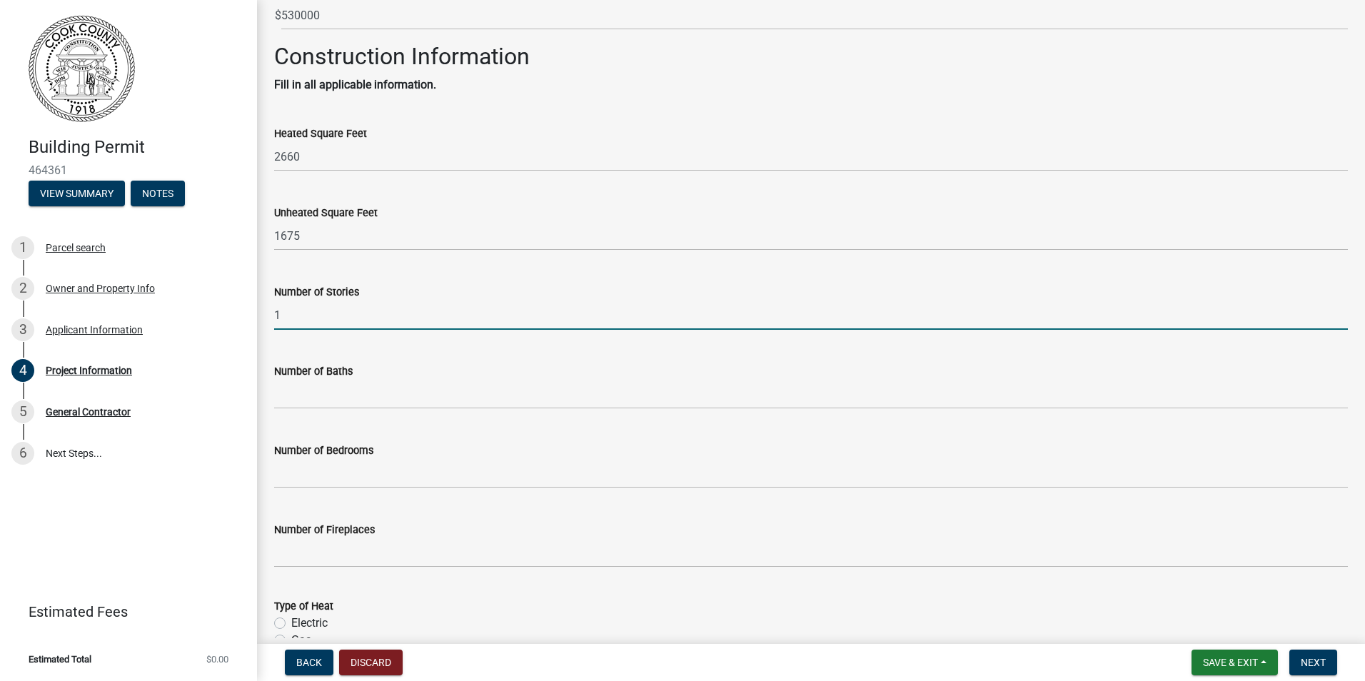
scroll to position [500, 0]
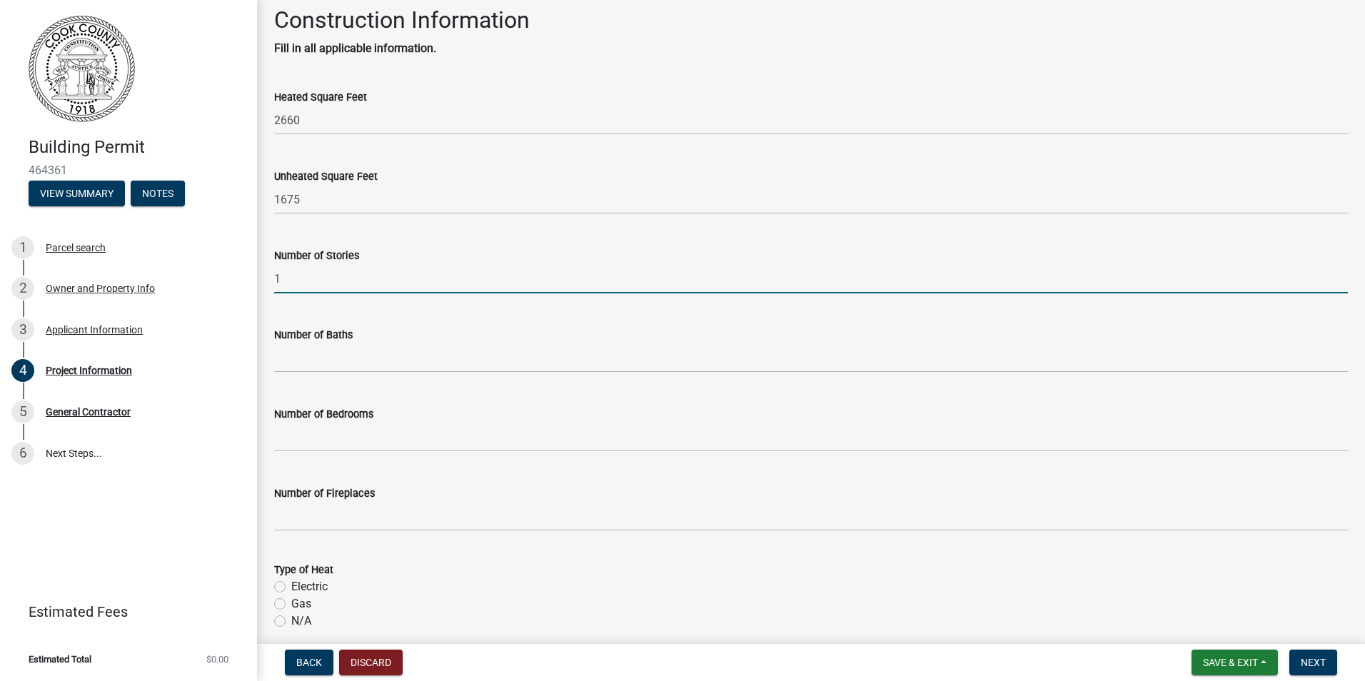
type input "1"
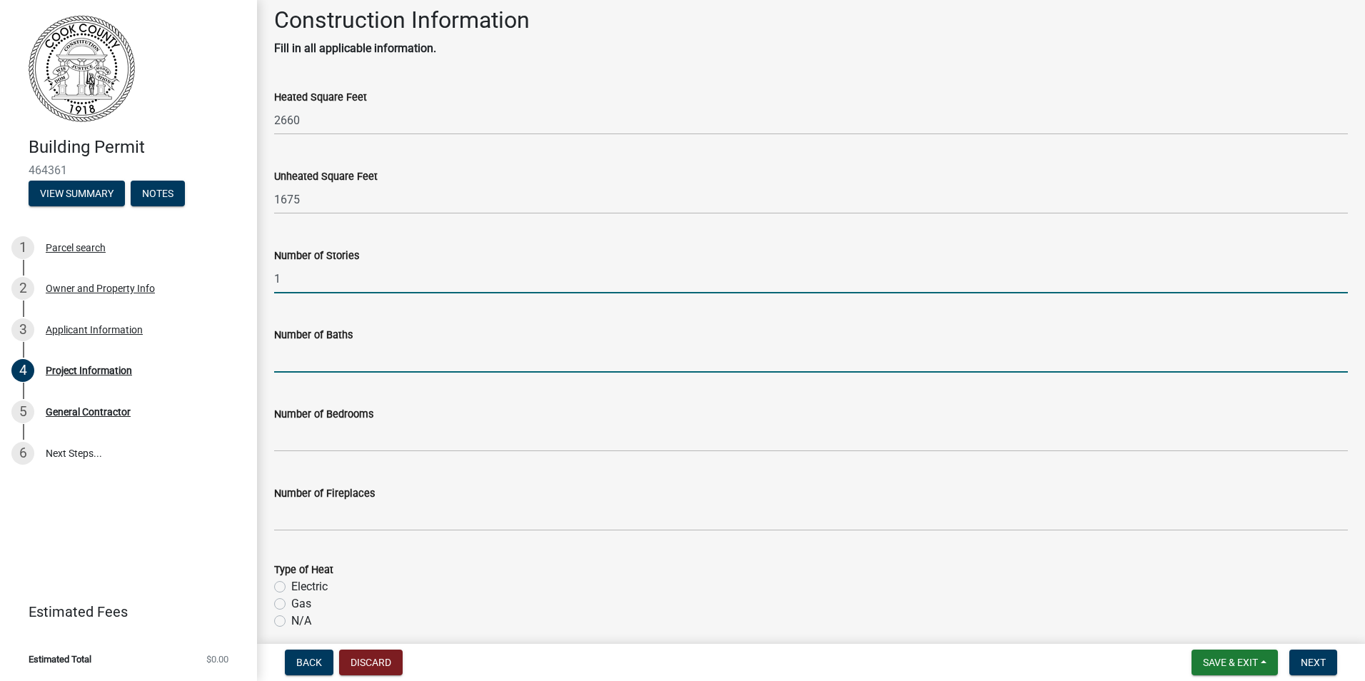
click at [376, 353] on input "text" at bounding box center [811, 358] width 1074 height 29
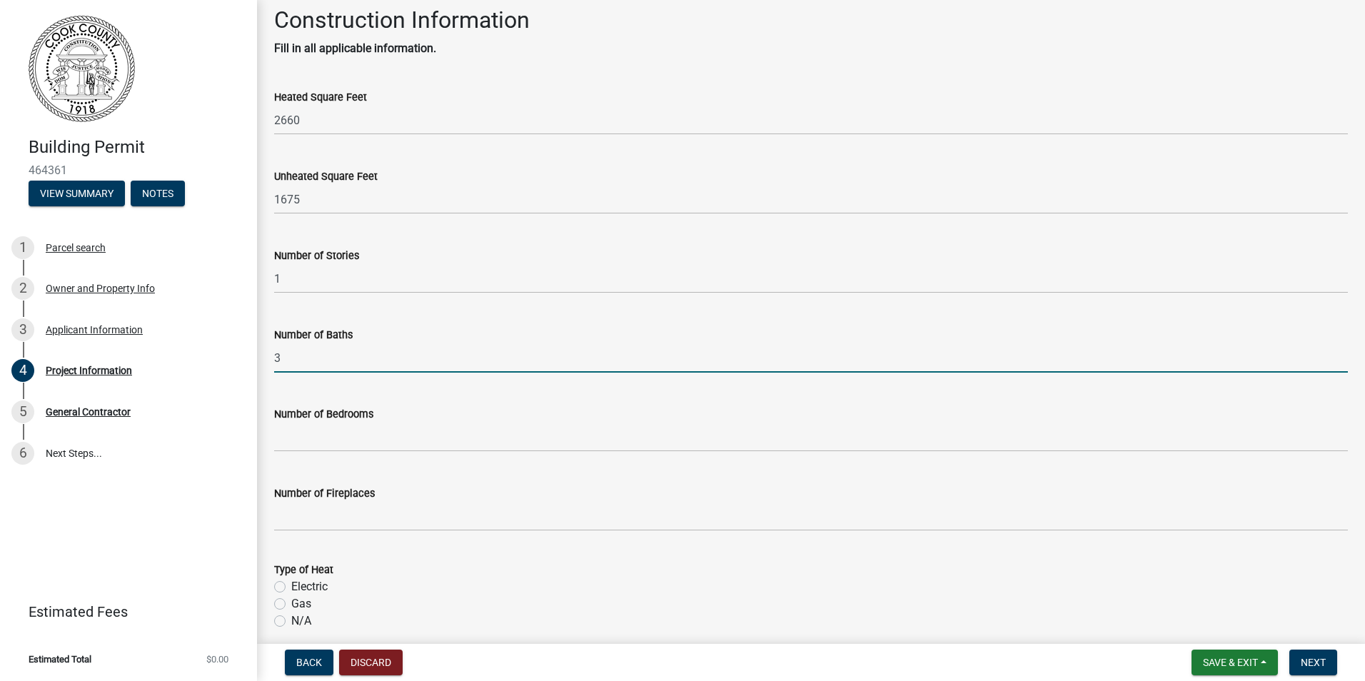
type input "3"
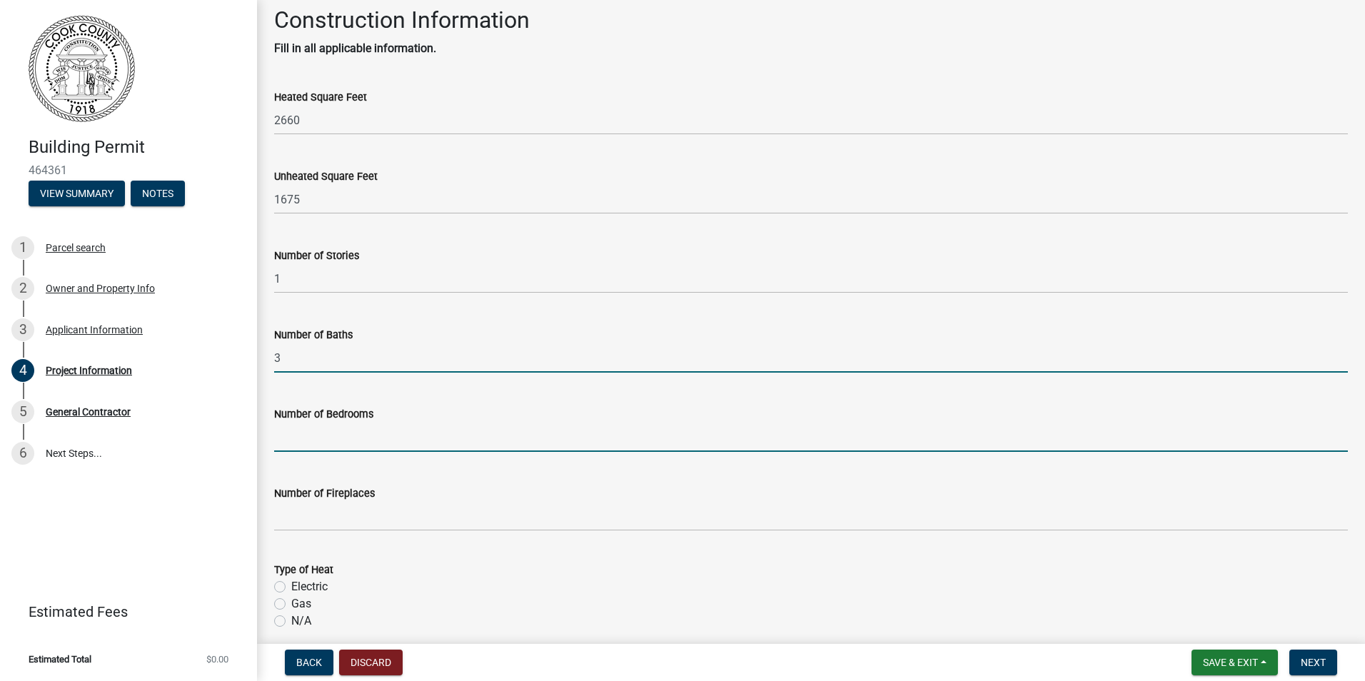
click at [374, 441] on input "text" at bounding box center [811, 437] width 1074 height 29
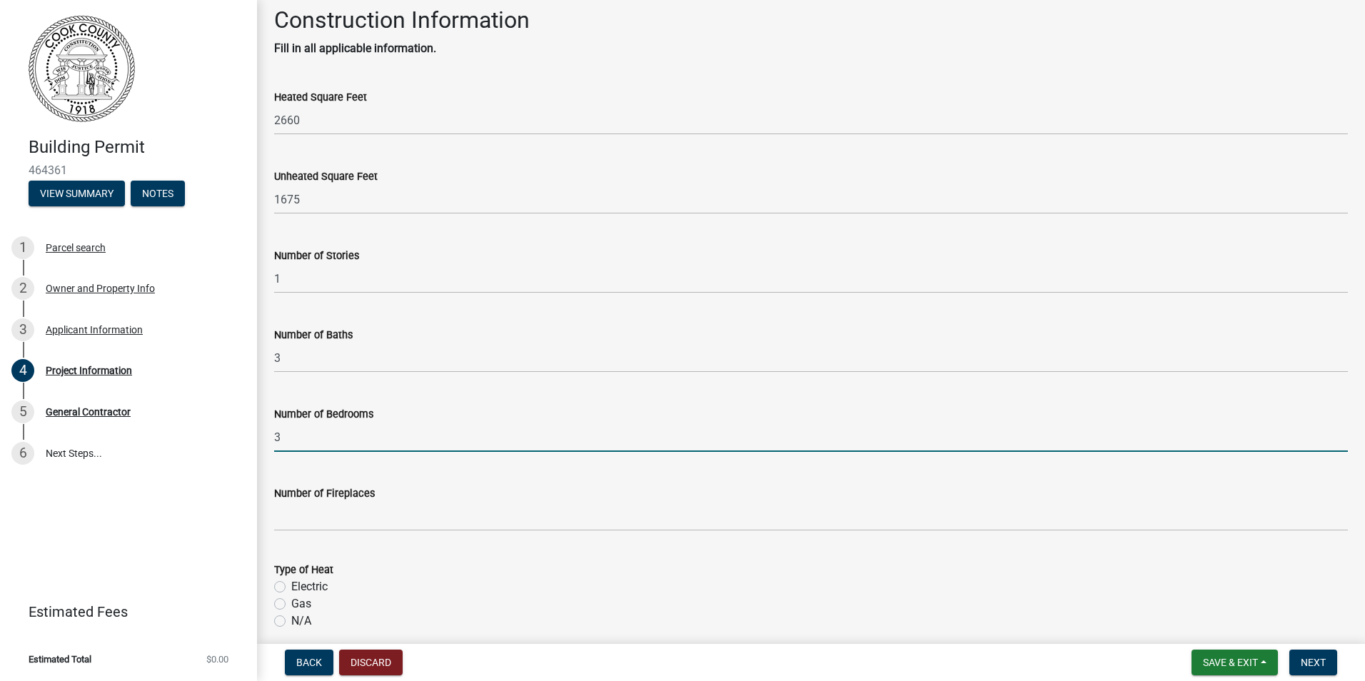
type input "3"
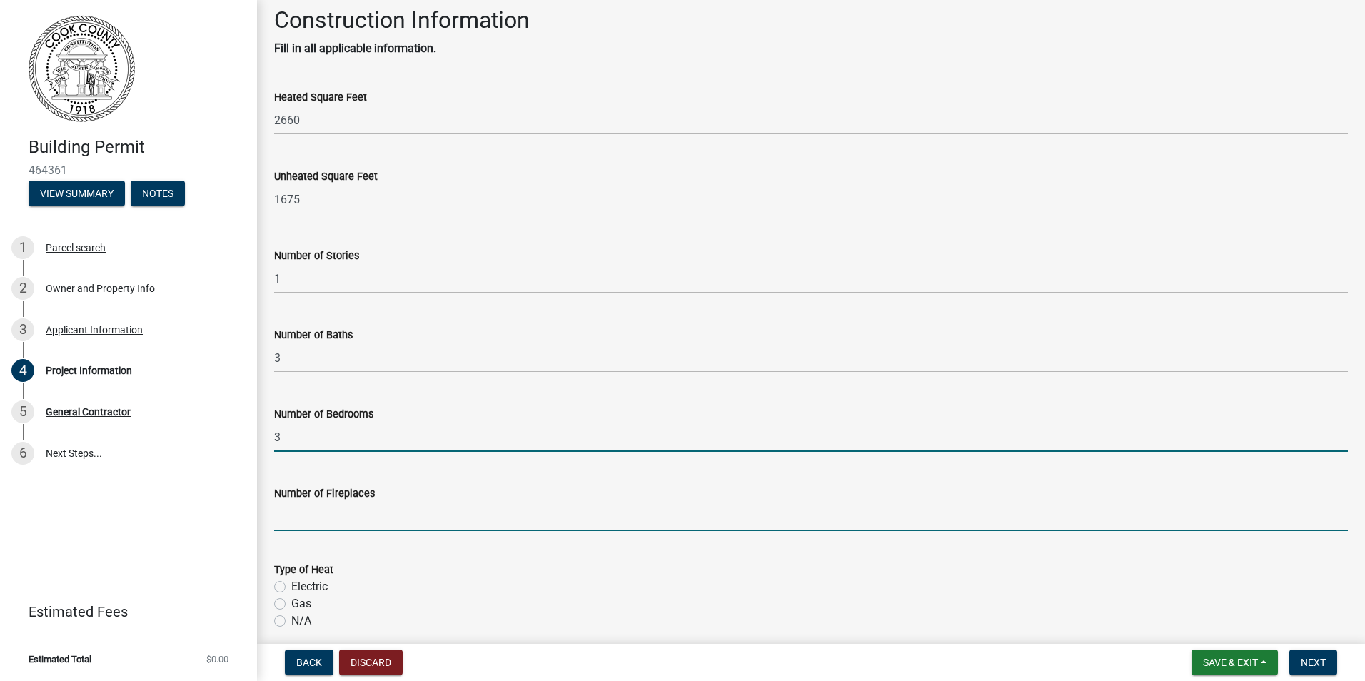
click at [399, 516] on input "text" at bounding box center [811, 516] width 1074 height 29
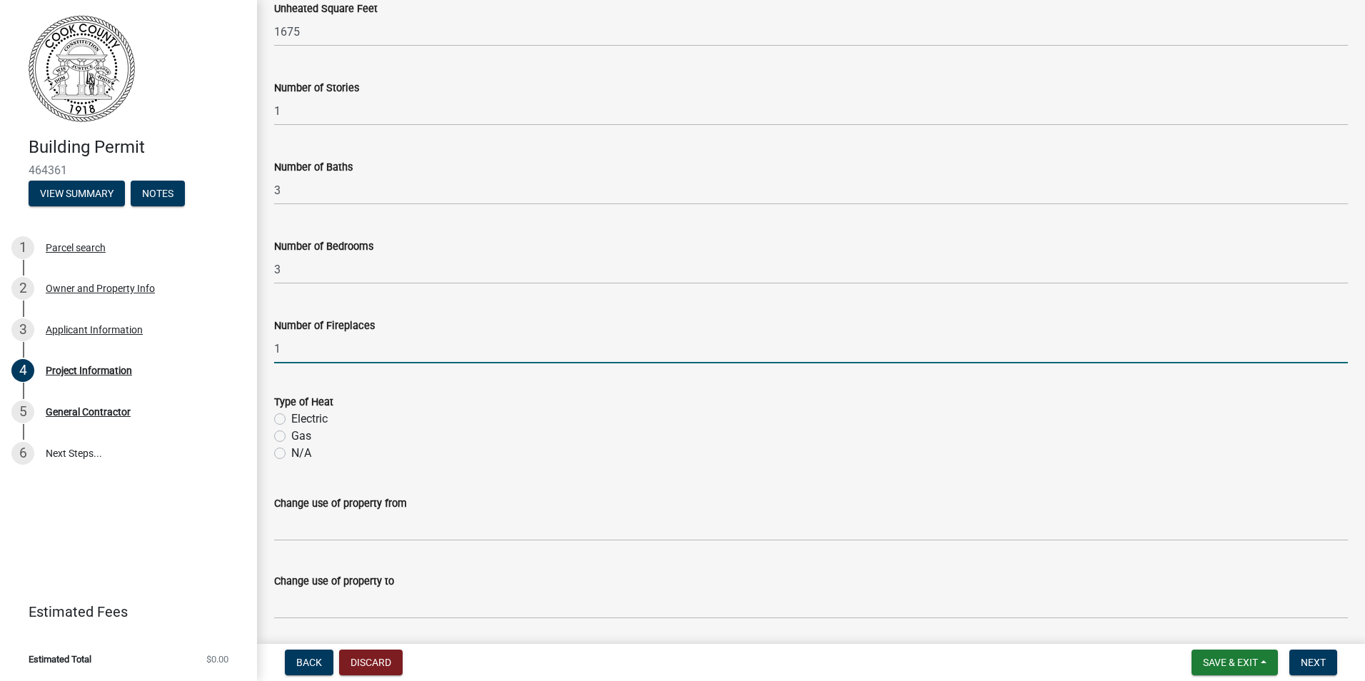
scroll to position [714, 0]
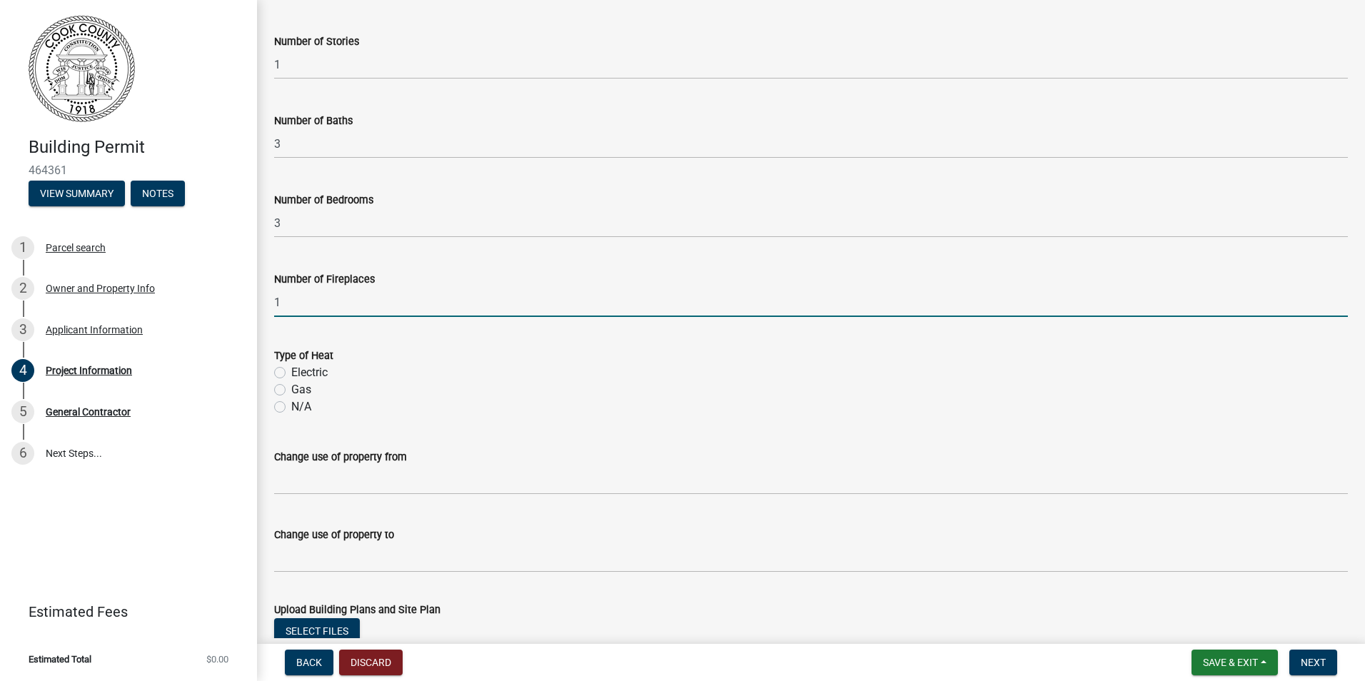
type input "1"
click at [291, 373] on label "Electric" at bounding box center [309, 372] width 36 height 17
click at [291, 373] on input "Electric" at bounding box center [295, 368] width 9 height 9
radio input "true"
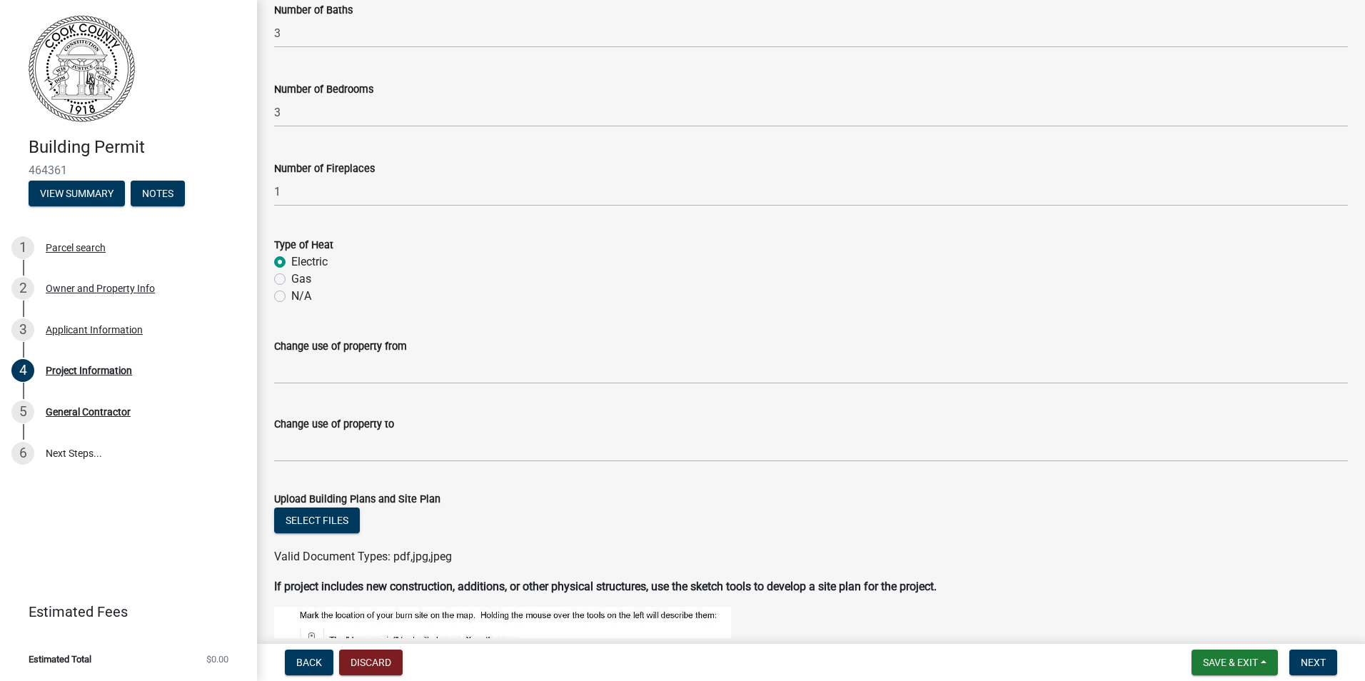
scroll to position [857, 0]
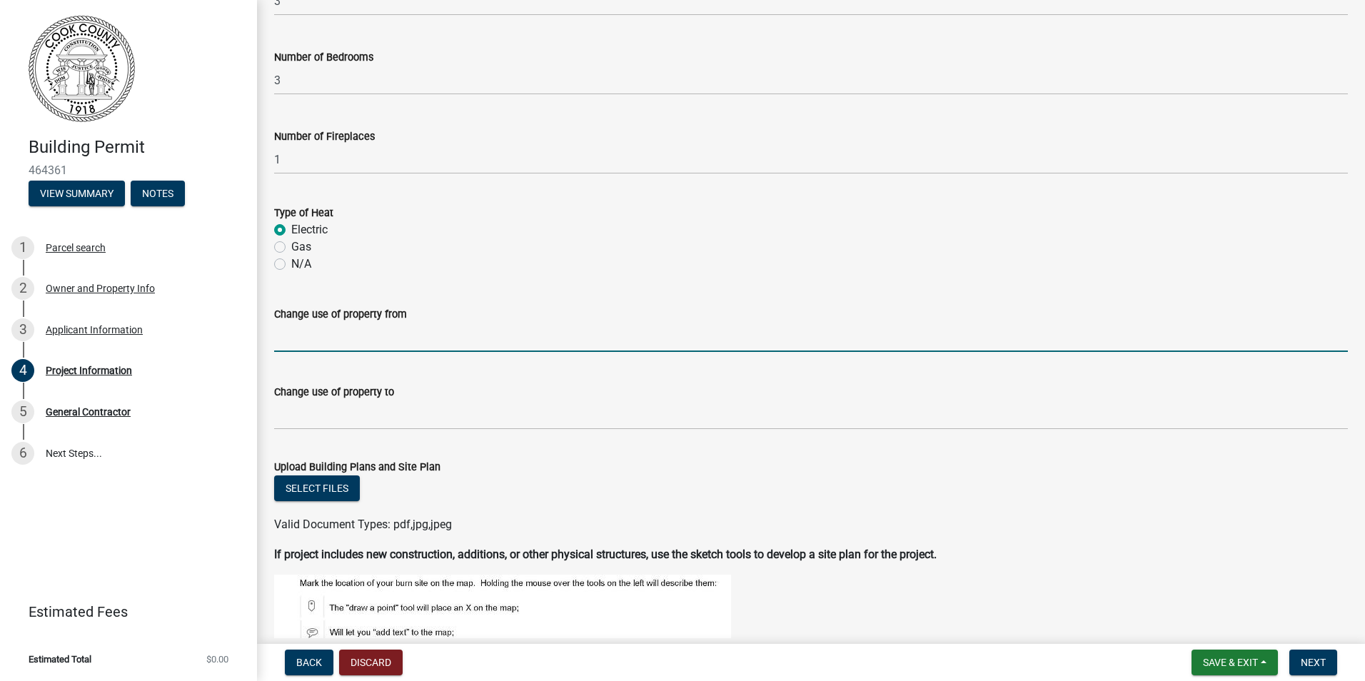
click at [391, 335] on input "Change use of property from" at bounding box center [811, 337] width 1074 height 29
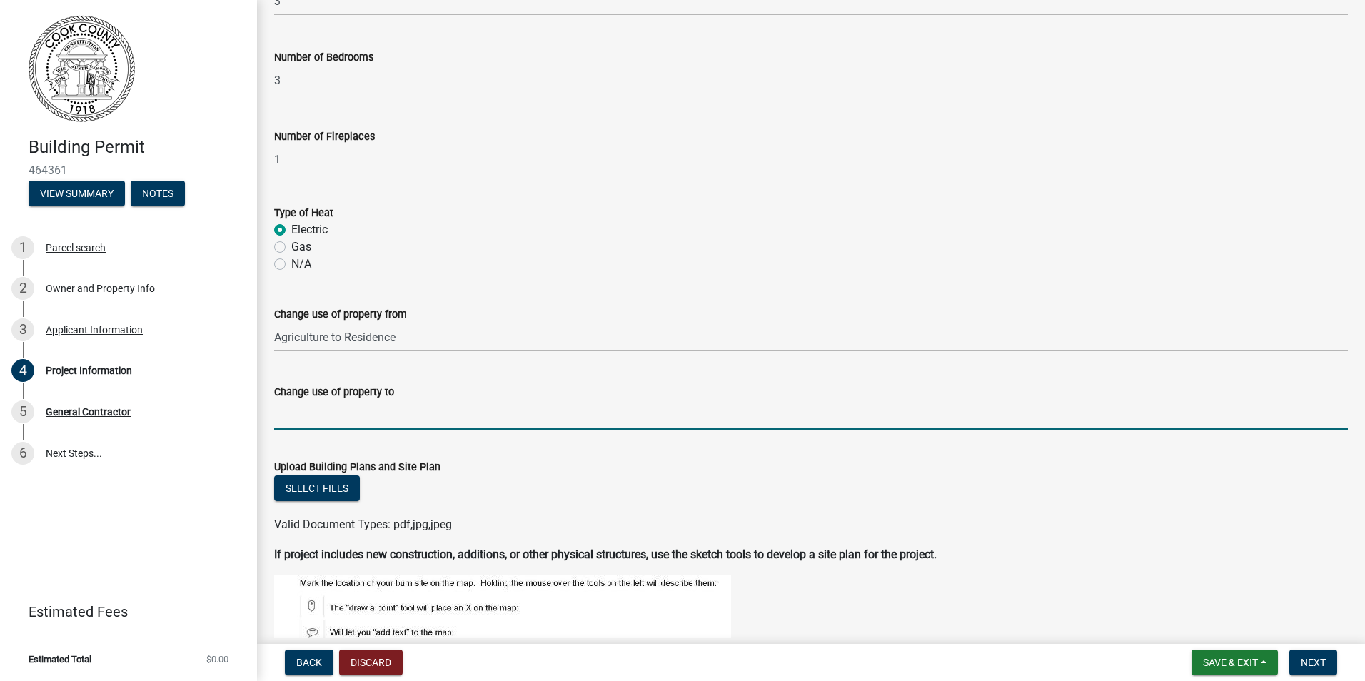
click at [396, 421] on input "Change use of property to" at bounding box center [811, 415] width 1074 height 29
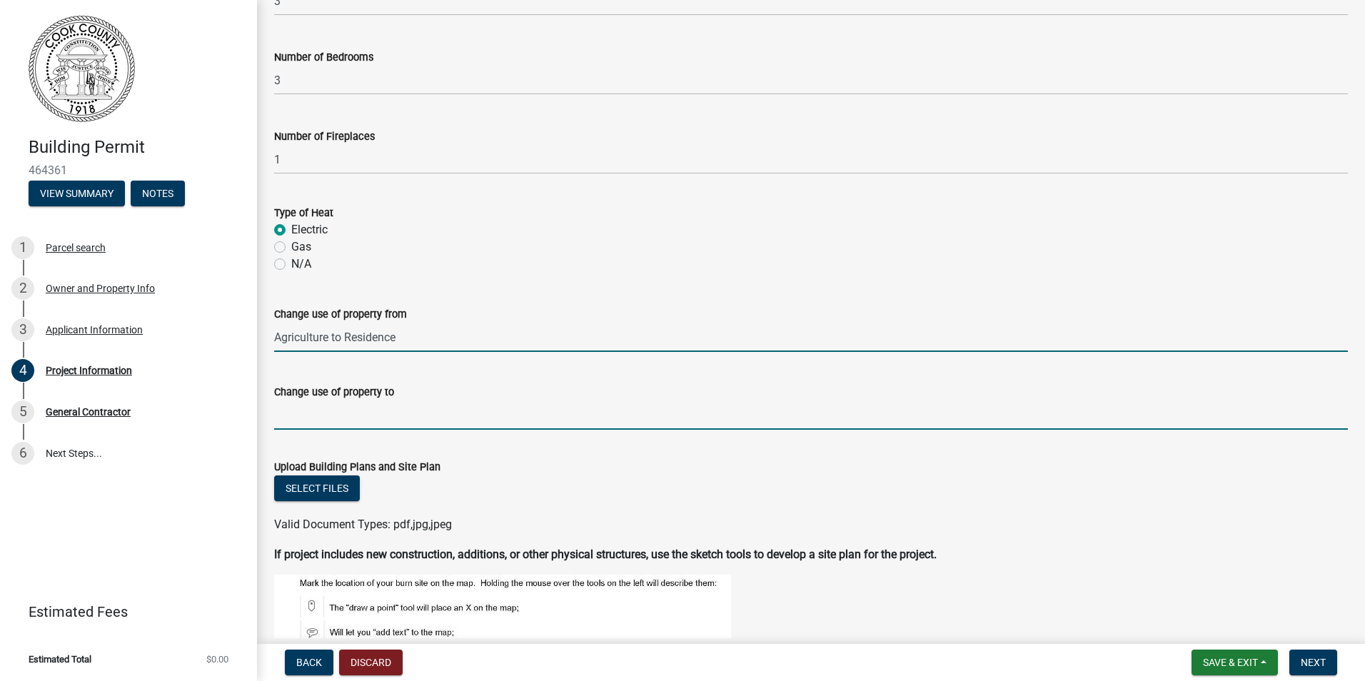
click at [434, 339] on input "Agriculture to Residence" at bounding box center [811, 337] width 1074 height 29
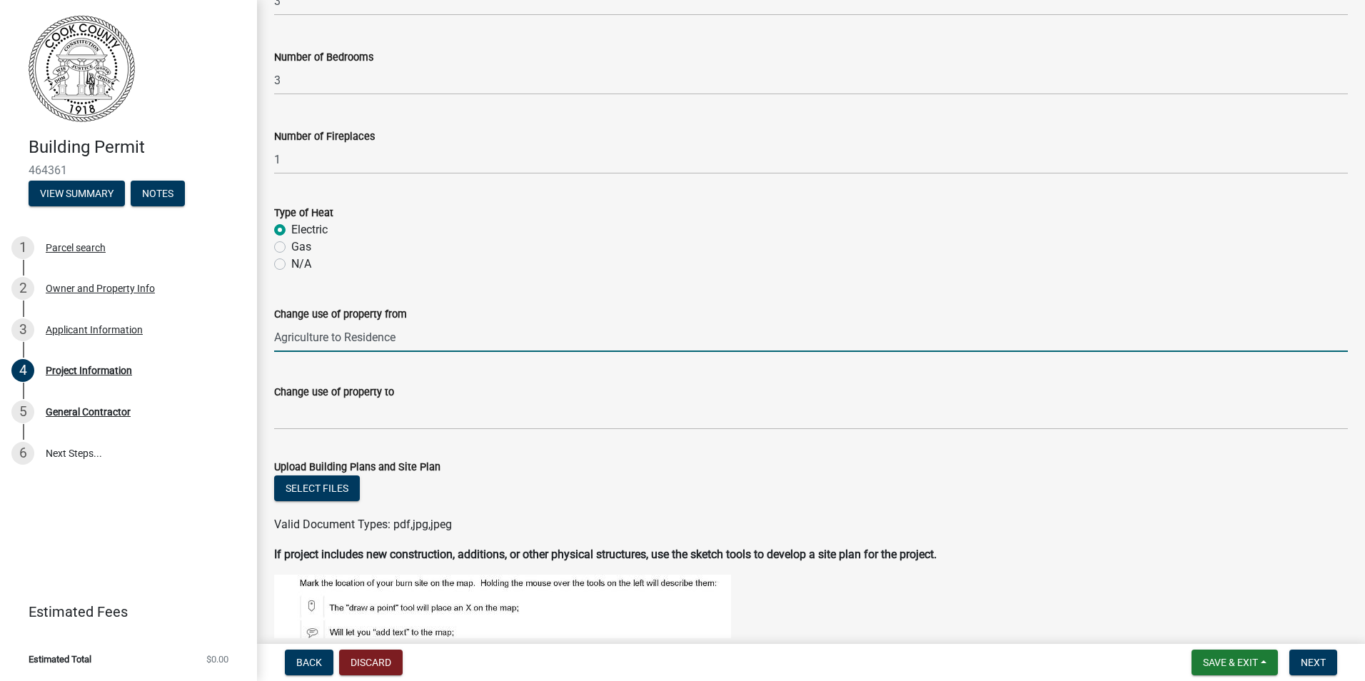
drag, startPoint x: 434, startPoint y: 339, endPoint x: 352, endPoint y: 336, distance: 82.2
click at [352, 336] on input "Agriculture to Residence" at bounding box center [811, 337] width 1074 height 29
type input "A"
type input "Cultivation"
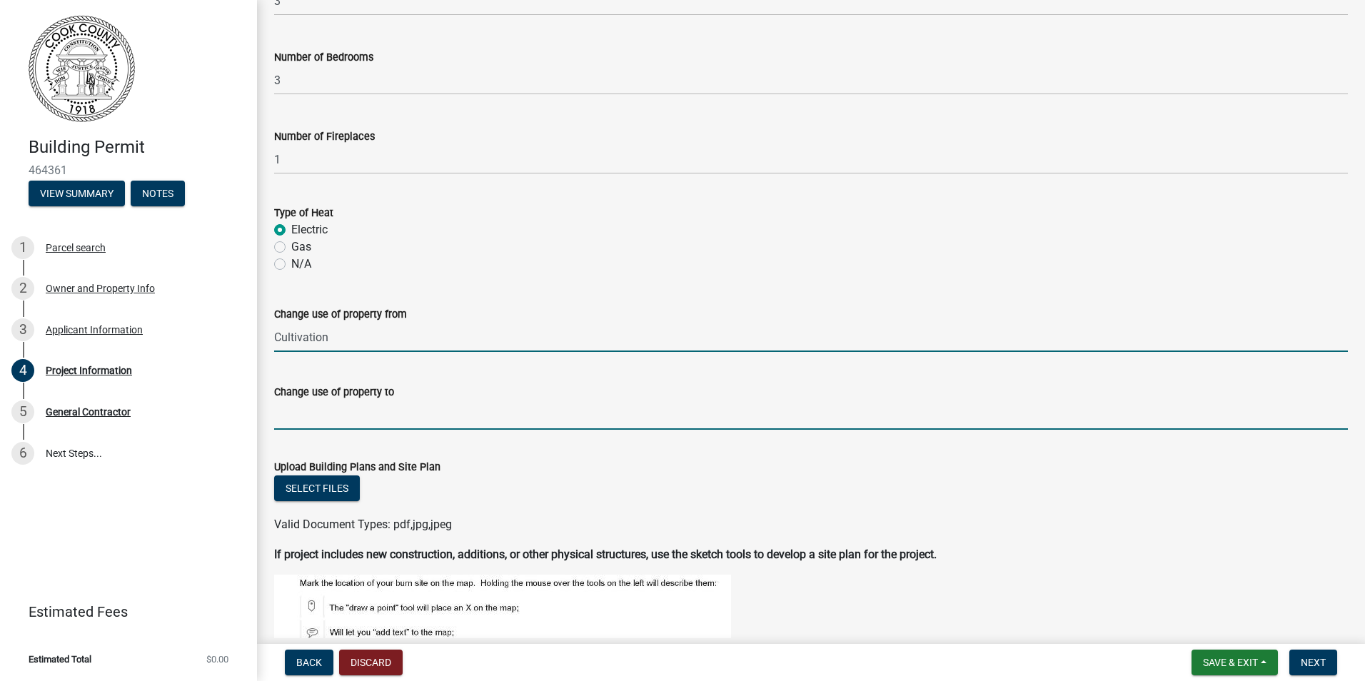
click at [337, 414] on input "Change use of property to" at bounding box center [811, 415] width 1074 height 29
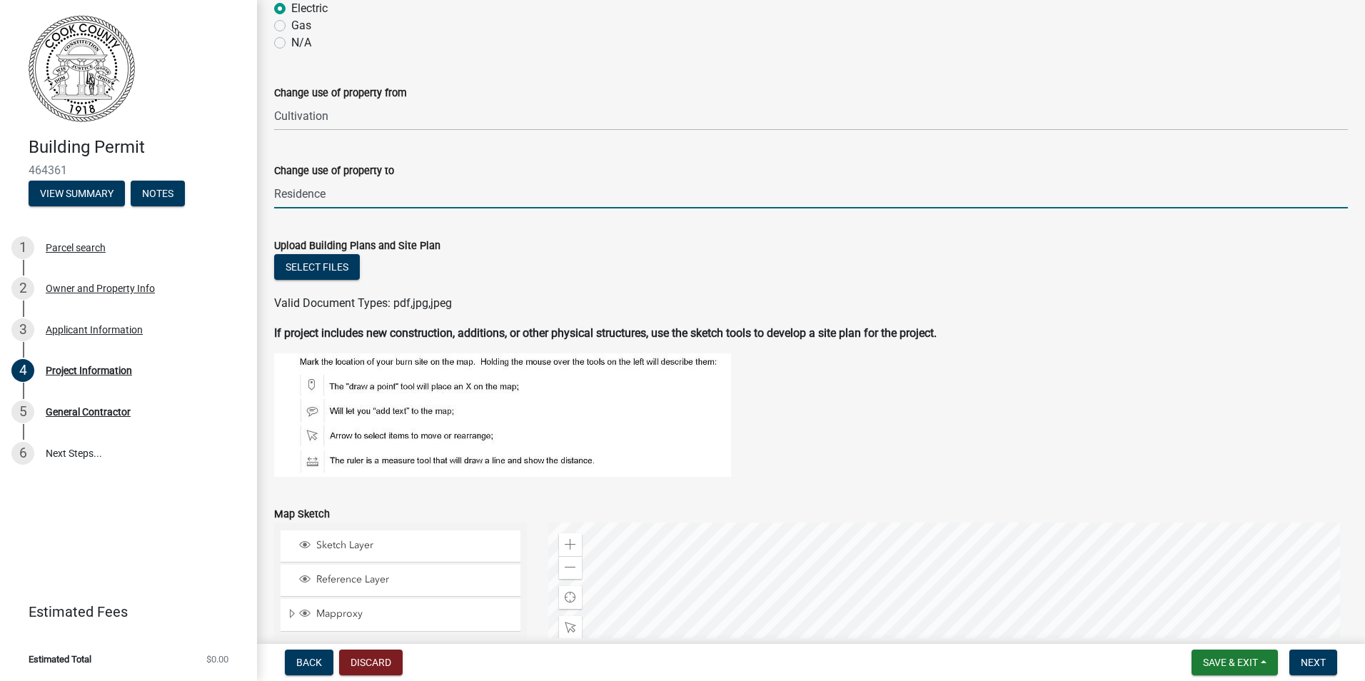
scroll to position [1000, 0]
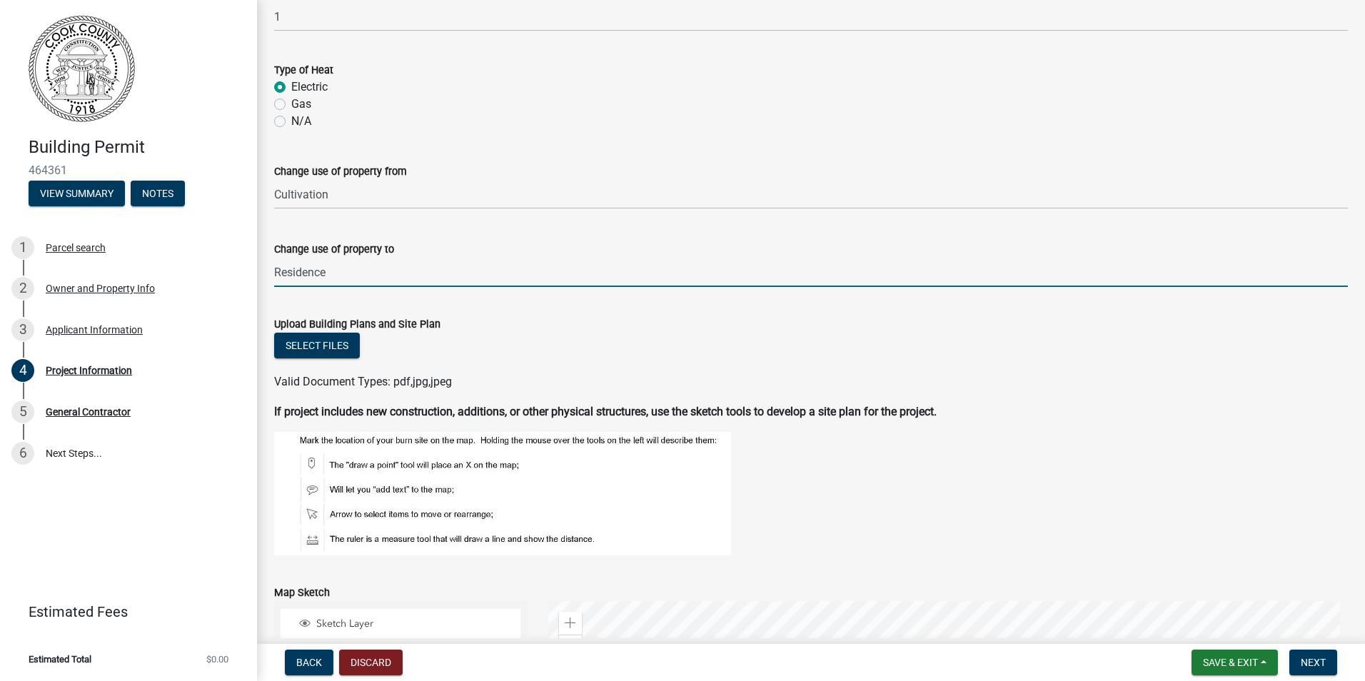
type input "Residence"
click at [1246, 663] on span "Save & Exit" at bounding box center [1230, 662] width 55 height 11
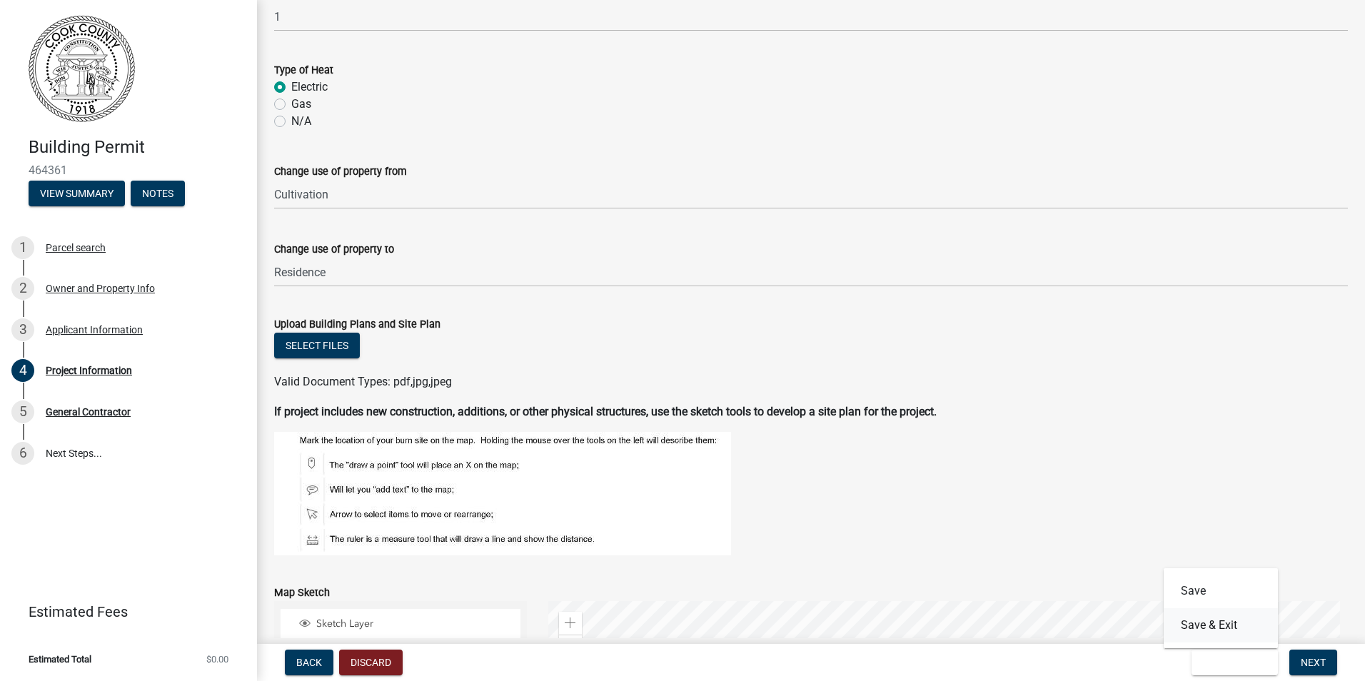
click at [1217, 622] on button "Save & Exit" at bounding box center [1221, 625] width 114 height 34
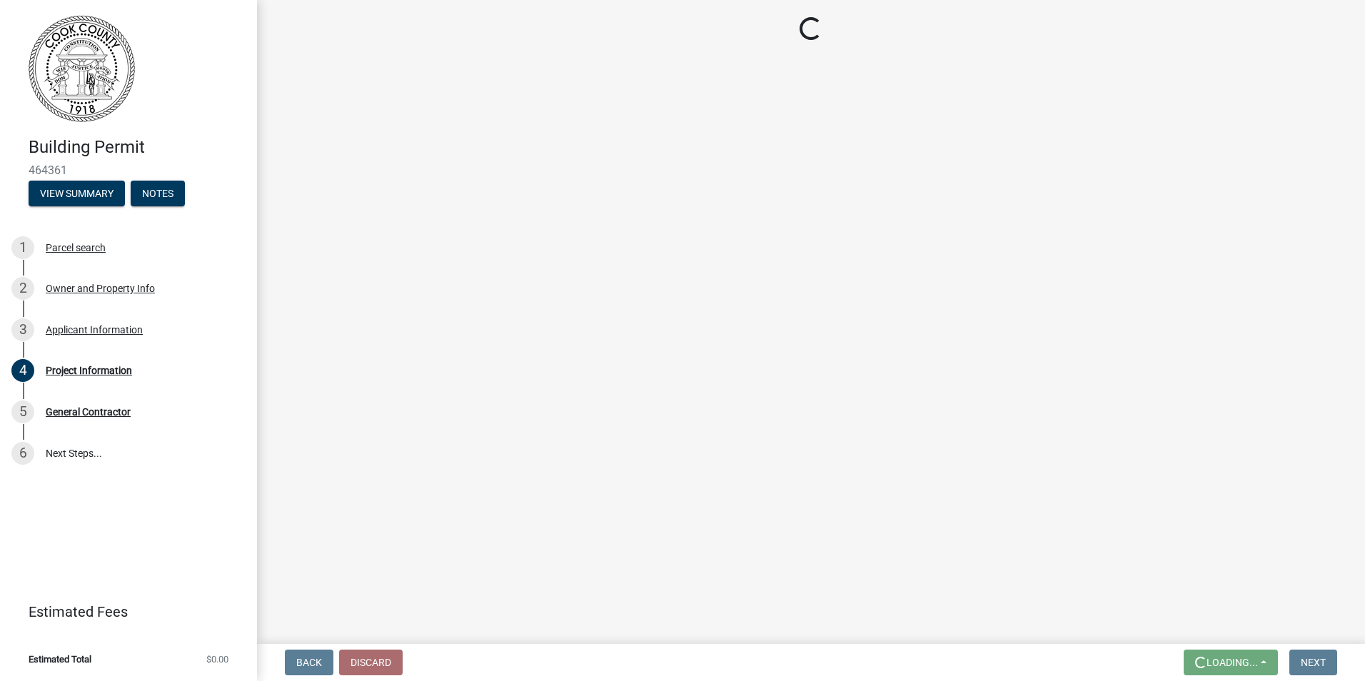
scroll to position [0, 0]
